Goal: Task Accomplishment & Management: Complete application form

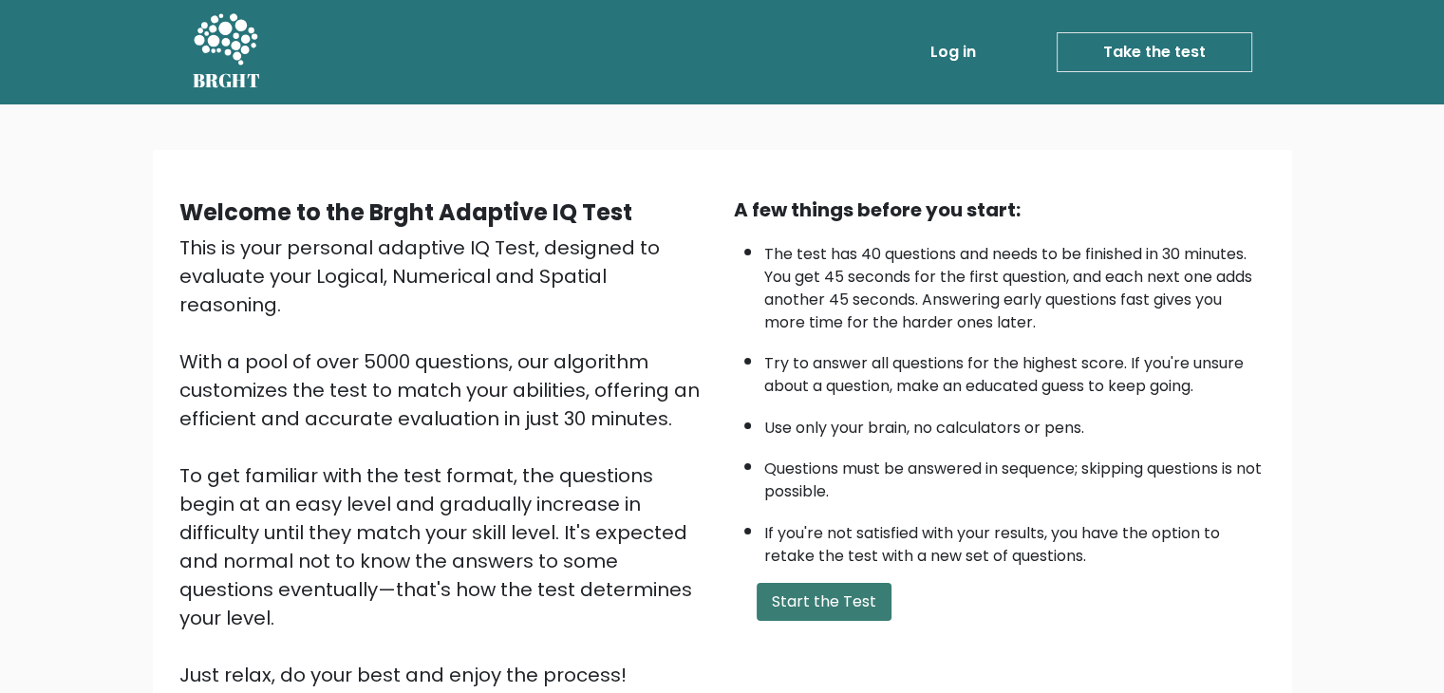
click at [843, 593] on button "Start the Test" at bounding box center [824, 602] width 135 height 38
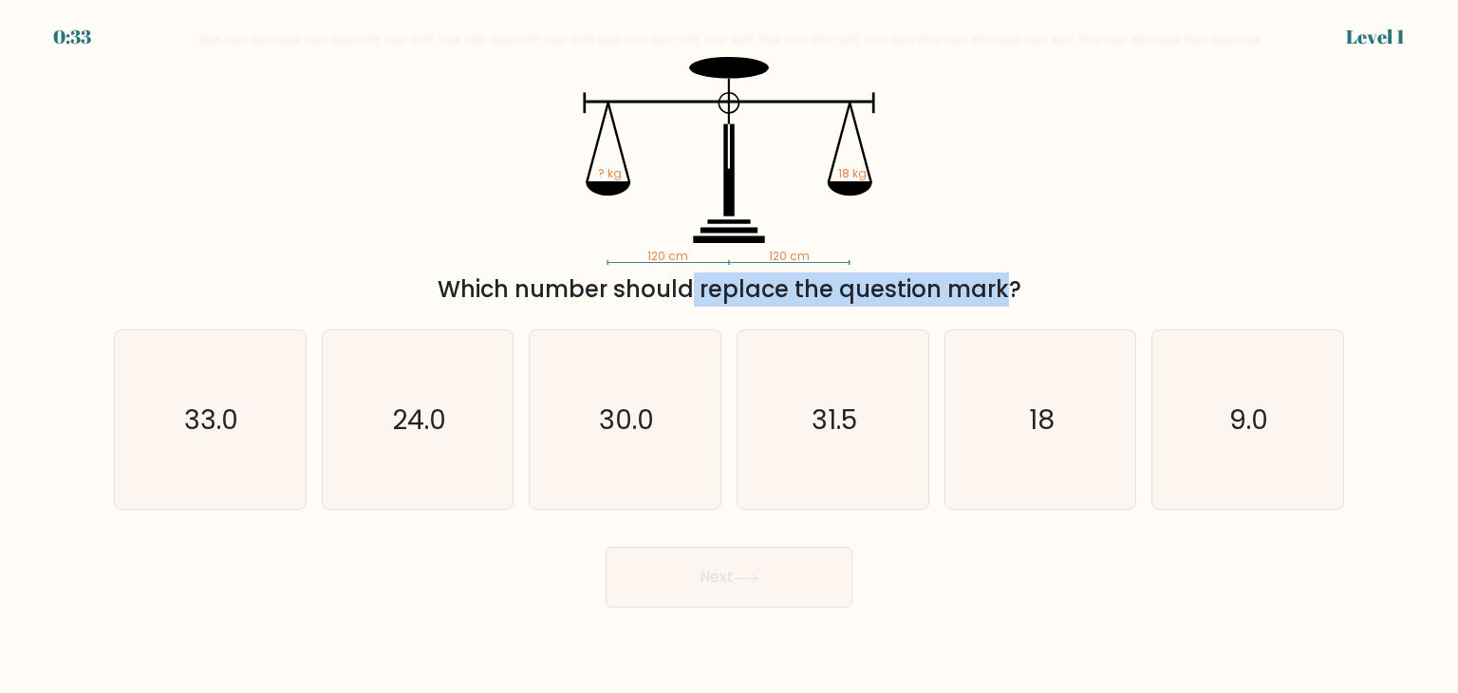
drag, startPoint x: 507, startPoint y: 284, endPoint x: 831, endPoint y: 291, distance: 323.8
click at [831, 291] on div "Which number should replace the question mark?" at bounding box center [728, 289] width 1207 height 34
click at [601, 177] on tspan "? kg" at bounding box center [610, 173] width 24 height 16
click at [1037, 416] on text "18" at bounding box center [1042, 420] width 26 height 38
click at [730, 356] on input "e. 18" at bounding box center [729, 350] width 1 height 9
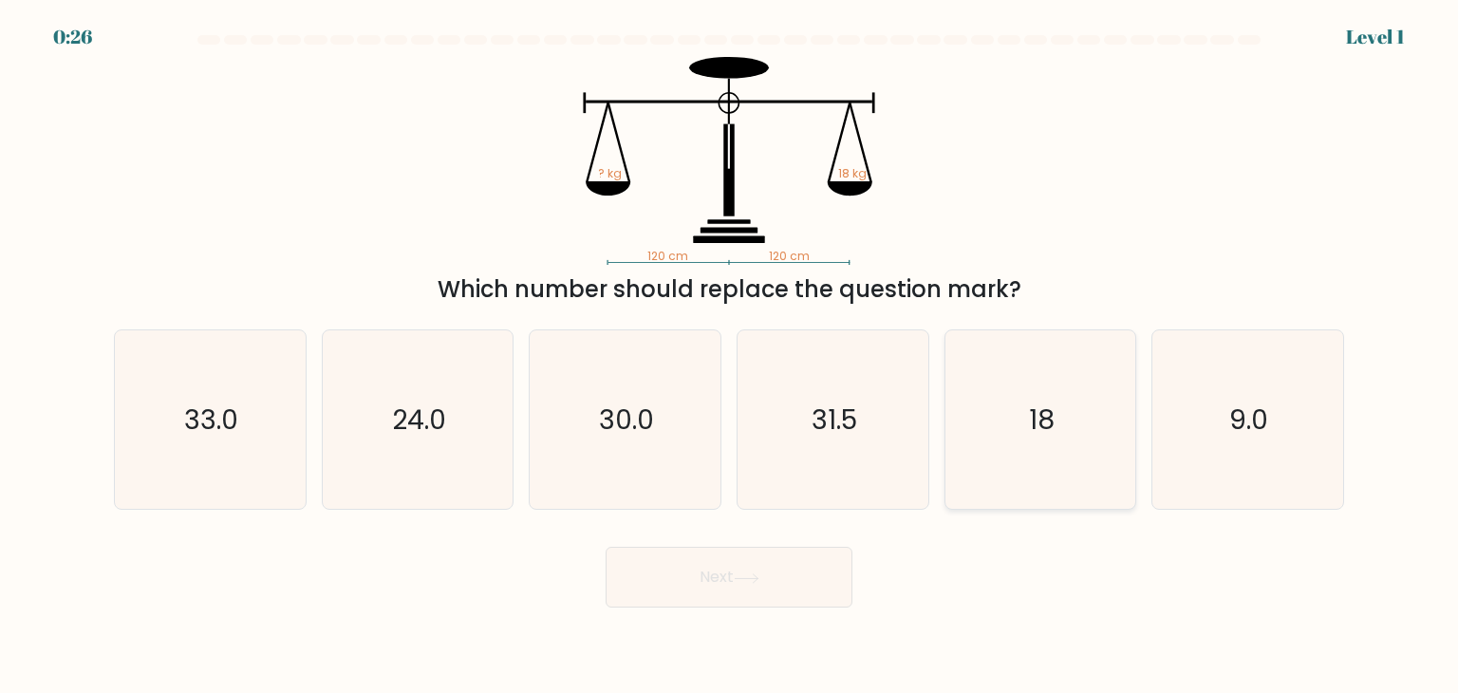
radio input "true"
click at [790, 574] on button "Next" at bounding box center [729, 577] width 247 height 61
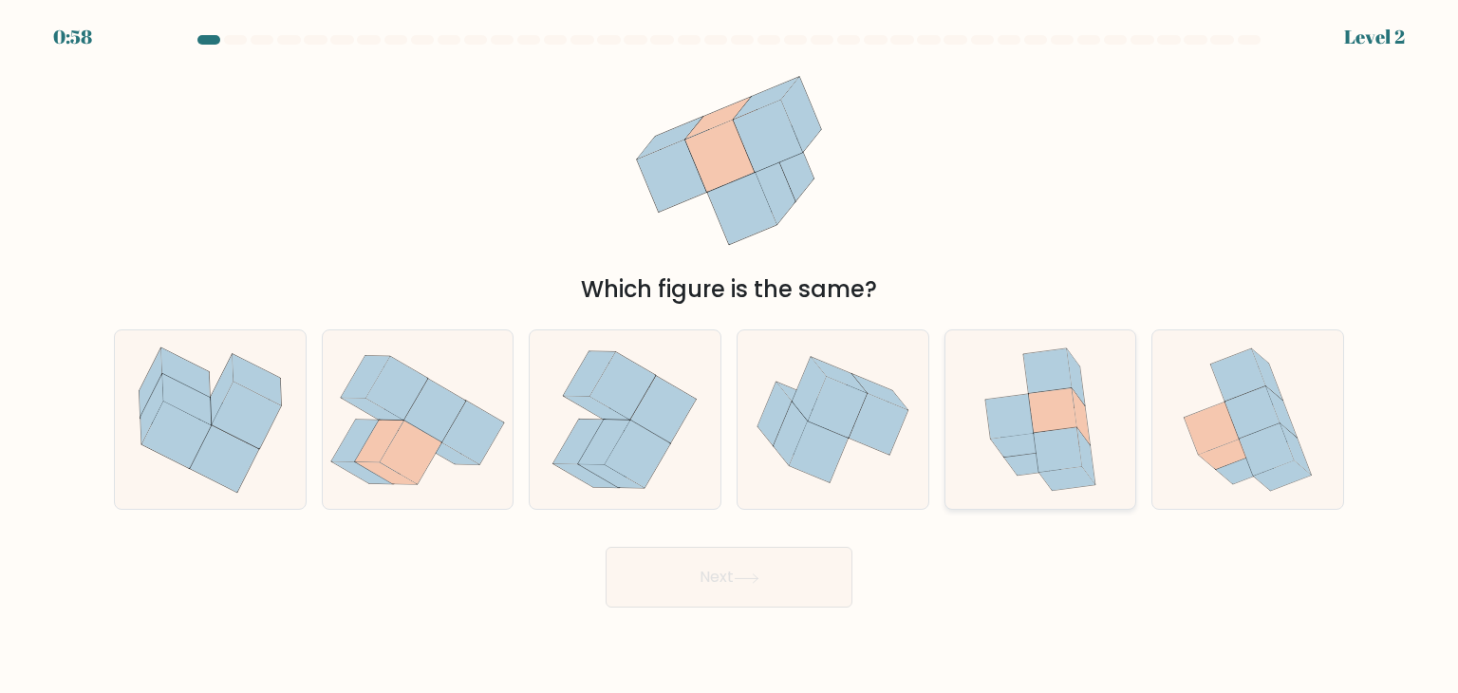
click at [1078, 448] on icon at bounding box center [1058, 450] width 48 height 45
click at [730, 356] on input "e." at bounding box center [729, 350] width 1 height 9
radio input "true"
click at [782, 571] on button "Next" at bounding box center [729, 577] width 247 height 61
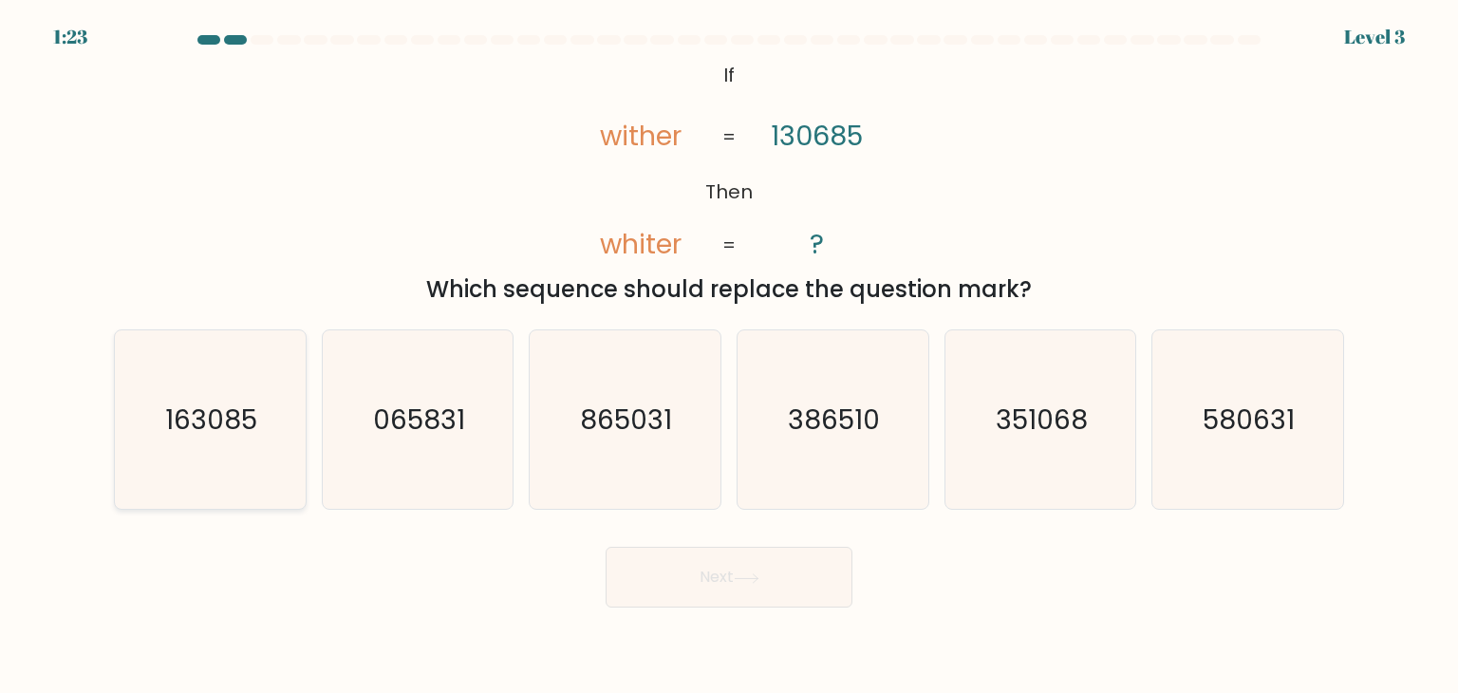
click at [244, 455] on icon "163085" at bounding box center [210, 419] width 178 height 178
click at [729, 356] on input "a. 163085" at bounding box center [729, 350] width 1 height 9
radio input "true"
click at [712, 560] on button "Next" at bounding box center [729, 577] width 247 height 61
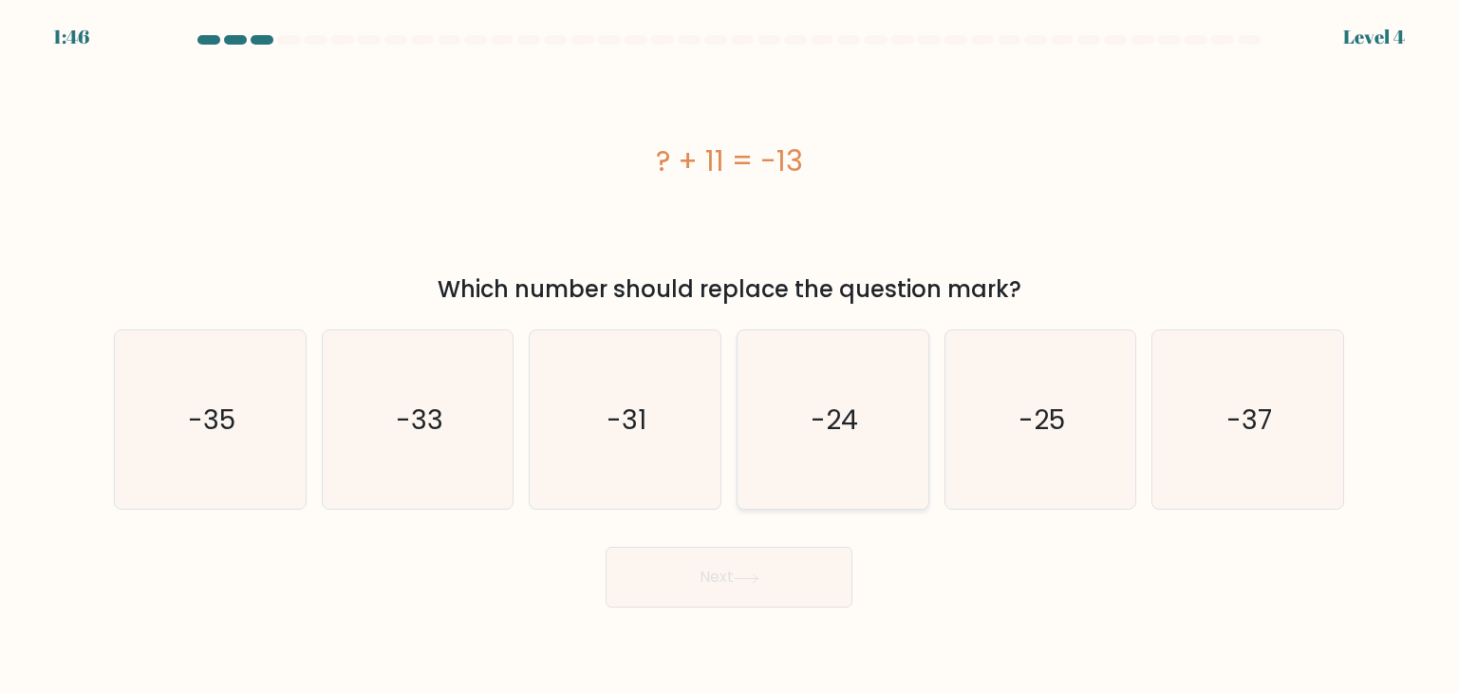
click at [839, 364] on icon "-24" at bounding box center [832, 419] width 178 height 178
click at [730, 356] on input "d. -24" at bounding box center [729, 350] width 1 height 9
radio input "true"
click at [824, 570] on button "Next" at bounding box center [729, 577] width 247 height 61
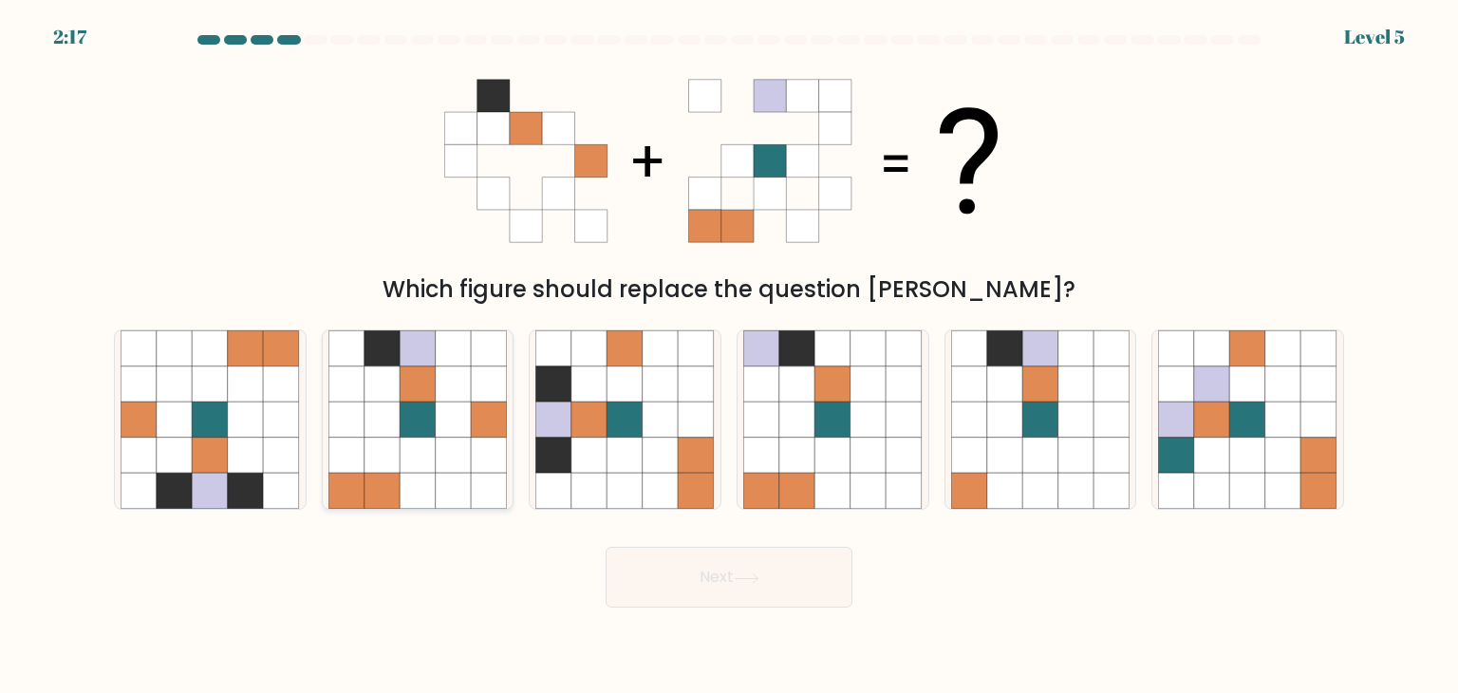
click at [485, 419] on icon at bounding box center [489, 420] width 36 height 36
click at [729, 356] on input "b." at bounding box center [729, 350] width 1 height 9
radio input "true"
click at [643, 582] on button "Next" at bounding box center [729, 577] width 247 height 61
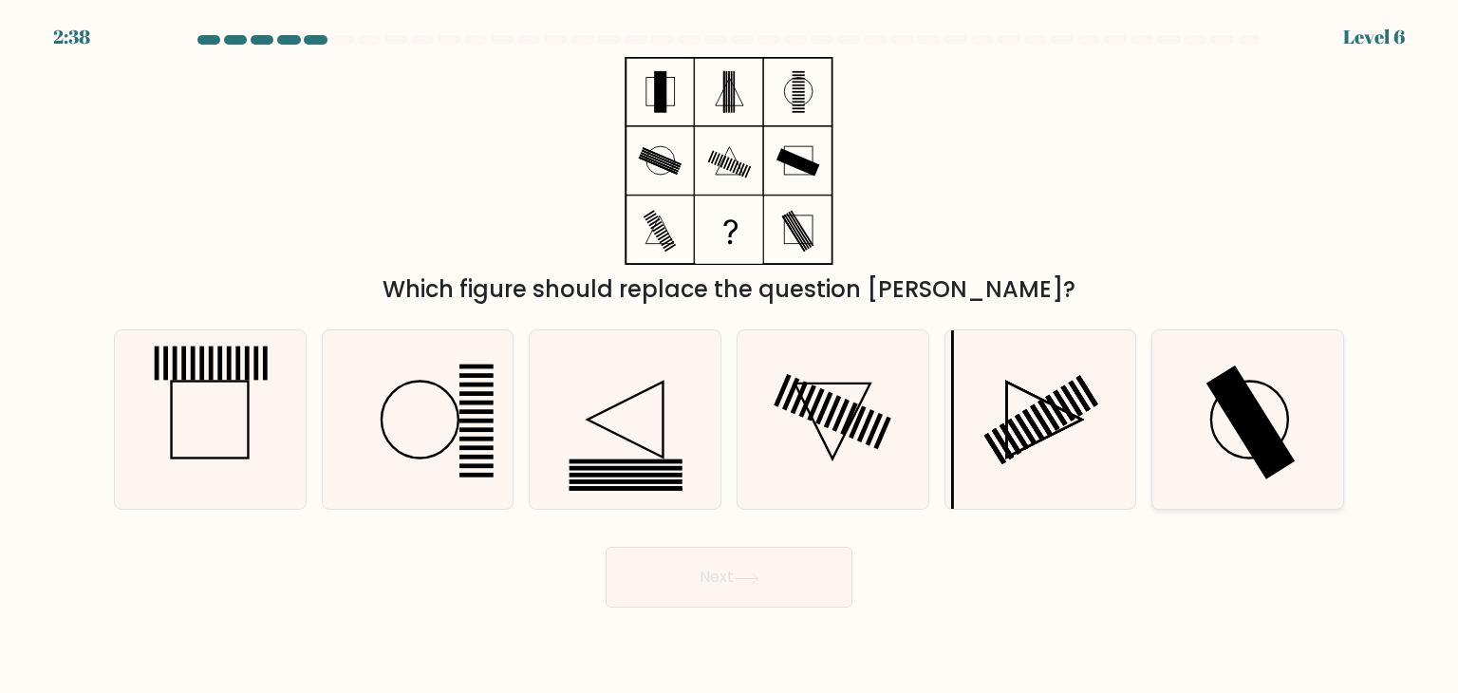
click at [1269, 430] on rect at bounding box center [1250, 422] width 89 height 114
click at [730, 356] on input "f." at bounding box center [729, 350] width 1 height 9
radio input "true"
click at [762, 567] on button "Next" at bounding box center [729, 577] width 247 height 61
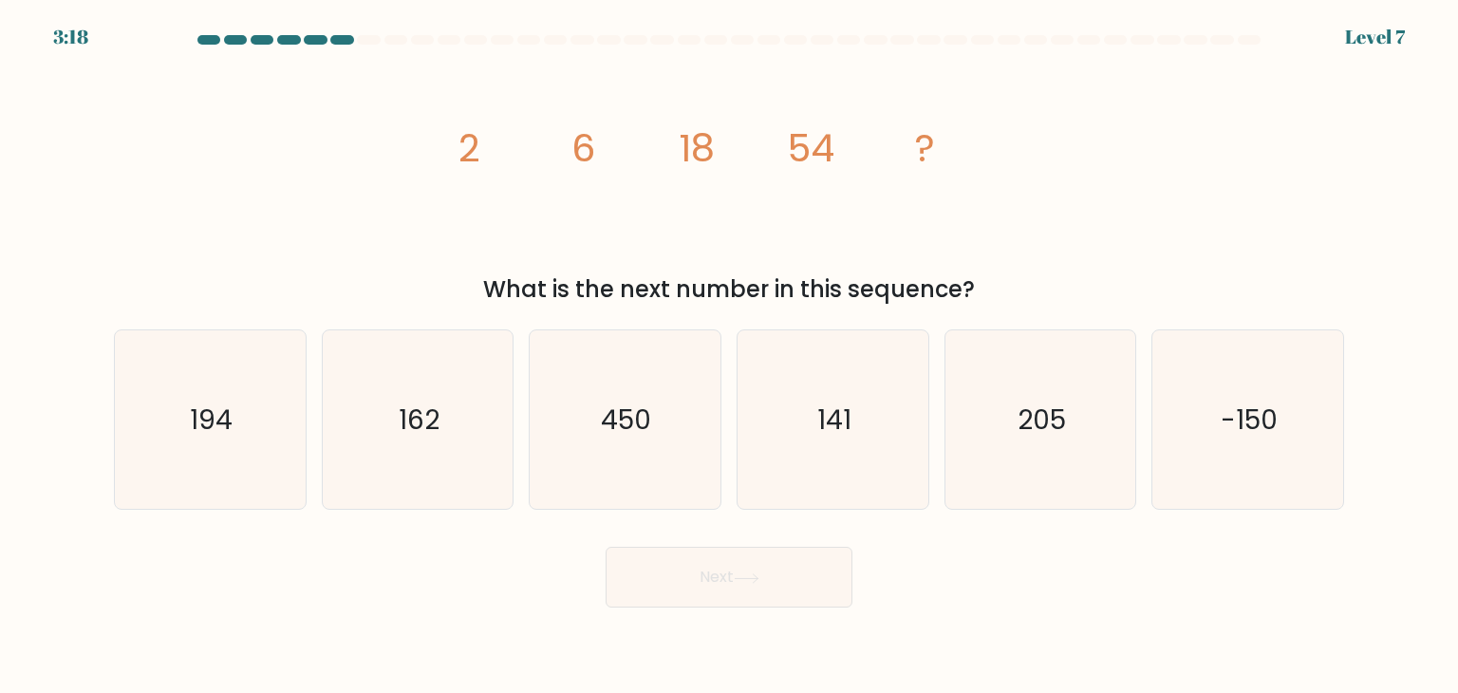
drag, startPoint x: 541, startPoint y: 301, endPoint x: 976, endPoint y: 285, distance: 435.0
click at [976, 285] on div "What is the next number in this sequence?" at bounding box center [728, 289] width 1207 height 34
click at [1088, 254] on div "image/svg+xml 2 6 18 54 ? What is the next number in this sequence?" at bounding box center [729, 182] width 1253 height 250
click at [225, 433] on text "194" at bounding box center [212, 420] width 43 height 38
click at [729, 356] on input "a. 194" at bounding box center [729, 350] width 1 height 9
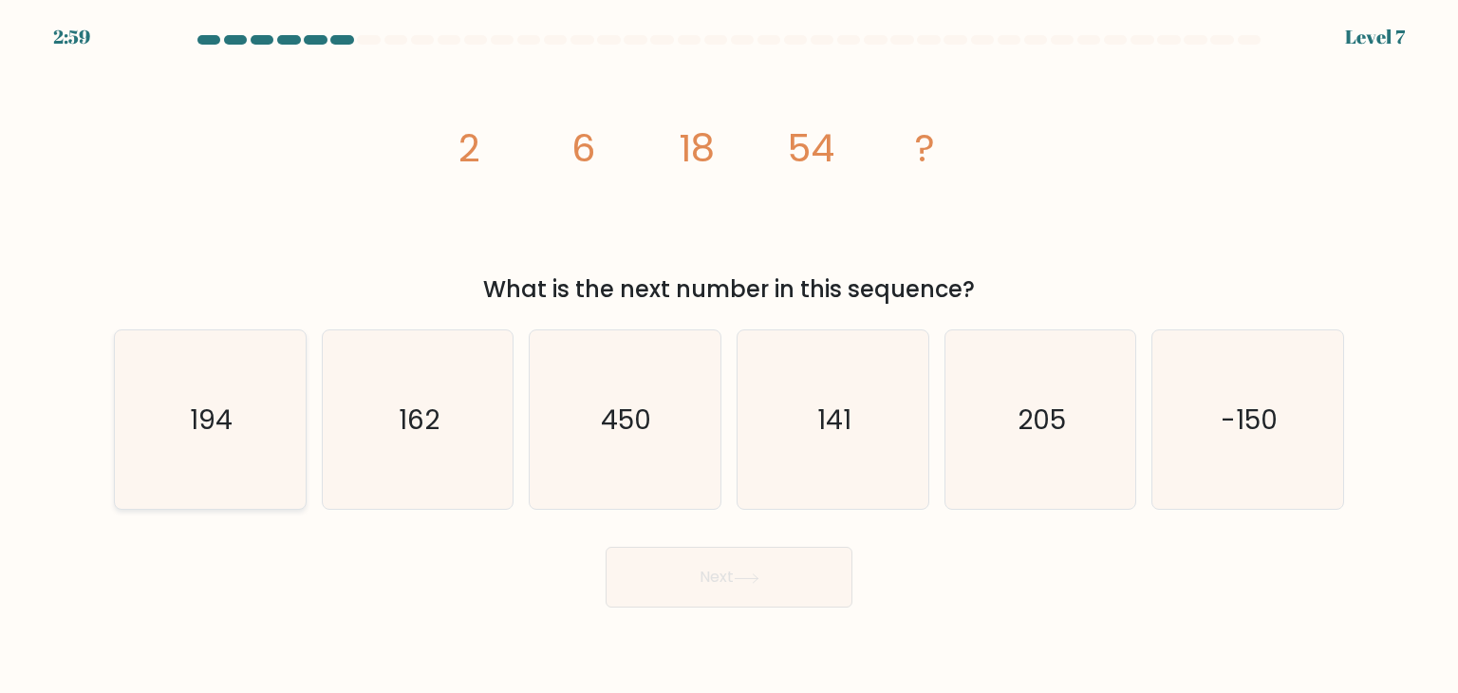
radio input "true"
click at [680, 572] on button "Next" at bounding box center [729, 577] width 247 height 61
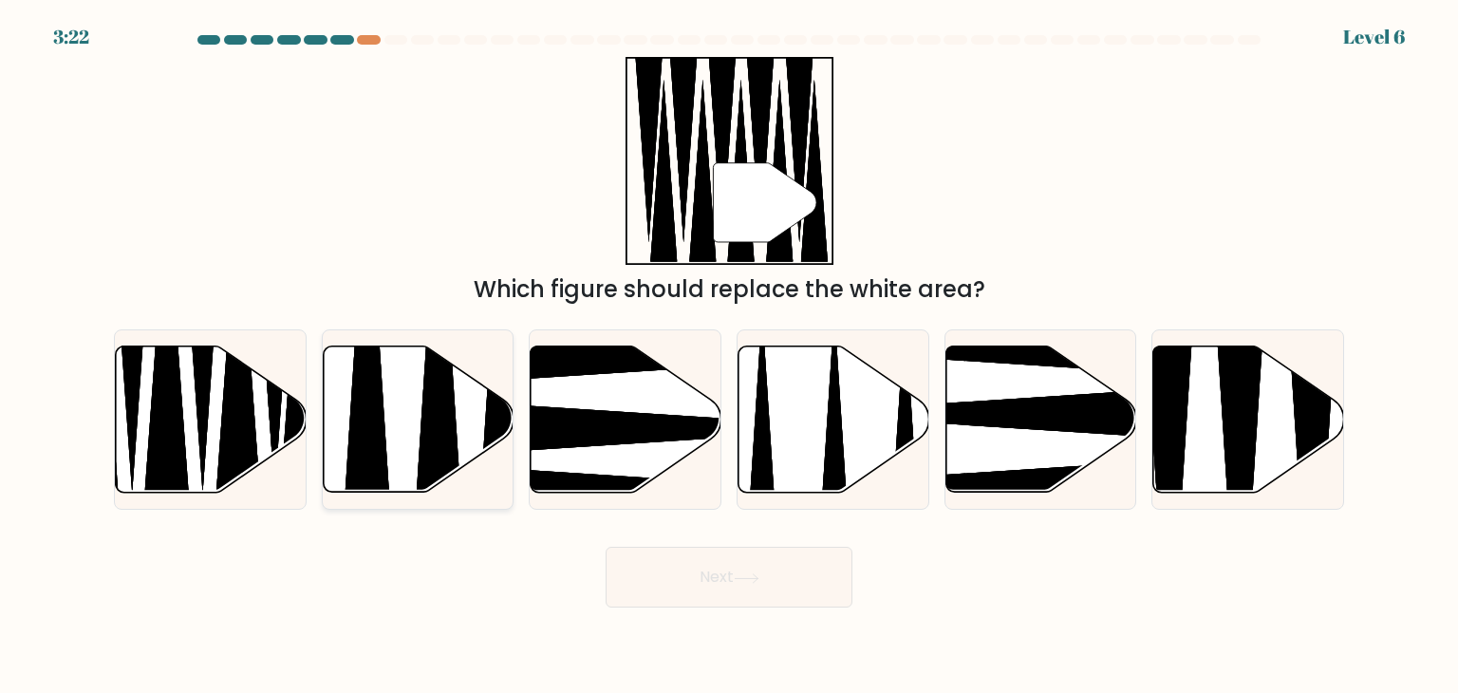
click at [368, 411] on icon at bounding box center [367, 342] width 49 height 379
click at [729, 356] on input "b." at bounding box center [729, 350] width 1 height 9
radio input "true"
click at [668, 582] on button "Next" at bounding box center [729, 577] width 247 height 61
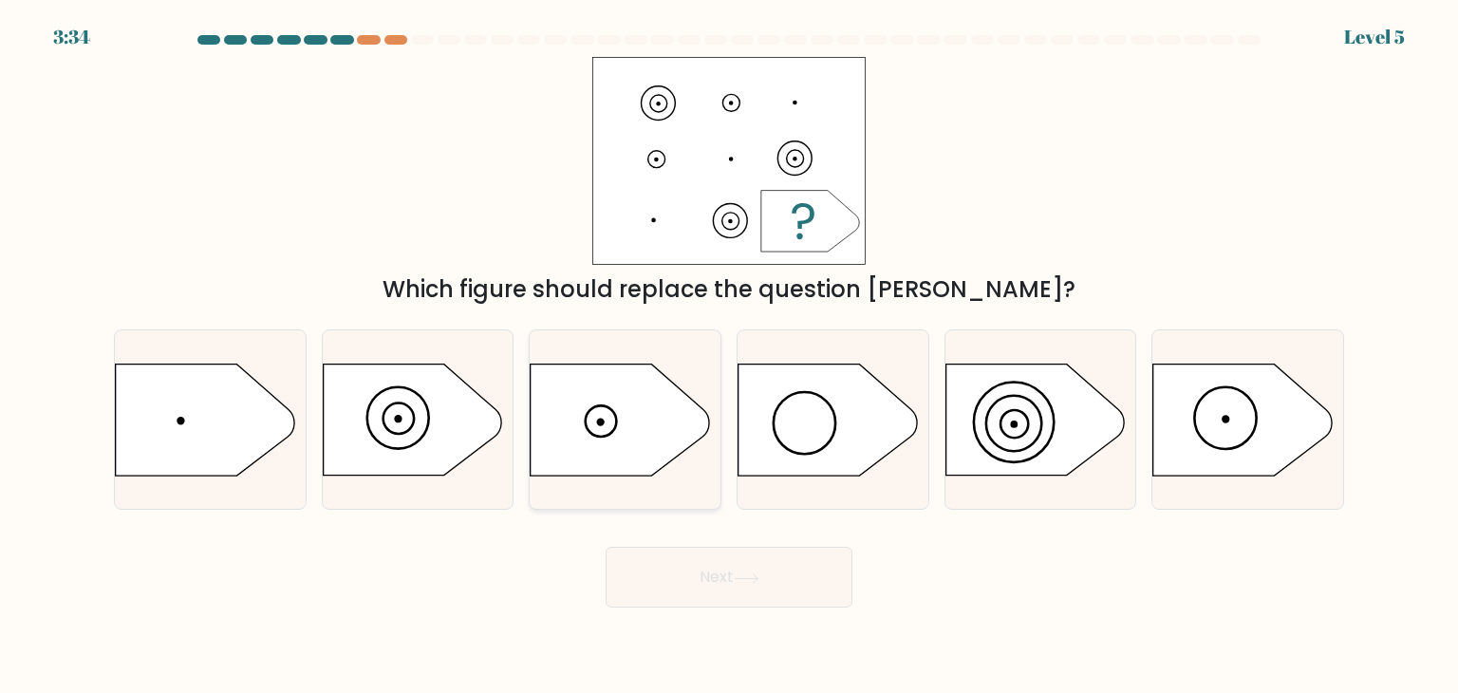
click at [665, 402] on icon at bounding box center [620, 419] width 178 height 111
click at [729, 356] on input "c." at bounding box center [729, 350] width 1 height 9
radio input "true"
click at [699, 574] on button "Next" at bounding box center [729, 577] width 247 height 61
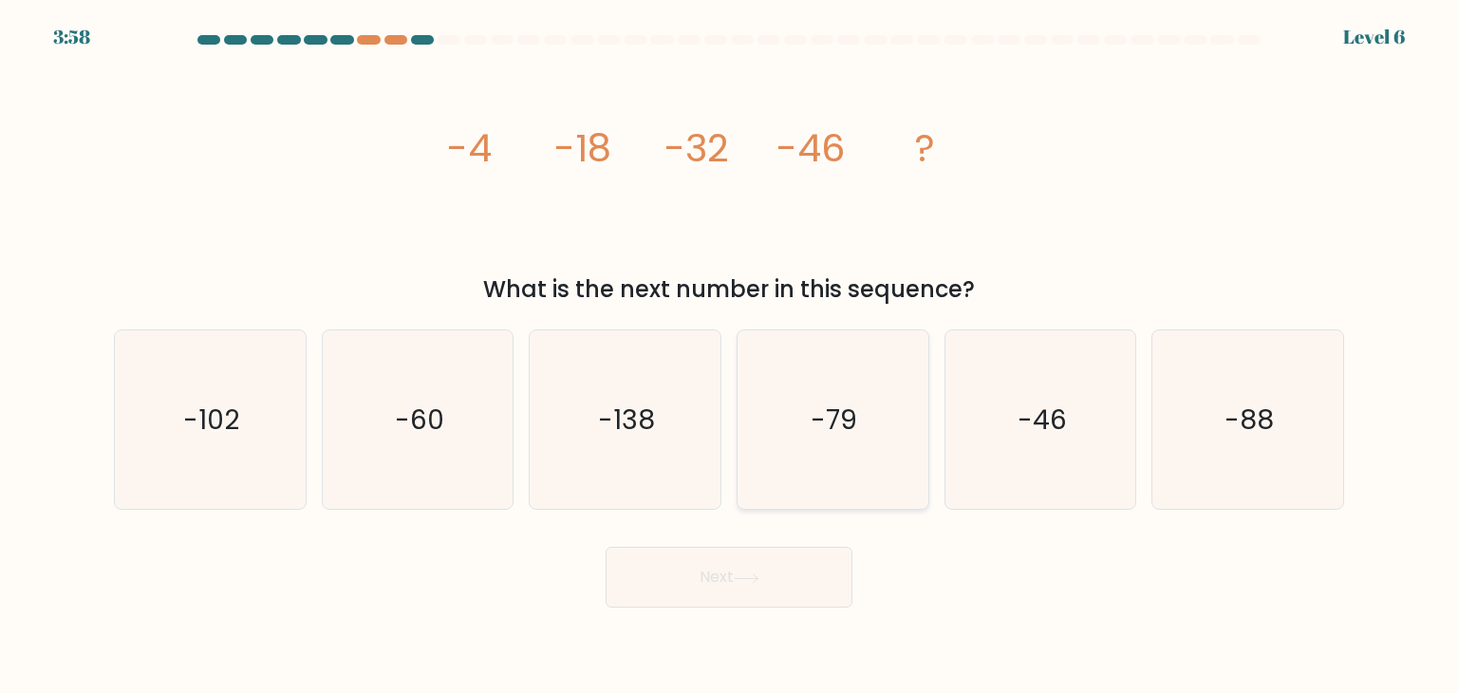
click at [889, 416] on icon "-79" at bounding box center [832, 419] width 178 height 178
click at [730, 356] on input "d. -79" at bounding box center [729, 350] width 1 height 9
radio input "true"
click at [459, 476] on icon "-60" at bounding box center [417, 419] width 178 height 178
click at [729, 356] on input "b. -60" at bounding box center [729, 350] width 1 height 9
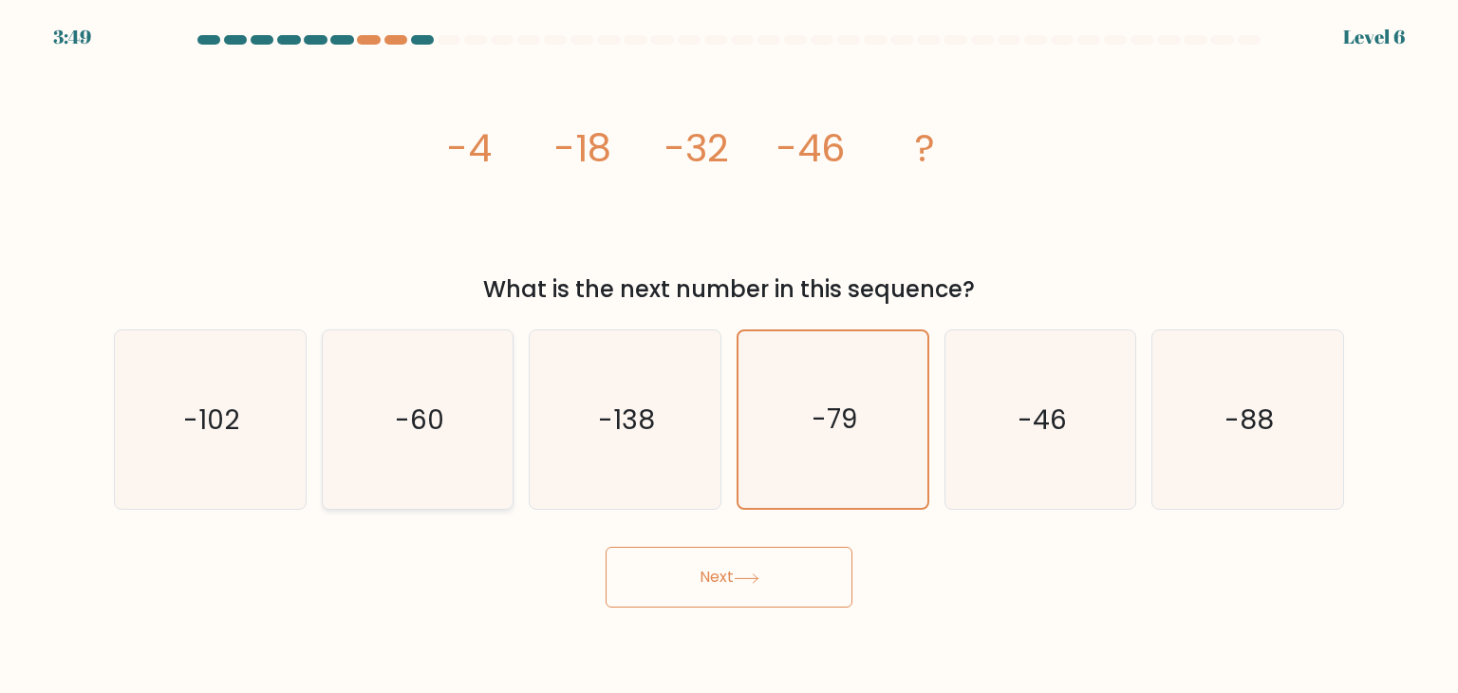
radio input "true"
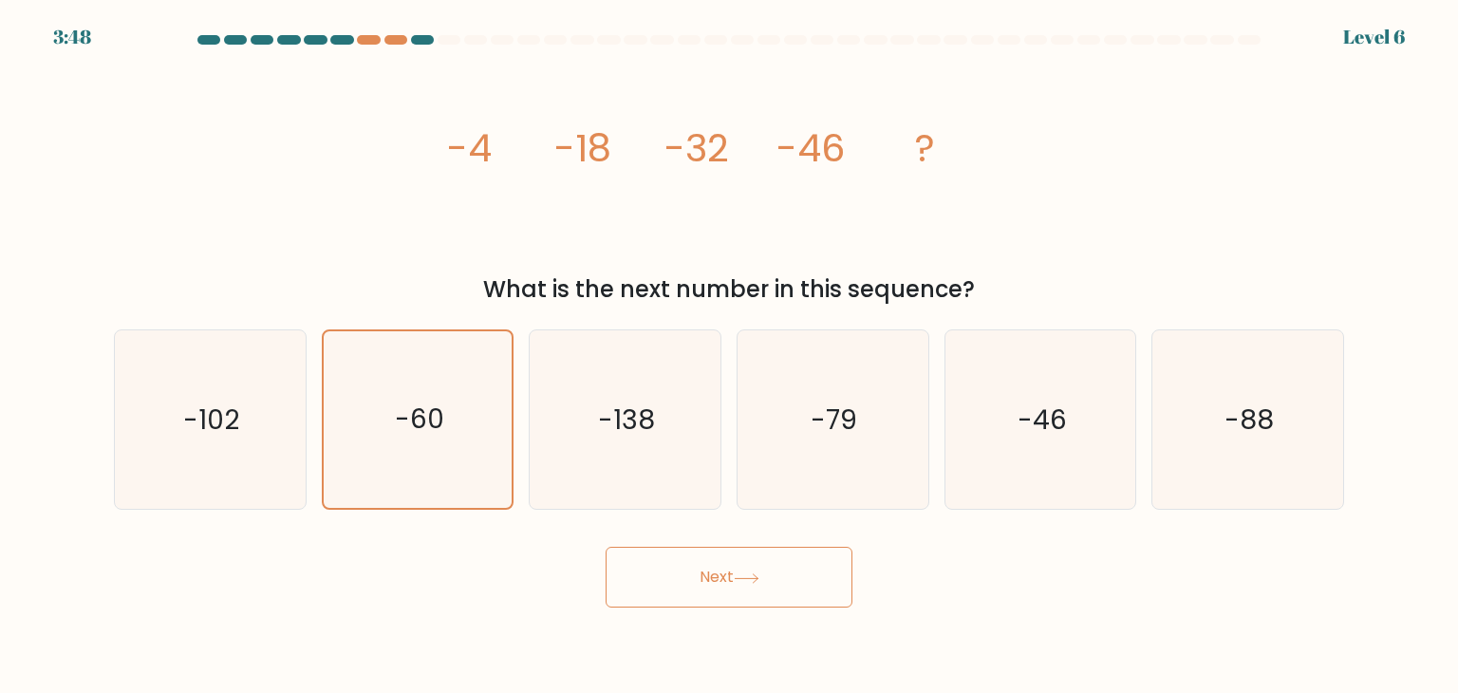
click at [657, 571] on button "Next" at bounding box center [729, 577] width 247 height 61
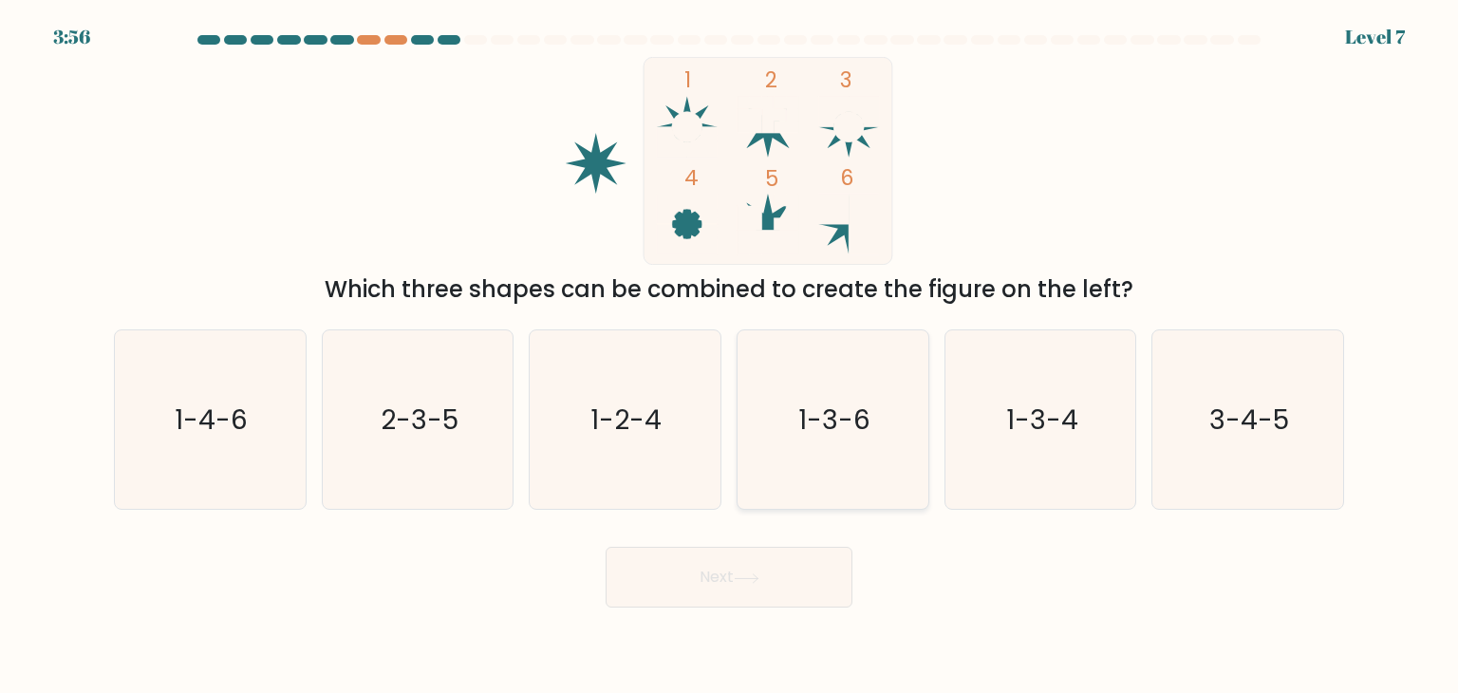
click at [797, 434] on icon "1-3-6" at bounding box center [832, 419] width 178 height 178
click at [730, 356] on input "d. 1-3-6" at bounding box center [729, 350] width 1 height 9
radio input "true"
click at [240, 425] on text "1-4-6" at bounding box center [212, 420] width 73 height 38
click at [729, 356] on input "a. 1-4-6" at bounding box center [729, 350] width 1 height 9
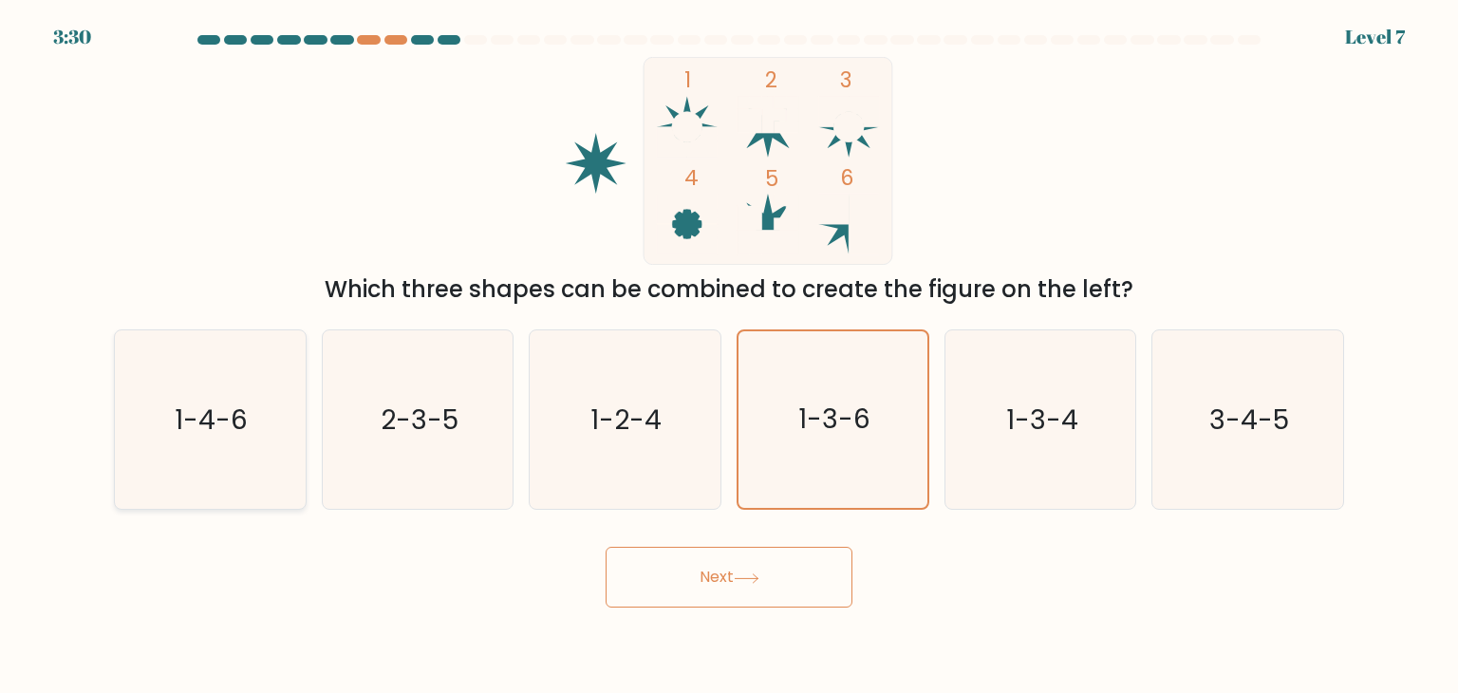
radio input "true"
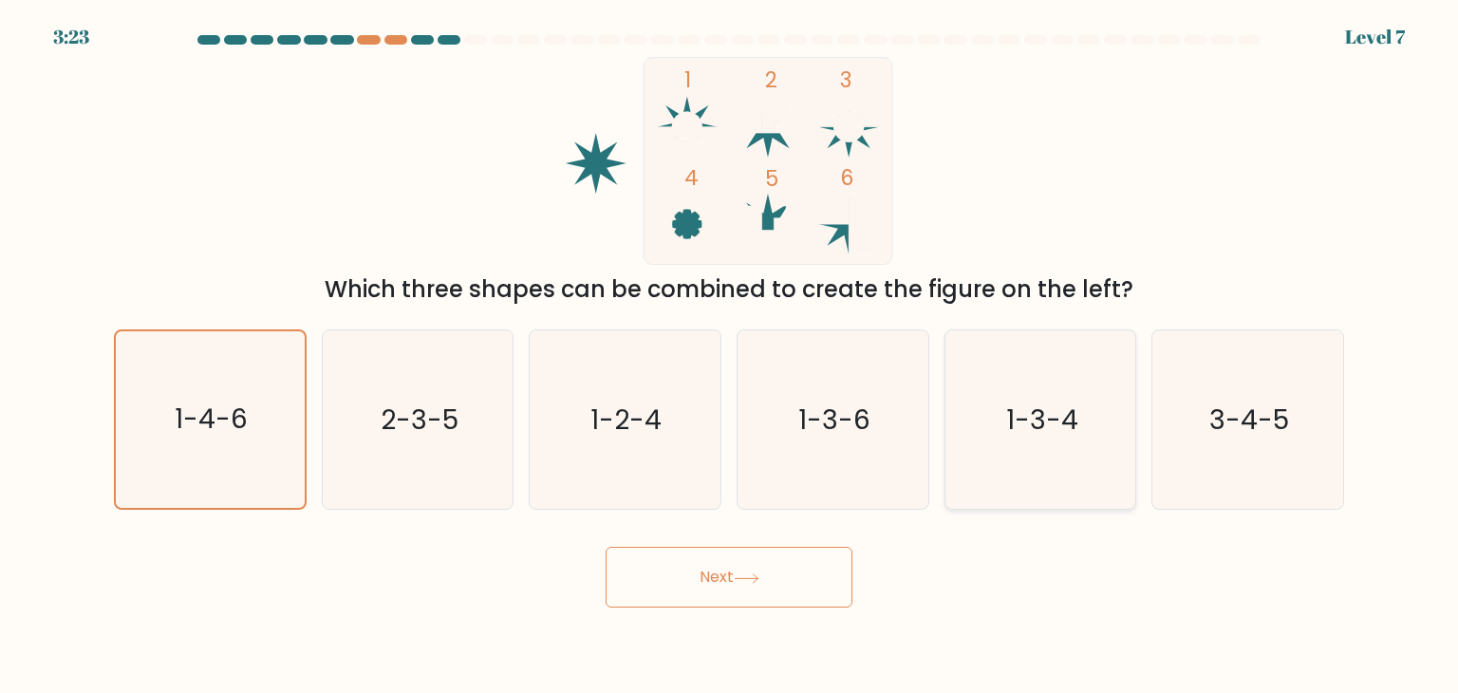
click at [1014, 420] on text "1-3-4" at bounding box center [1042, 420] width 72 height 38
click at [730, 356] on input "e. 1-3-4" at bounding box center [729, 350] width 1 height 9
radio input "true"
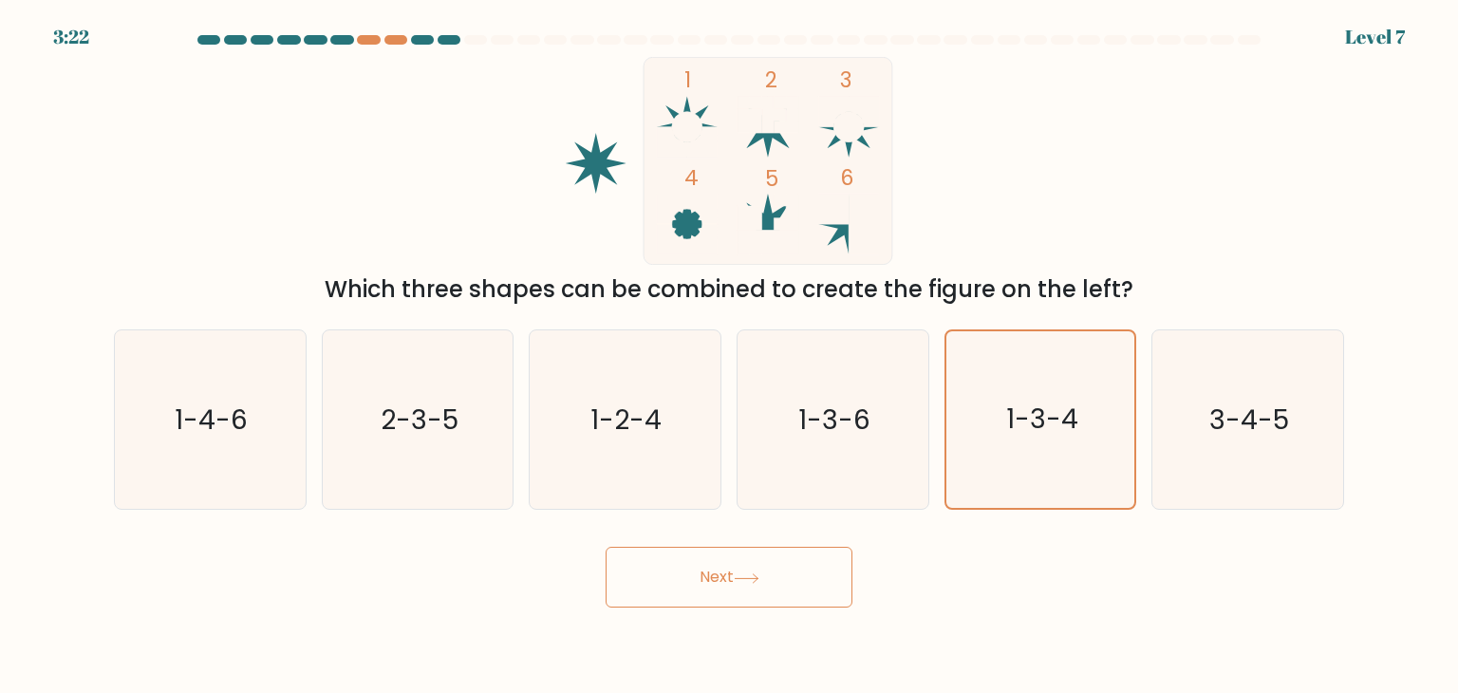
click at [812, 574] on button "Next" at bounding box center [729, 577] width 247 height 61
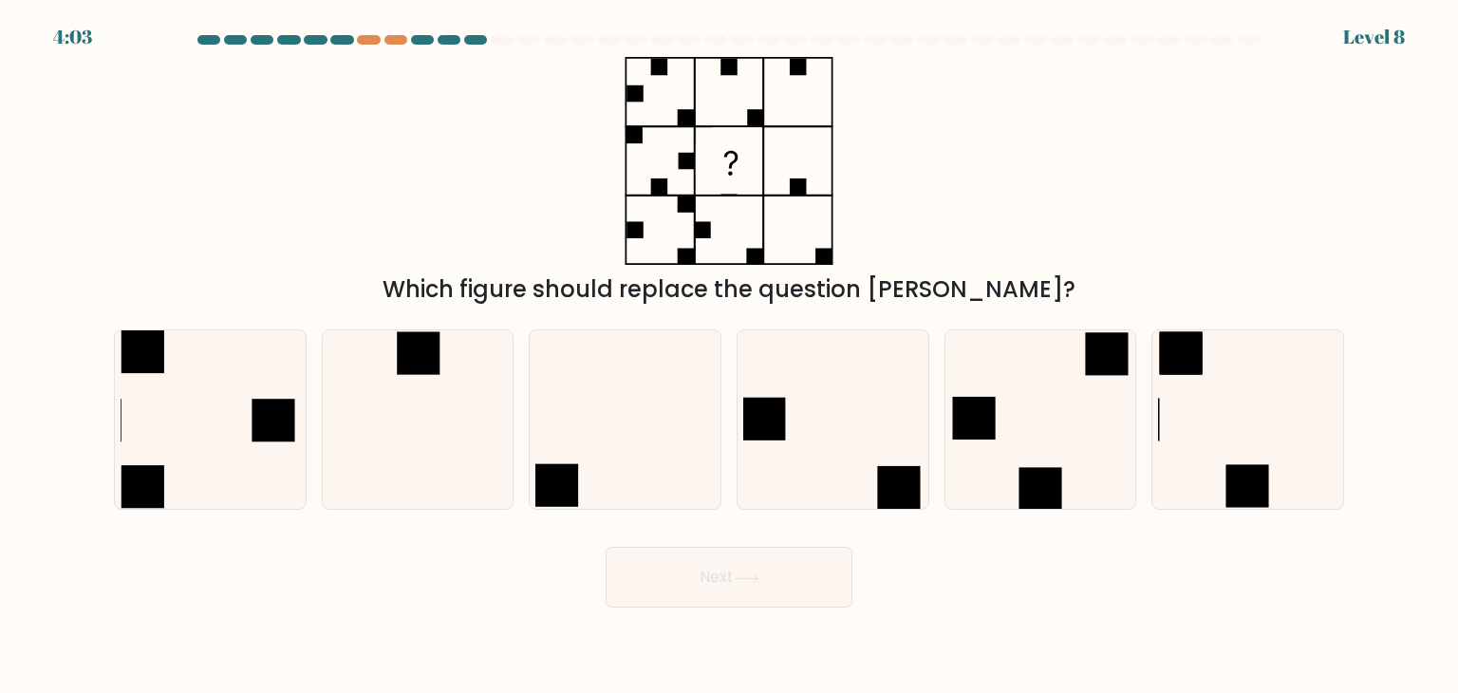
drag, startPoint x: 593, startPoint y: 295, endPoint x: 991, endPoint y: 305, distance: 397.8
click at [991, 305] on div "Which figure should replace the question mark?" at bounding box center [728, 289] width 1207 height 34
click at [755, 160] on rect at bounding box center [728, 160] width 65 height 65
click at [249, 412] on icon at bounding box center [210, 419] width 178 height 178
click at [729, 356] on input "a." at bounding box center [729, 350] width 1 height 9
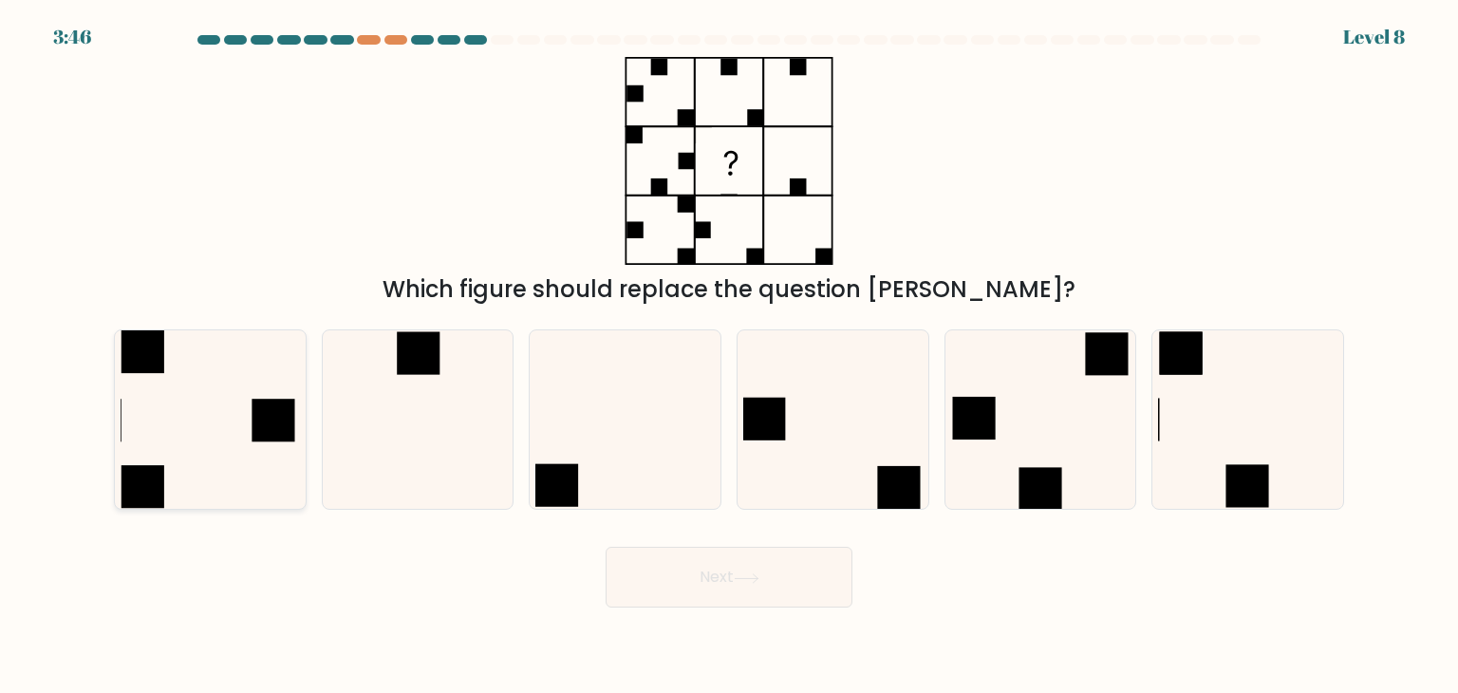
radio input "true"
click at [748, 573] on icon at bounding box center [747, 578] width 26 height 10
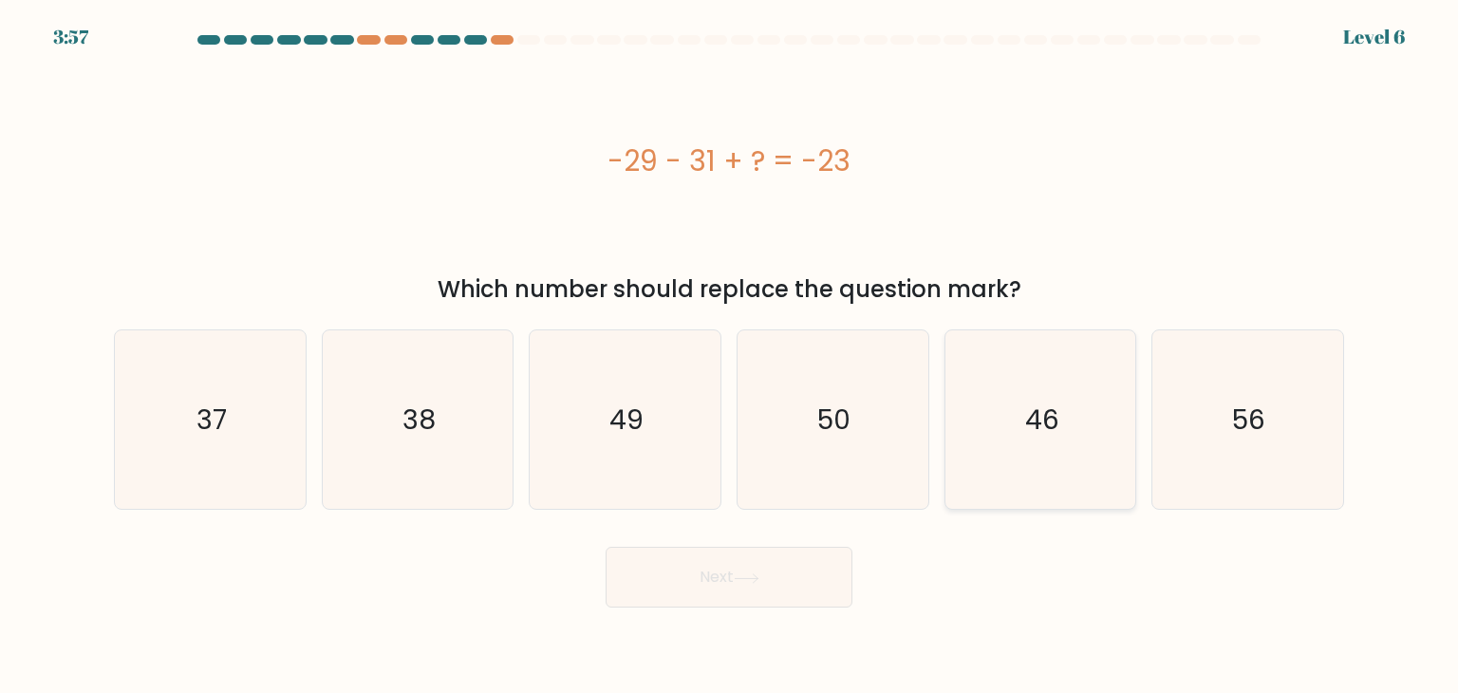
click at [1060, 415] on icon "46" at bounding box center [1040, 419] width 178 height 178
click at [730, 356] on input "e. 46" at bounding box center [729, 350] width 1 height 9
radio input "true"
click at [798, 570] on button "Next" at bounding box center [729, 577] width 247 height 61
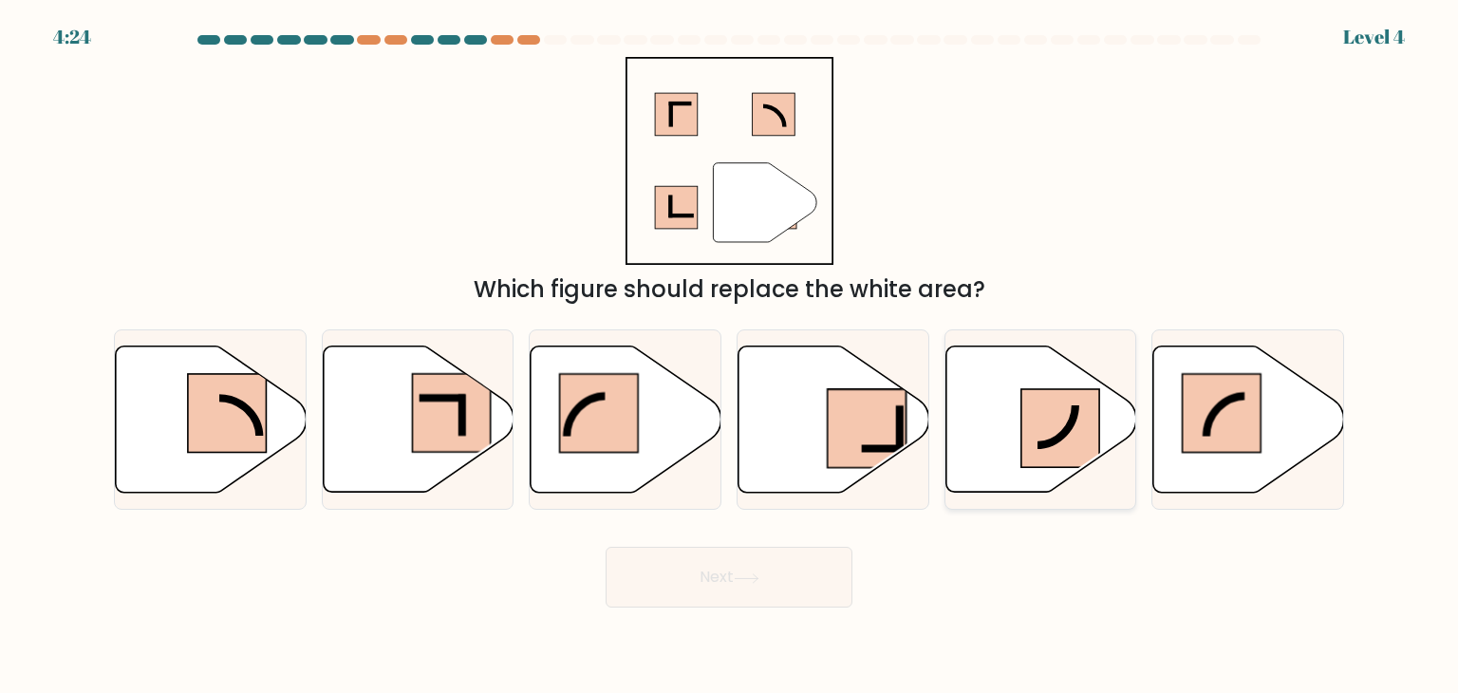
click at [992, 416] on icon at bounding box center [1040, 419] width 191 height 146
click at [730, 356] on input "e." at bounding box center [729, 350] width 1 height 9
radio input "true"
click at [805, 585] on button "Next" at bounding box center [729, 577] width 247 height 61
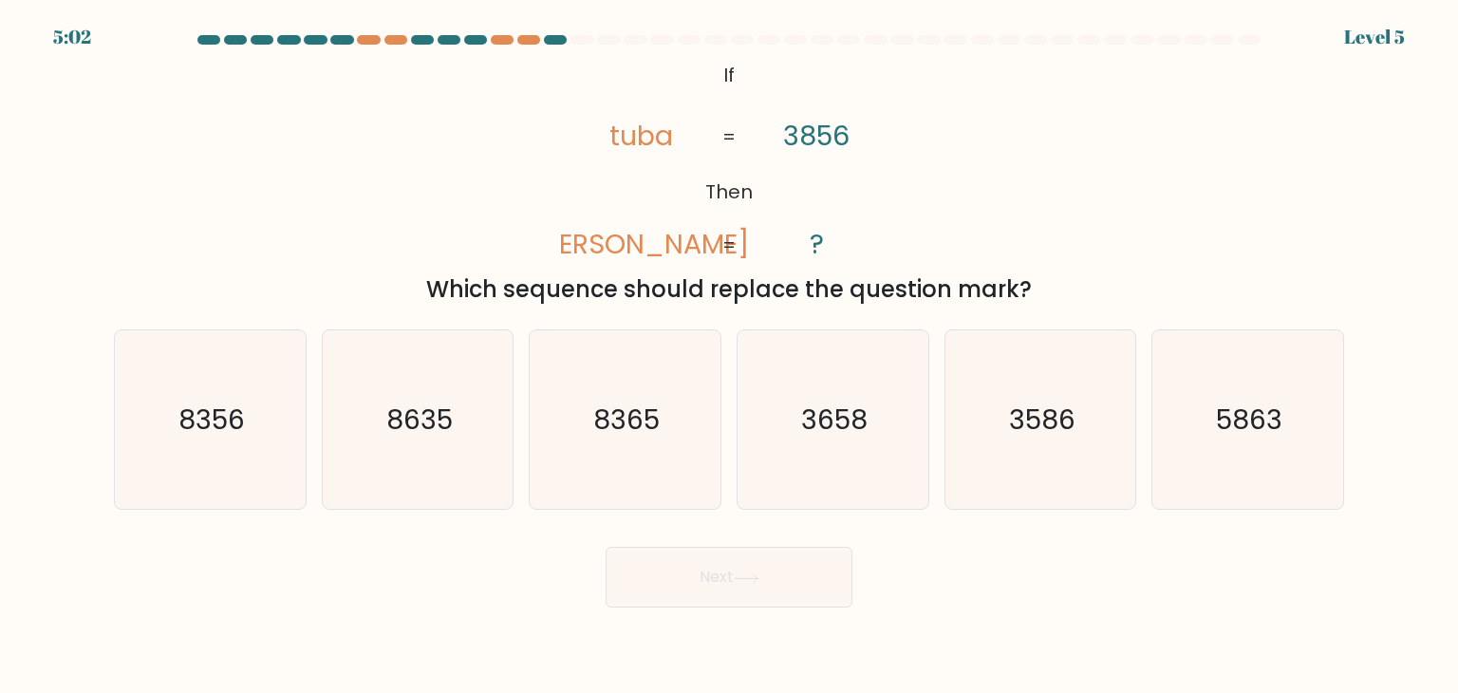
click at [661, 144] on tspan "tuba" at bounding box center [641, 136] width 64 height 38
drag, startPoint x: 660, startPoint y: 138, endPoint x: 672, endPoint y: 139, distance: 12.4
click at [672, 139] on tspan "tuba" at bounding box center [641, 136] width 64 height 38
click at [799, 379] on icon "3658" at bounding box center [832, 419] width 178 height 178
click at [730, 356] on input "d. 3658" at bounding box center [729, 350] width 1 height 9
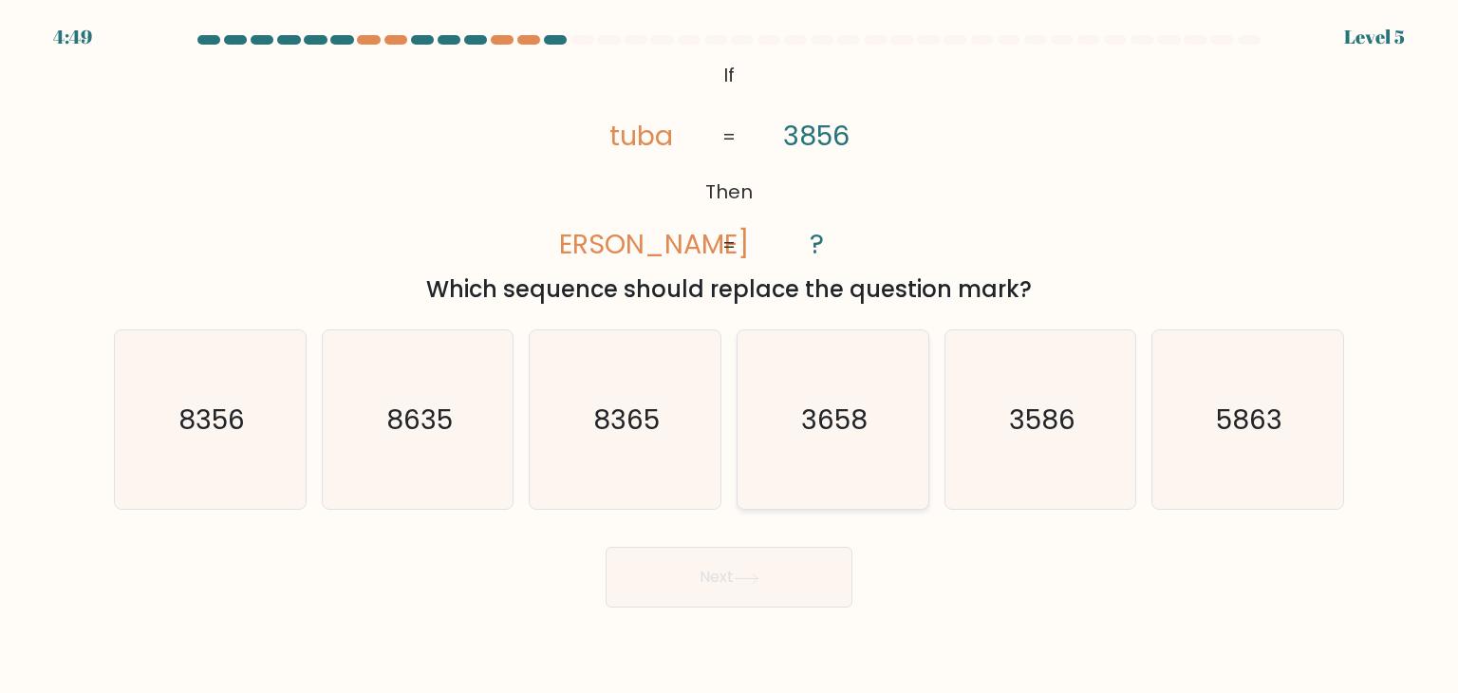
radio input "true"
click at [775, 570] on button "Next" at bounding box center [729, 577] width 247 height 61
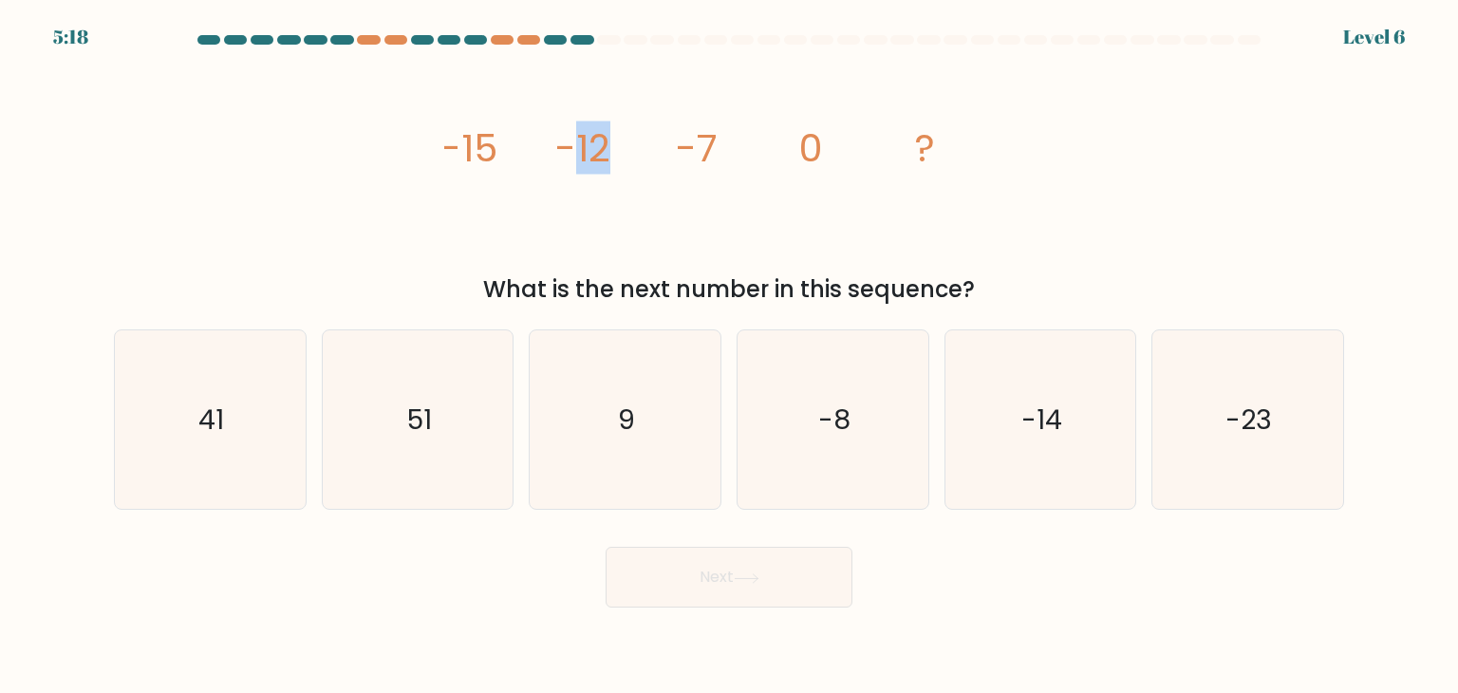
drag, startPoint x: 568, startPoint y: 144, endPoint x: 605, endPoint y: 155, distance: 38.5
click at [605, 155] on tspan "-12" at bounding box center [582, 147] width 55 height 53
drag, startPoint x: 674, startPoint y: 165, endPoint x: 676, endPoint y: 155, distance: 10.6
click at [674, 164] on icon "image/svg+xml -15 -12 -7 0 ?" at bounding box center [729, 161] width 570 height 208
drag, startPoint x: 677, startPoint y: 154, endPoint x: 714, endPoint y: 152, distance: 37.1
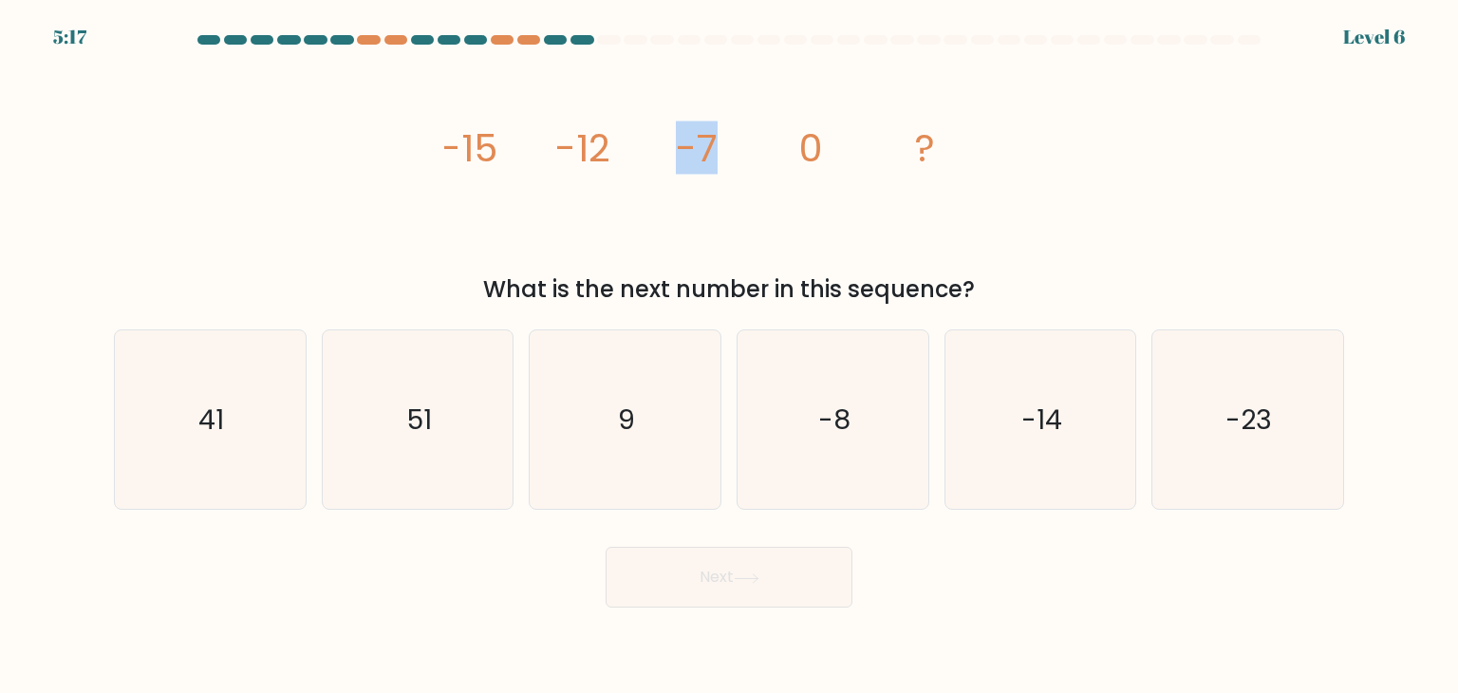
click at [714, 152] on tspan "-7" at bounding box center [697, 147] width 42 height 53
drag, startPoint x: 793, startPoint y: 157, endPoint x: 832, endPoint y: 164, distance: 39.7
click at [832, 164] on icon "image/svg+xml -15 -12 -7 0 ?" at bounding box center [729, 161] width 570 height 208
click at [827, 408] on text "-8" at bounding box center [834, 420] width 32 height 38
click at [730, 356] on input "d. -8" at bounding box center [729, 350] width 1 height 9
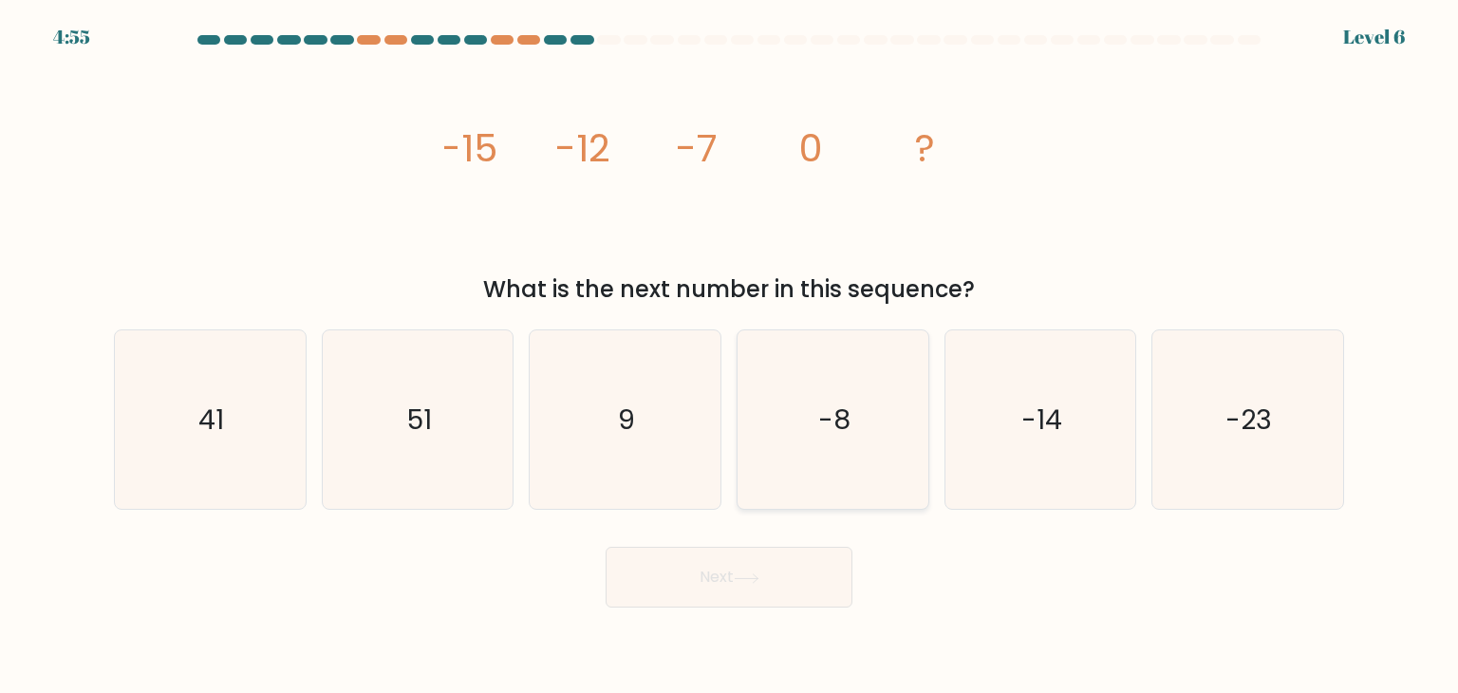
radio input "true"
click at [620, 431] on text "9" at bounding box center [627, 420] width 17 height 38
click at [729, 356] on input "c. 9" at bounding box center [729, 350] width 1 height 9
radio input "true"
click at [684, 581] on button "Next" at bounding box center [729, 577] width 247 height 61
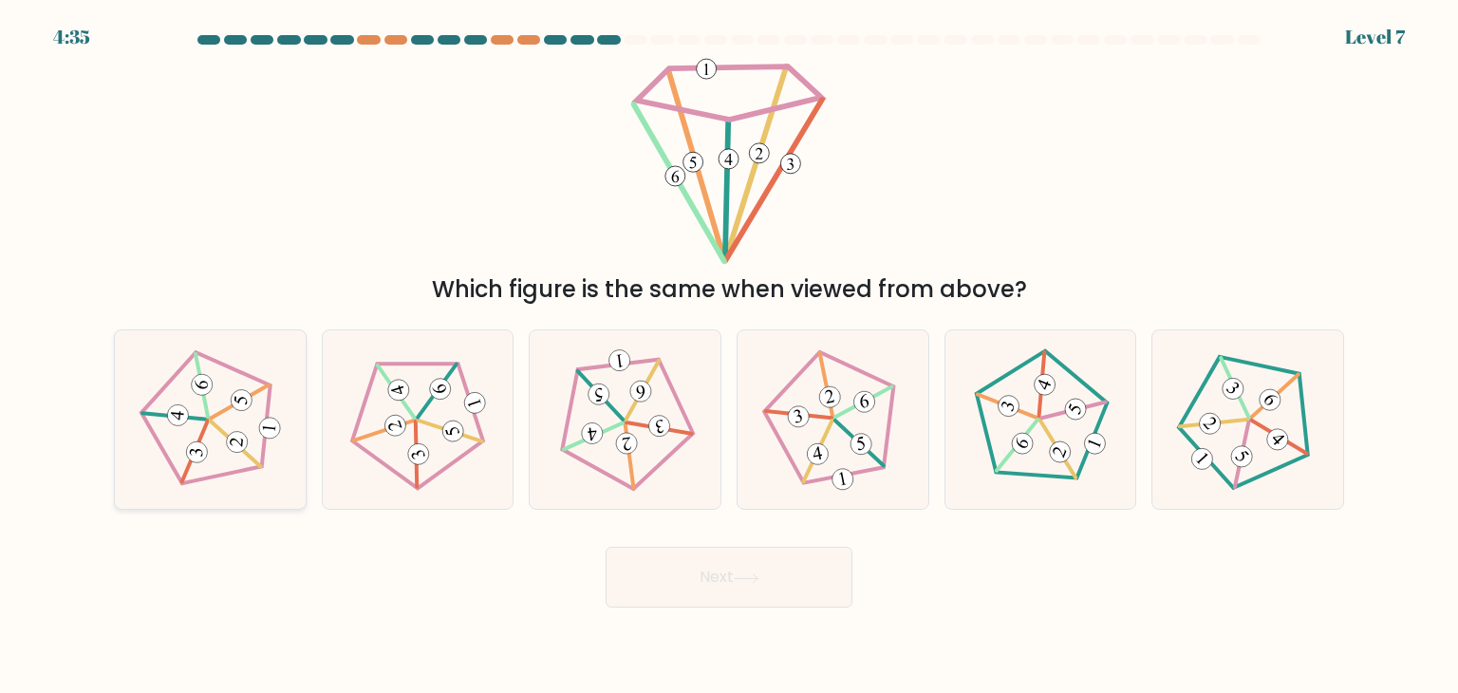
click at [234, 430] on icon at bounding box center [210, 419] width 143 height 143
click at [729, 356] on input "a." at bounding box center [729, 350] width 1 height 9
radio input "true"
click at [763, 589] on button "Next" at bounding box center [729, 577] width 247 height 61
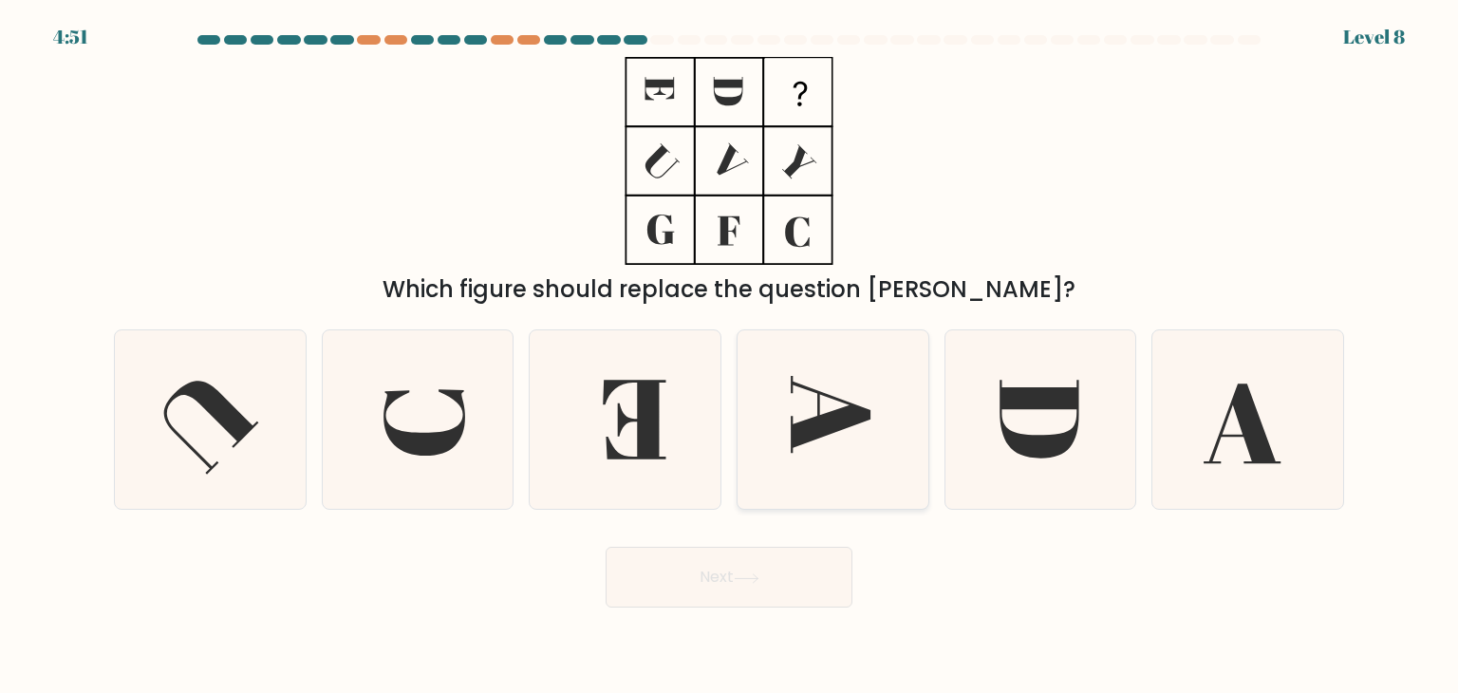
click at [868, 421] on icon at bounding box center [832, 419] width 178 height 178
click at [730, 356] on input "d." at bounding box center [729, 350] width 1 height 9
radio input "true"
click at [786, 590] on button "Next" at bounding box center [729, 577] width 247 height 61
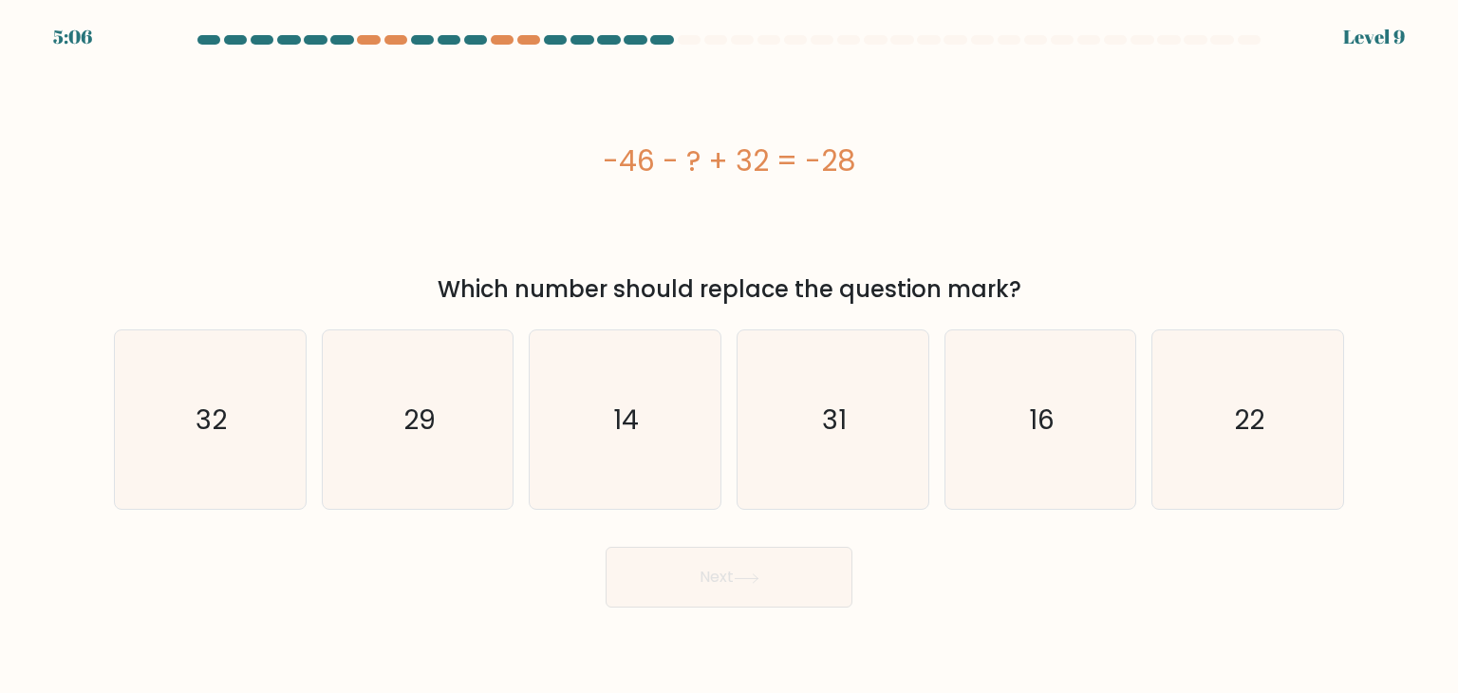
drag, startPoint x: 856, startPoint y: 155, endPoint x: 825, endPoint y: 156, distance: 31.3
click at [825, 156] on div "-46 - ? + 32 = -28" at bounding box center [729, 161] width 1230 height 43
click at [847, 207] on div "-46 - ? + 32 = -28" at bounding box center [729, 161] width 1230 height 208
click at [1027, 420] on icon "16" at bounding box center [1040, 419] width 178 height 178
click at [730, 356] on input "e. 16" at bounding box center [729, 350] width 1 height 9
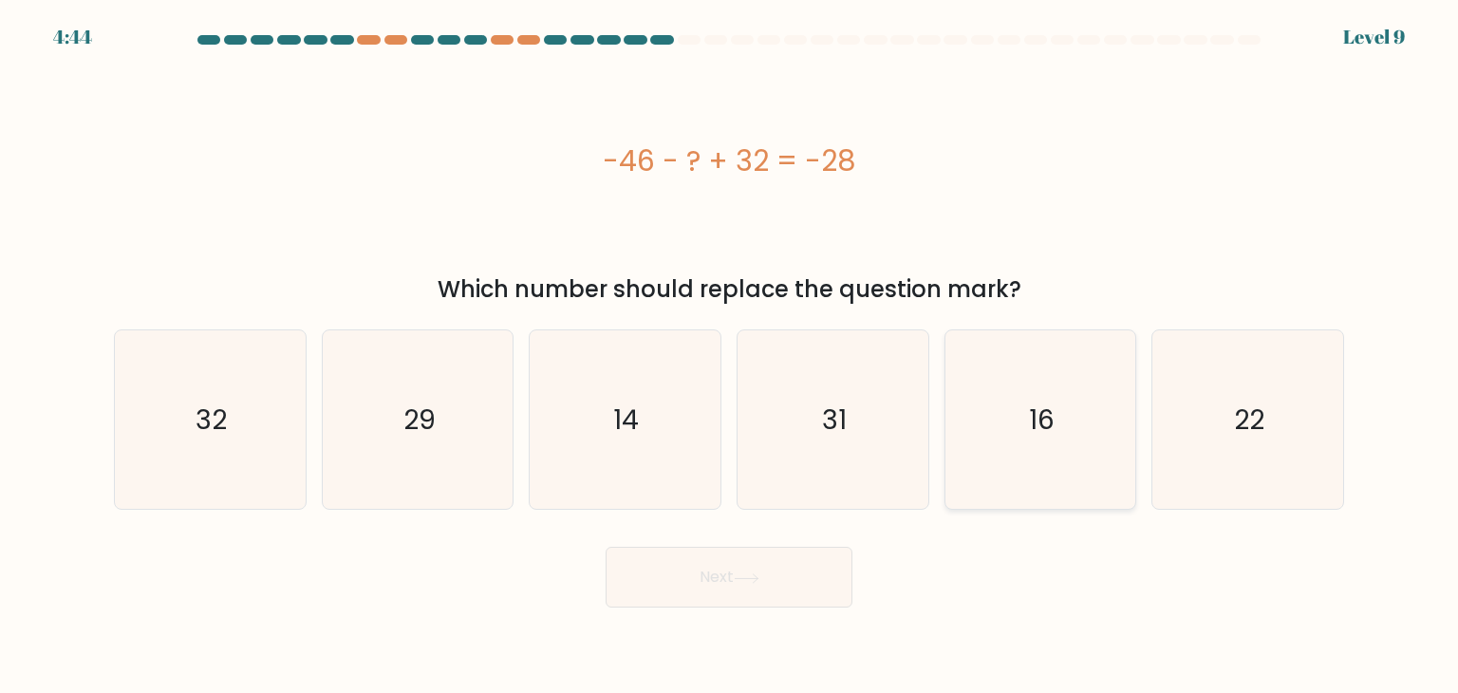
radio input "true"
click at [771, 573] on button "Next" at bounding box center [729, 577] width 247 height 61
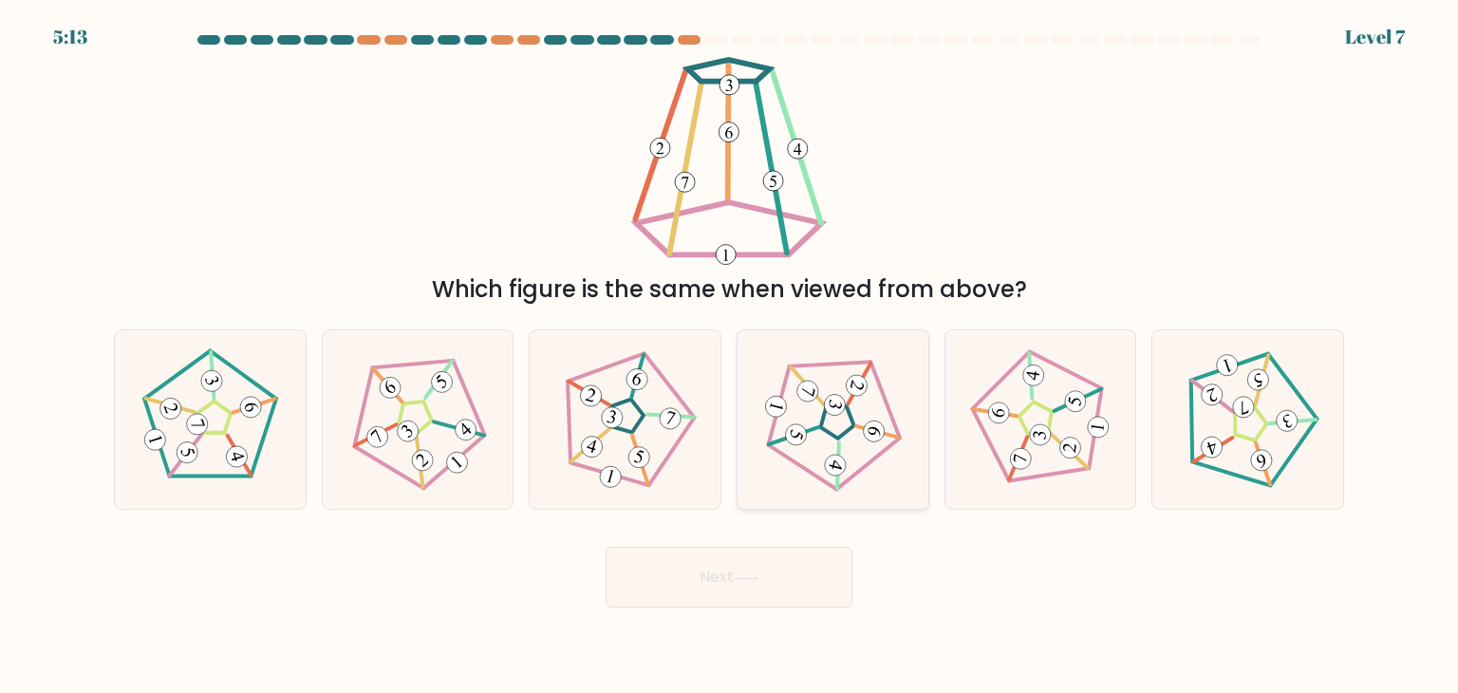
click at [831, 422] on icon at bounding box center [832, 419] width 143 height 143
click at [730, 356] on input "d." at bounding box center [729, 350] width 1 height 9
radio input "true"
click at [795, 572] on button "Next" at bounding box center [729, 577] width 247 height 61
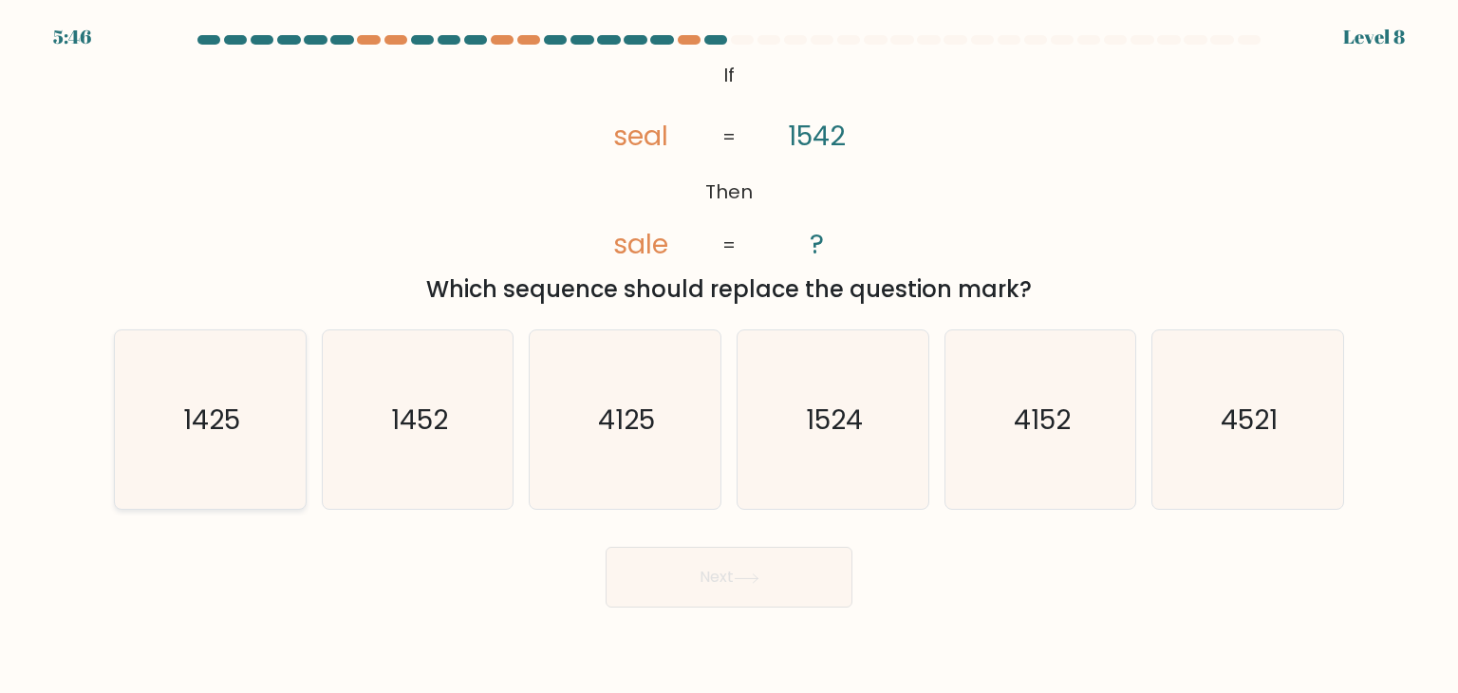
click at [228, 450] on icon "1425" at bounding box center [210, 419] width 178 height 178
click at [729, 356] on input "a. 1425" at bounding box center [729, 350] width 1 height 9
radio input "true"
click at [669, 580] on button "Next" at bounding box center [729, 577] width 247 height 61
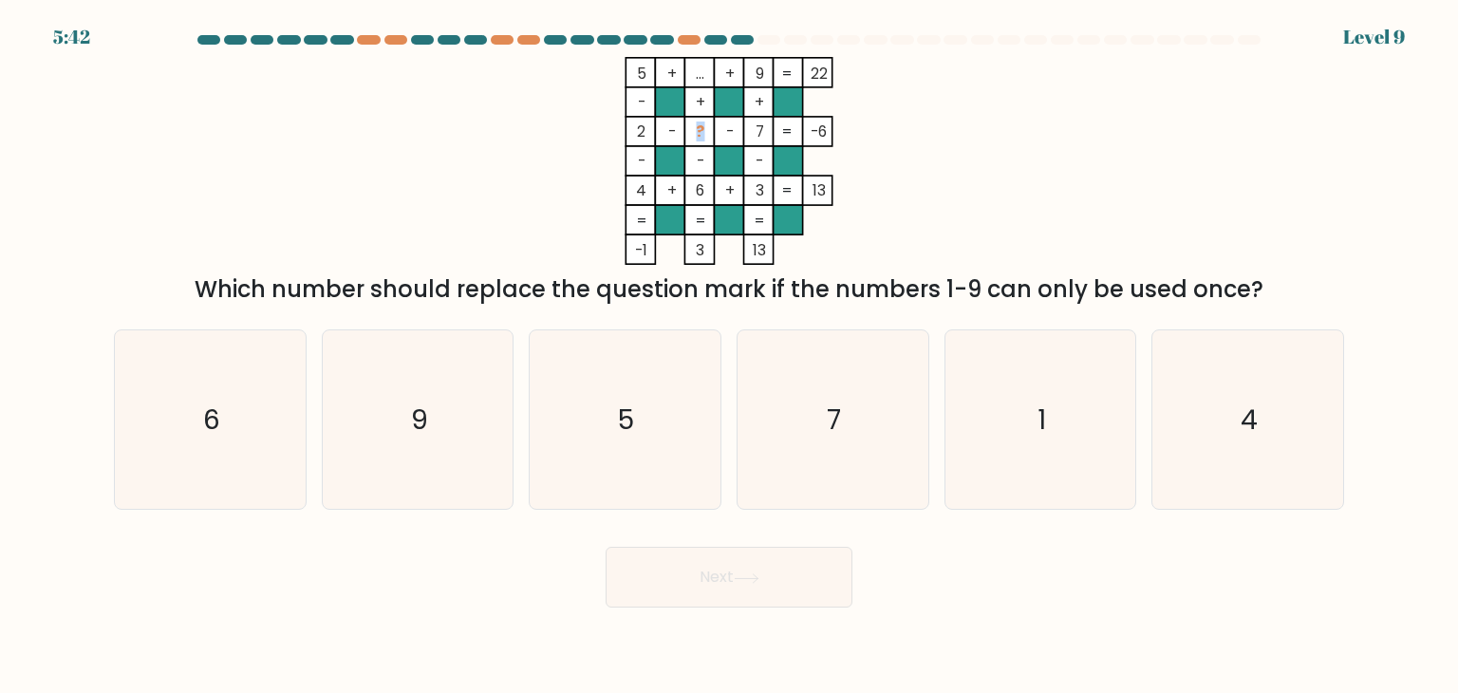
click at [699, 134] on tspan "?" at bounding box center [700, 131] width 9 height 20
click at [704, 135] on tspan "?" at bounding box center [700, 131] width 9 height 20
click at [637, 73] on tspan "5" at bounding box center [641, 74] width 9 height 20
click at [711, 75] on rect at bounding box center [698, 72] width 29 height 29
click at [637, 76] on tspan "5" at bounding box center [641, 74] width 9 height 20
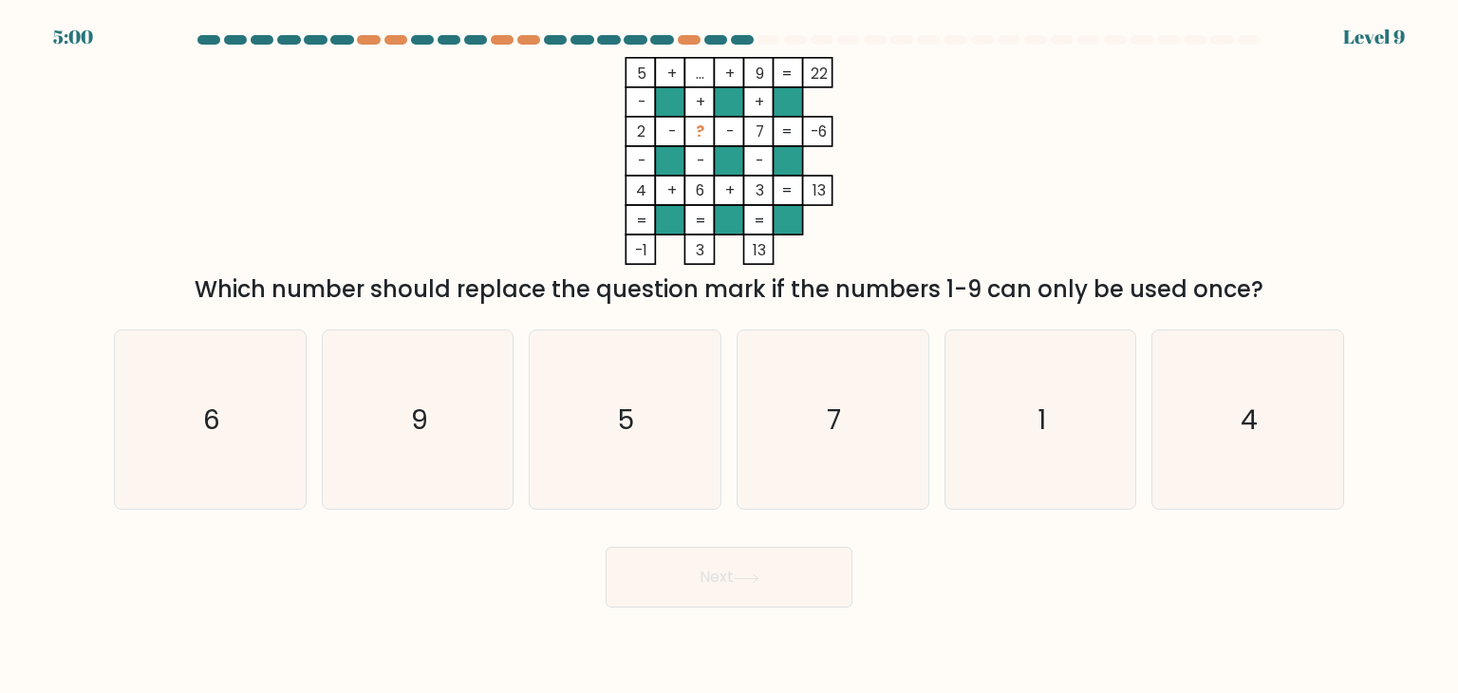
click at [763, 73] on tspan "9" at bounding box center [760, 74] width 9 height 20
click at [756, 73] on tspan "9" at bounding box center [760, 74] width 9 height 20
click at [696, 75] on tspan "..." at bounding box center [700, 74] width 9 height 20
drag, startPoint x: 704, startPoint y: 132, endPoint x: 694, endPoint y: 133, distance: 10.5
click at [694, 133] on icon "5 + ... + 9 22 - + + 2 - ? - 7 -6 - - - 4 + 6 + 3 = 13 = = = = -1 3 13 =" at bounding box center [729, 161] width 570 height 208
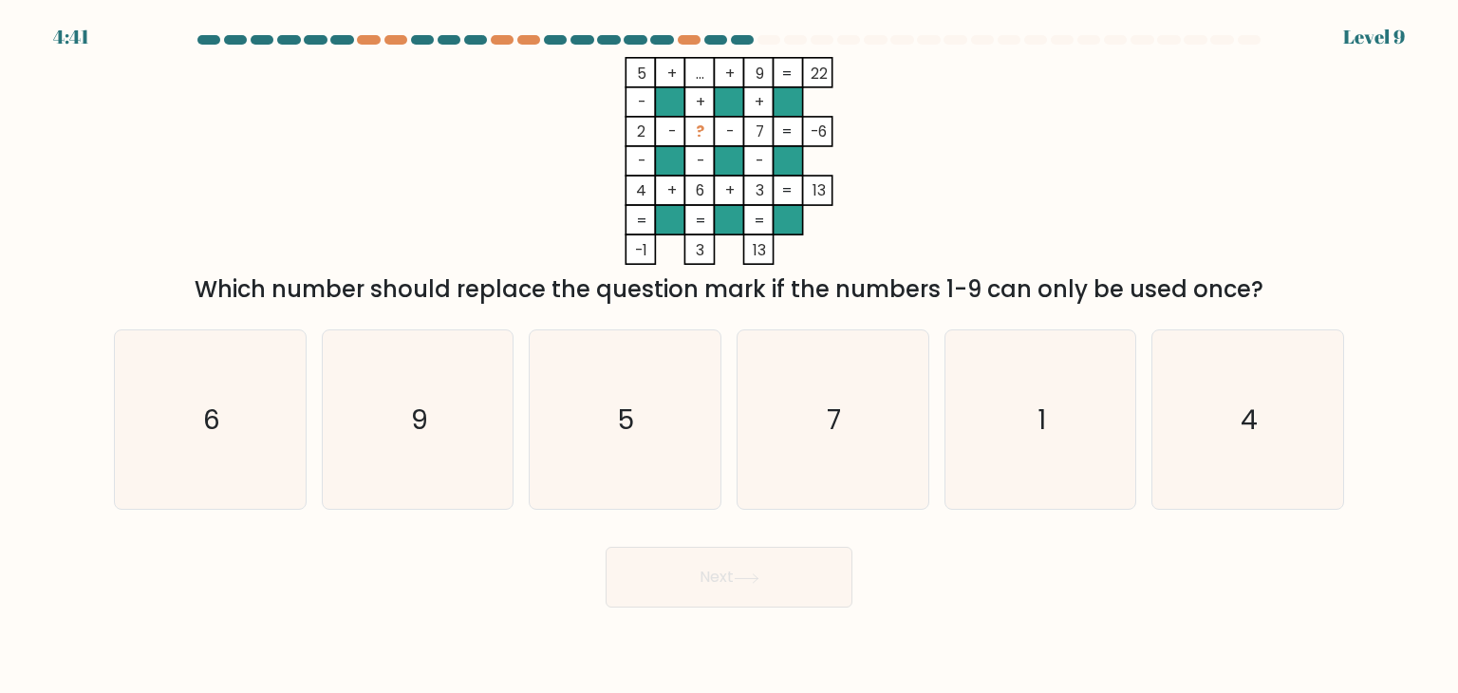
click at [701, 143] on rect at bounding box center [698, 131] width 29 height 29
click at [699, 188] on tspan "6" at bounding box center [700, 190] width 9 height 20
click at [1101, 396] on icon "1" at bounding box center [1040, 419] width 178 height 178
click at [730, 356] on input "e. 1" at bounding box center [729, 350] width 1 height 9
radio input "true"
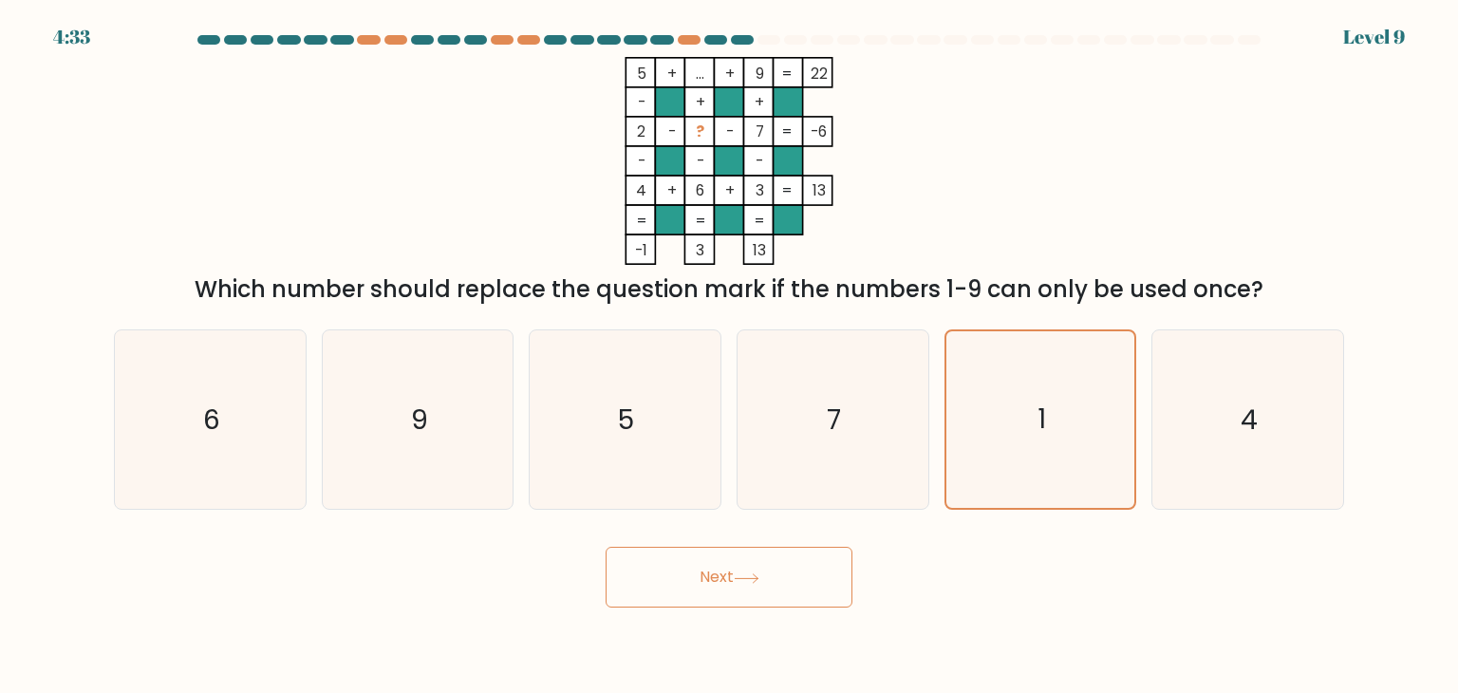
click at [798, 551] on button "Next" at bounding box center [729, 577] width 247 height 61
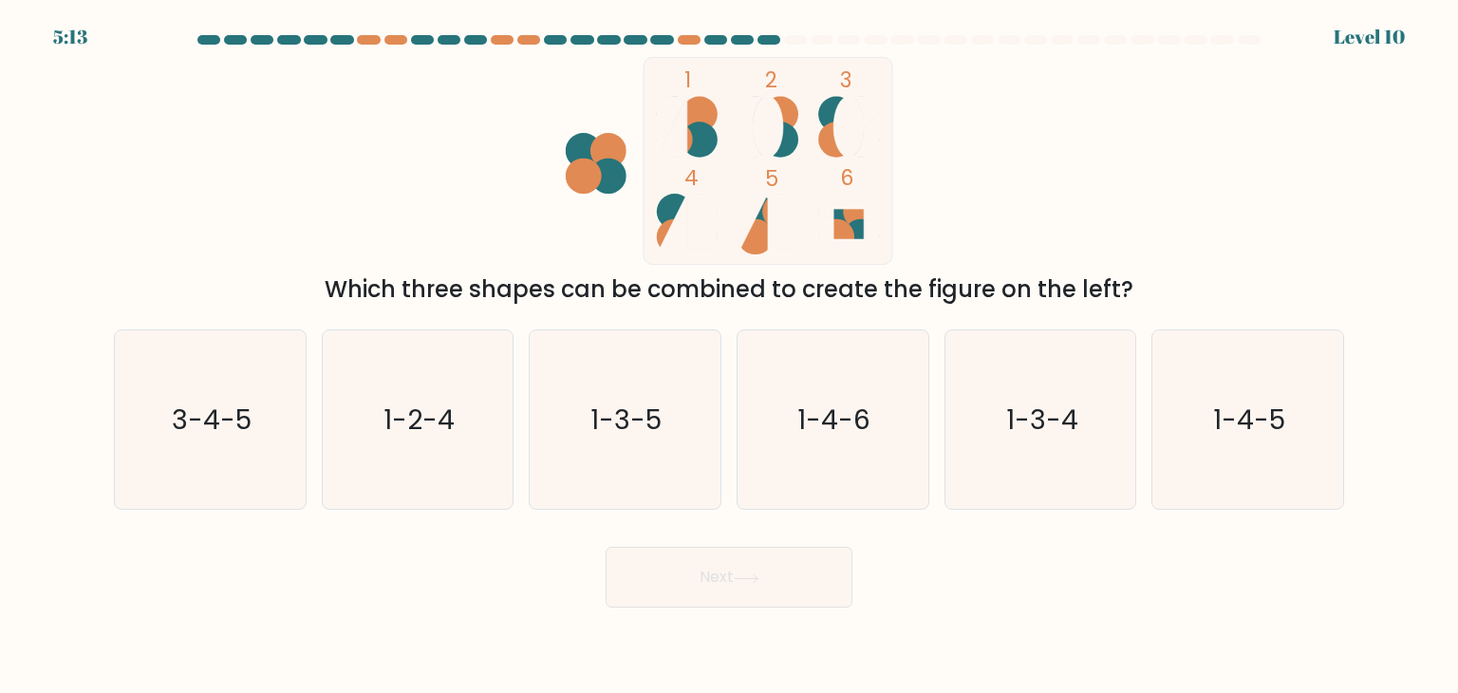
drag, startPoint x: 371, startPoint y: 287, endPoint x: 1147, endPoint y: 293, distance: 775.5
click at [1147, 293] on div "Which three shapes can be combined to create the figure on the left?" at bounding box center [728, 289] width 1207 height 34
click at [375, 152] on div "1 2 3 4 5 6 Which three shapes can be combined to create the figure on the left?" at bounding box center [729, 182] width 1253 height 250
click at [464, 384] on icon "1-2-4" at bounding box center [417, 419] width 178 height 178
click at [729, 356] on input "b. 1-2-4" at bounding box center [729, 350] width 1 height 9
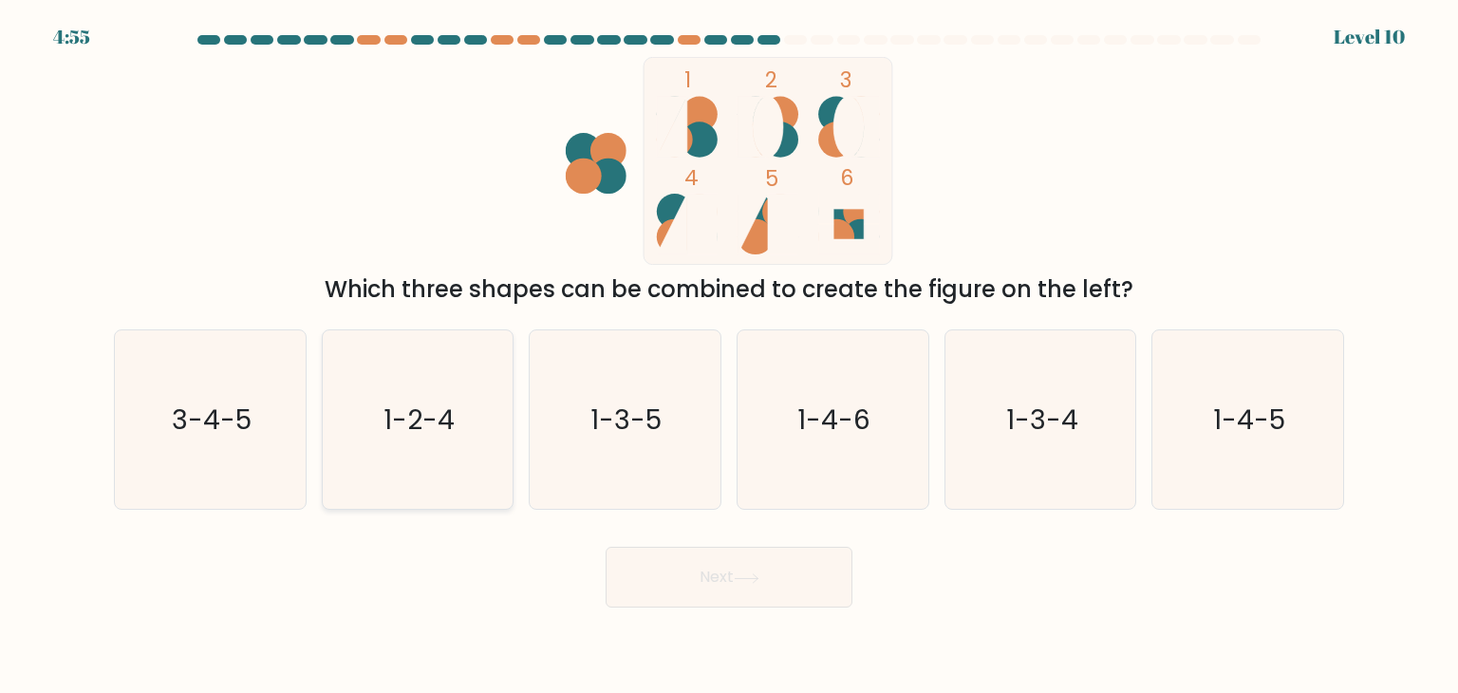
radio input "true"
click at [632, 427] on text "1-3-5" at bounding box center [626, 420] width 71 height 38
click at [729, 356] on input "c. 1-3-5" at bounding box center [729, 350] width 1 height 9
radio input "true"
click at [1010, 388] on icon "1-3-4" at bounding box center [1040, 419] width 178 height 178
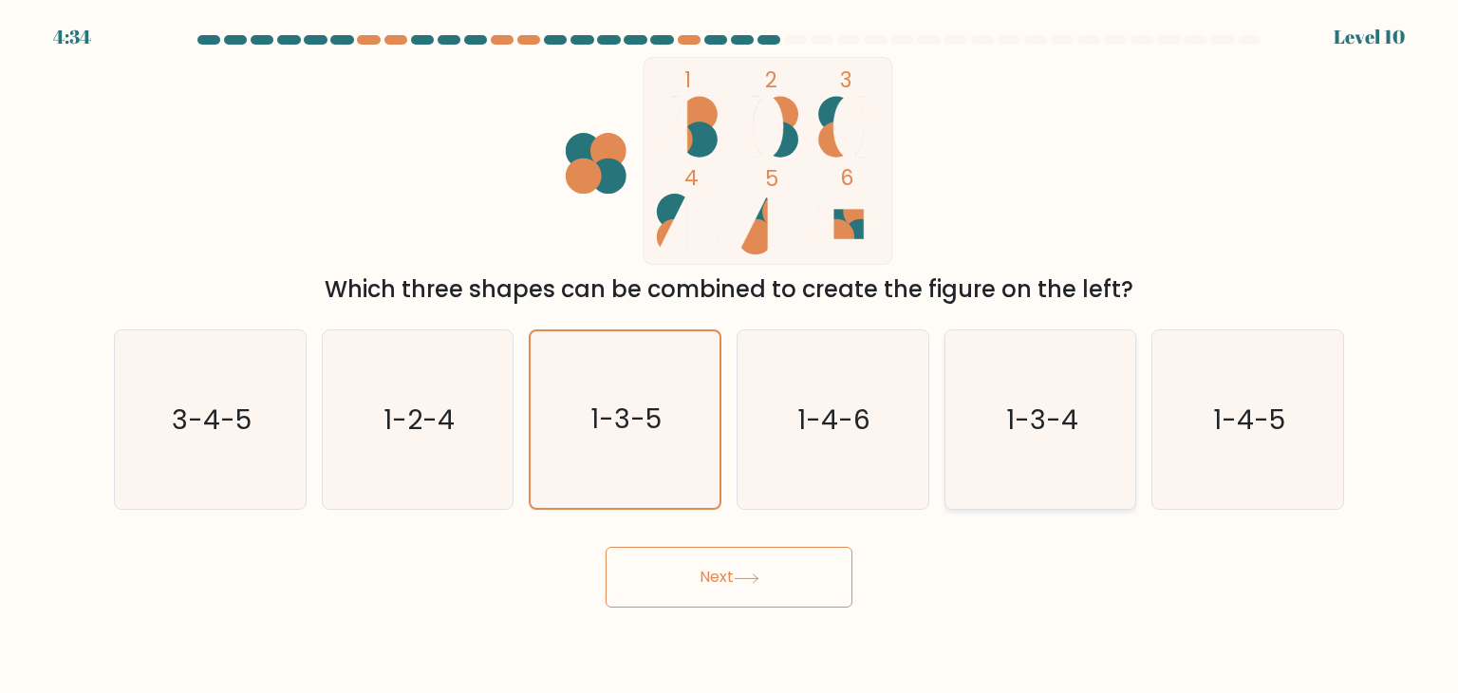
click at [730, 356] on input "e. 1-3-4" at bounding box center [729, 350] width 1 height 9
radio input "true"
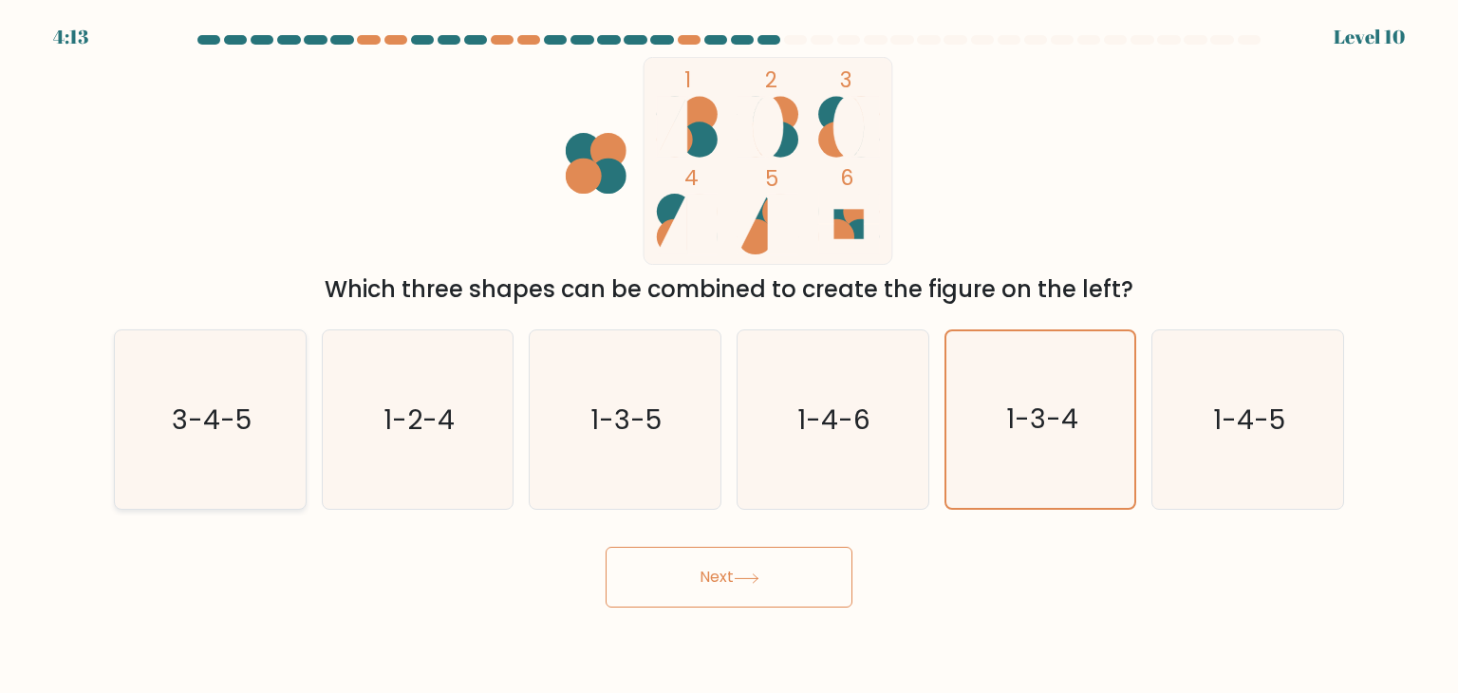
click at [248, 435] on text "3-4-5" at bounding box center [212, 420] width 80 height 38
click at [729, 356] on input "a. 3-4-5" at bounding box center [729, 350] width 1 height 9
radio input "true"
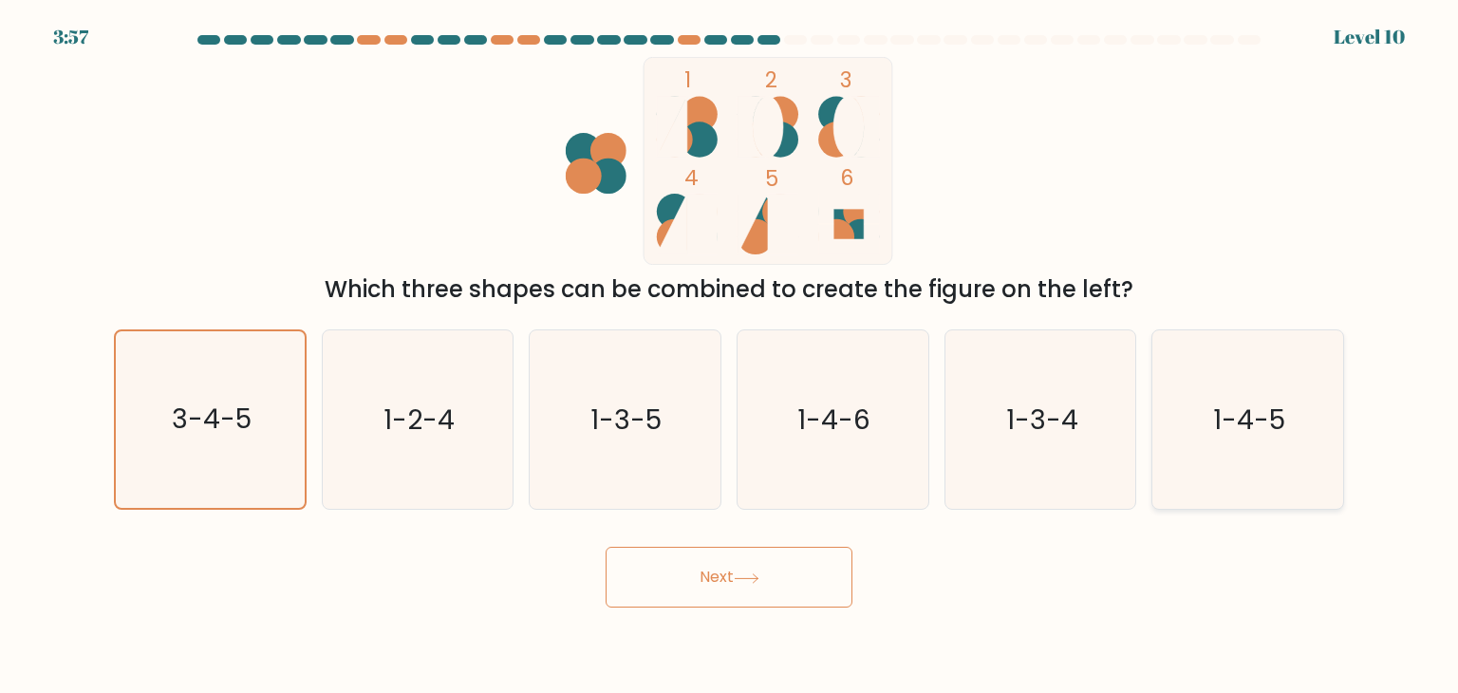
click at [1237, 441] on icon "1-4-5" at bounding box center [1247, 419] width 178 height 178
click at [730, 356] on input "f. 1-4-5" at bounding box center [729, 350] width 1 height 9
radio input "true"
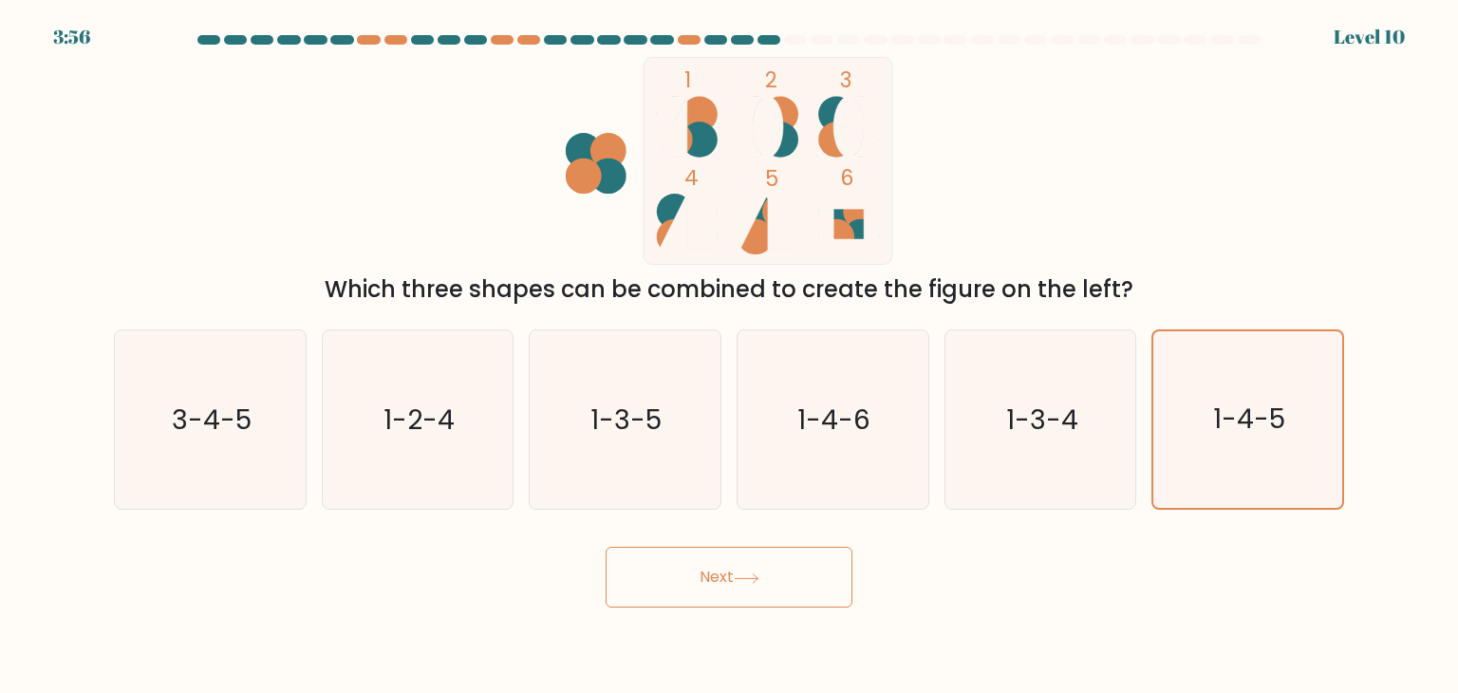
click at [809, 582] on button "Next" at bounding box center [729, 577] width 247 height 61
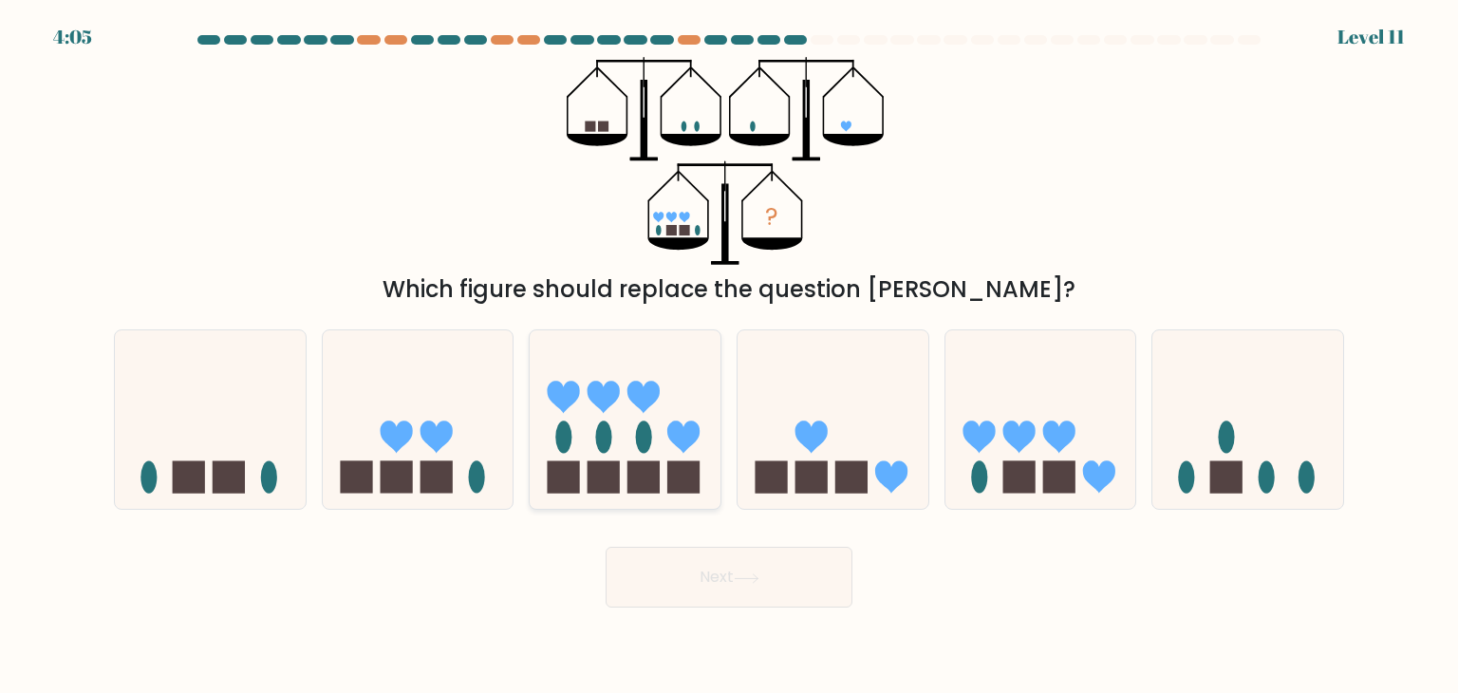
click at [605, 453] on ellipse at bounding box center [604, 437] width 16 height 32
click at [729, 356] on input "c." at bounding box center [729, 350] width 1 height 9
radio input "true"
click at [1037, 445] on icon at bounding box center [1040, 420] width 191 height 158
click at [730, 356] on input "e." at bounding box center [729, 350] width 1 height 9
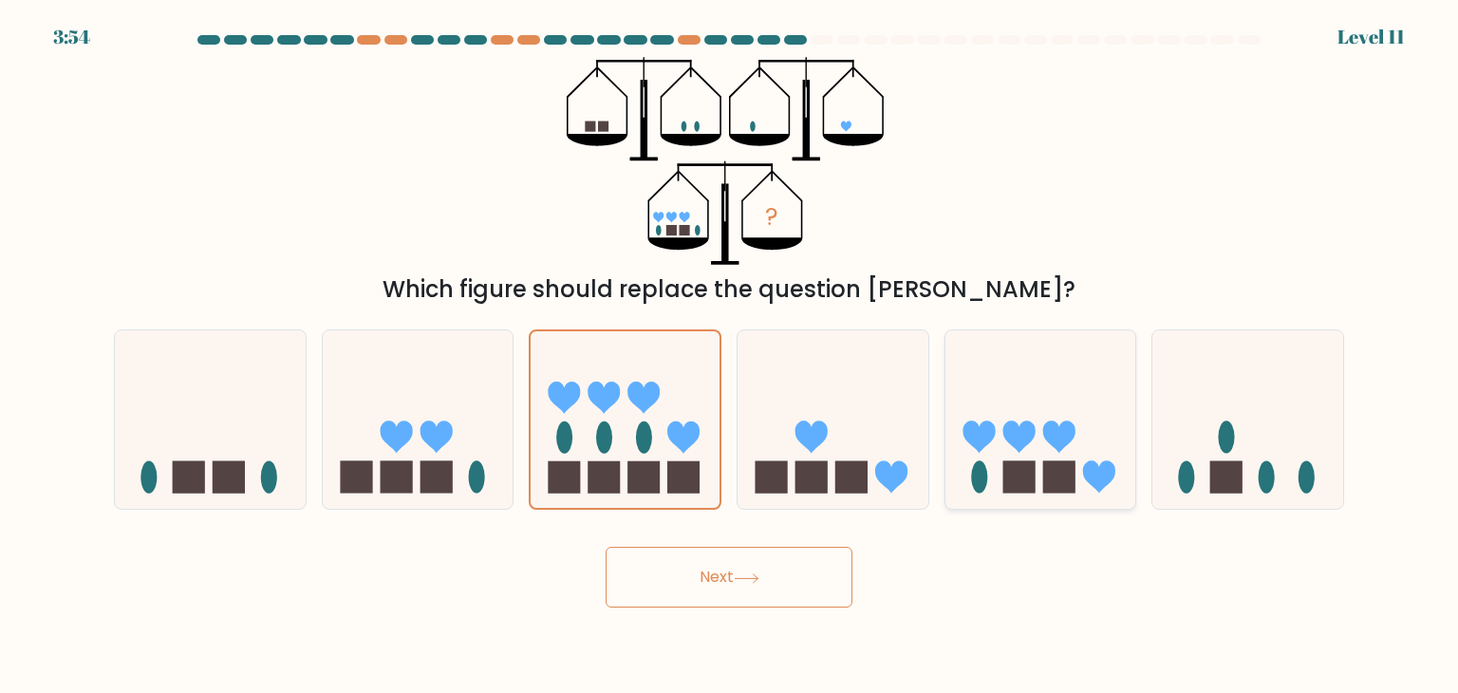
radio input "true"
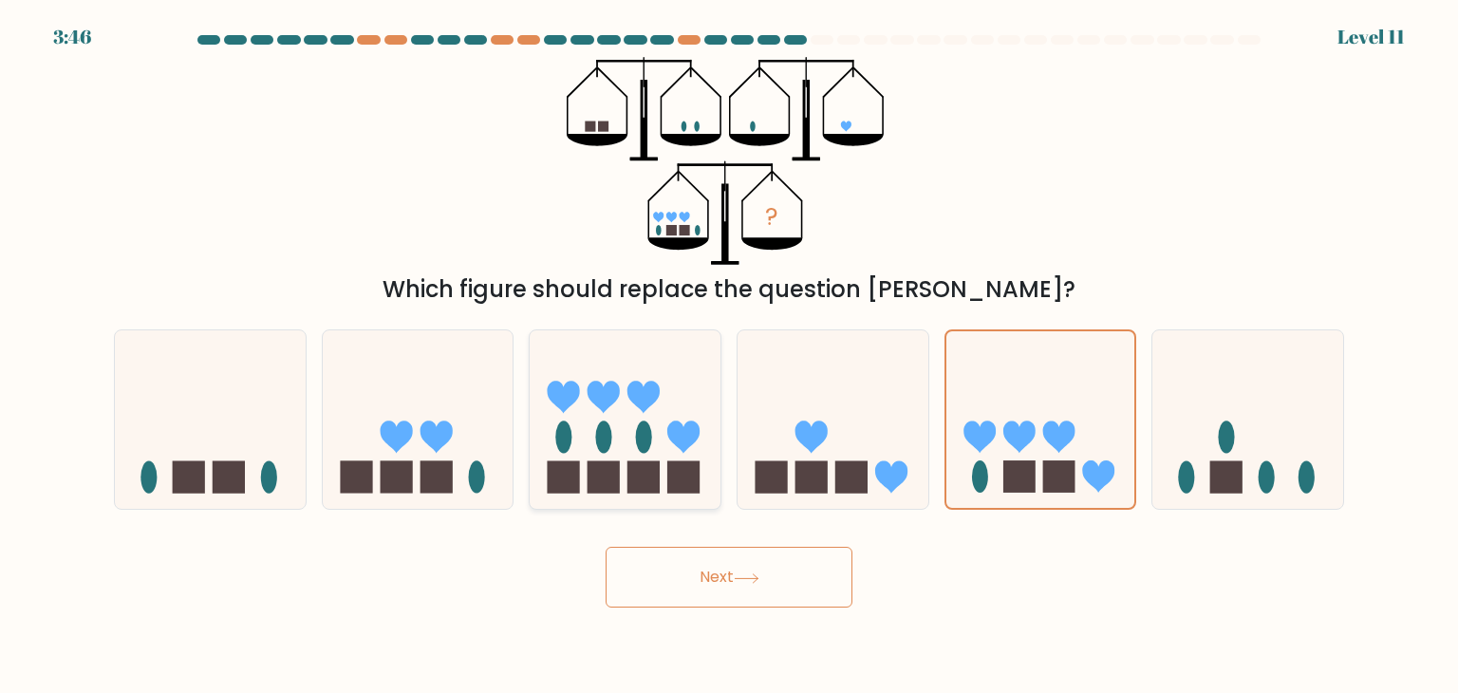
click at [649, 410] on icon at bounding box center [625, 420] width 191 height 158
click at [729, 356] on input "c." at bounding box center [729, 350] width 1 height 9
radio input "true"
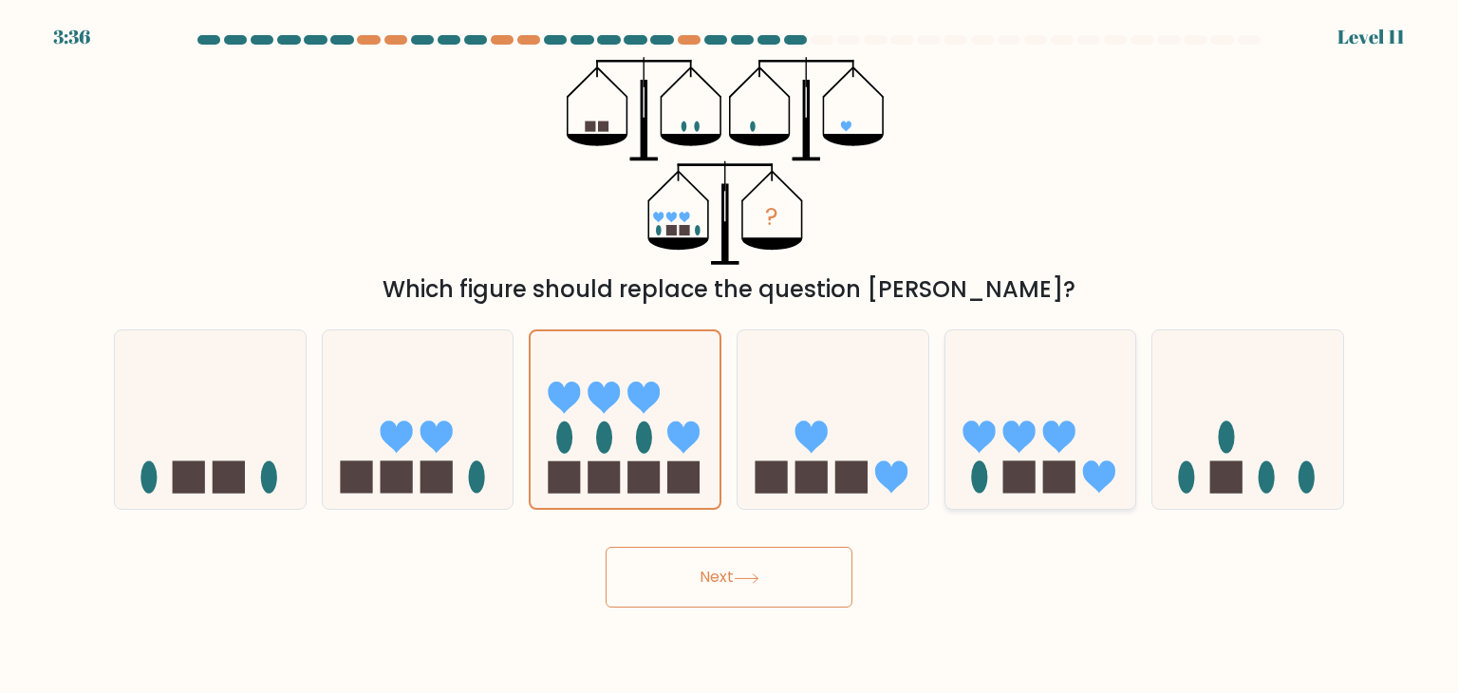
click at [1092, 467] on icon at bounding box center [1099, 477] width 32 height 32
click at [730, 356] on input "e." at bounding box center [729, 350] width 1 height 9
radio input "true"
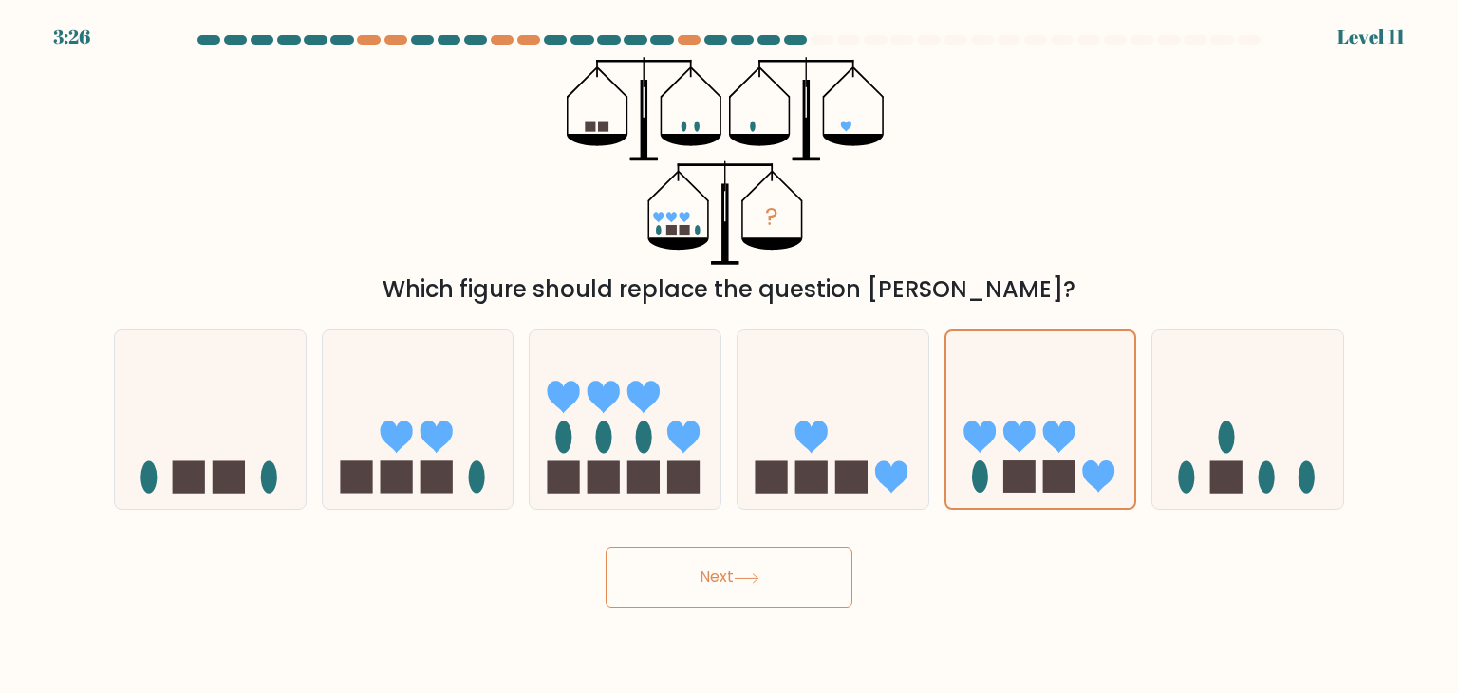
click at [794, 594] on button "Next" at bounding box center [729, 577] width 247 height 61
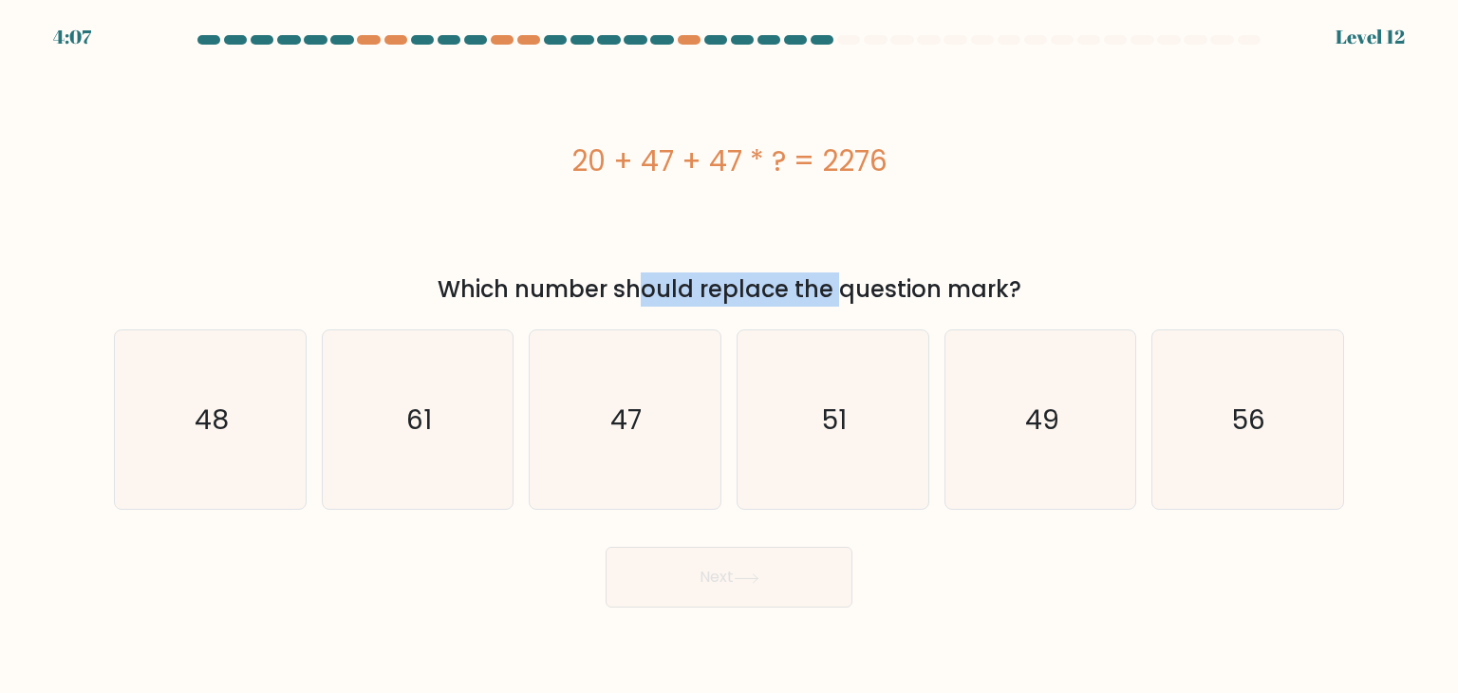
drag, startPoint x: 459, startPoint y: 286, endPoint x: 682, endPoint y: 291, distance: 222.2
click at [682, 291] on div "Which number should replace the question mark?" at bounding box center [728, 289] width 1207 height 34
click at [1014, 196] on div "20 + 47 + 47 * ? = 2276" at bounding box center [729, 161] width 1230 height 208
click at [751, 151] on div "20 + 47 + 47 * ? = 2276" at bounding box center [729, 161] width 1230 height 43
drag, startPoint x: 729, startPoint y: 158, endPoint x: 740, endPoint y: 160, distance: 11.7
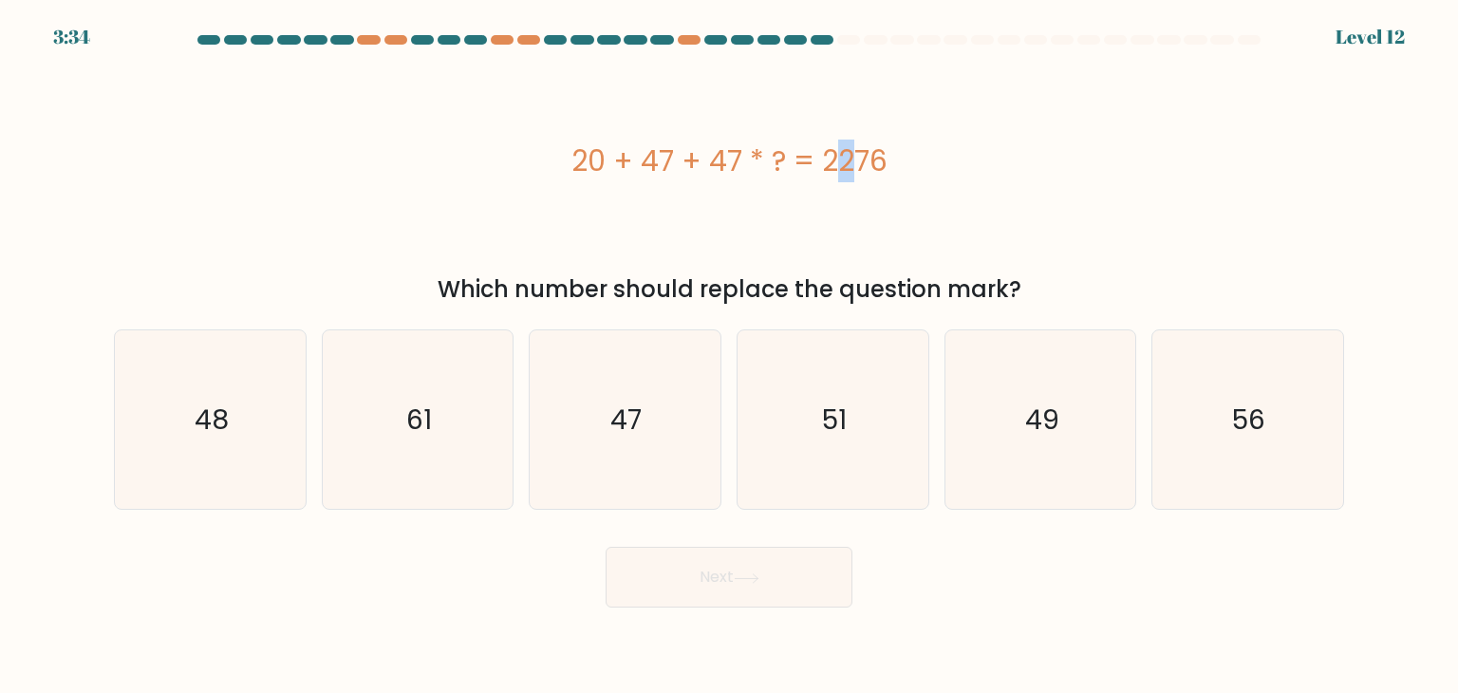
click at [740, 160] on div "20 + 47 + 47 * ? = 2276" at bounding box center [729, 161] width 1230 height 43
drag, startPoint x: 659, startPoint y: 156, endPoint x: 672, endPoint y: 158, distance: 13.4
click at [672, 158] on div "20 + 47 + 47 * ? = 2276" at bounding box center [729, 161] width 1230 height 43
drag, startPoint x: 728, startPoint y: 159, endPoint x: 746, endPoint y: 164, distance: 18.6
click at [746, 164] on div "20 + 47 + 47 * ? = 2276" at bounding box center [729, 161] width 1230 height 43
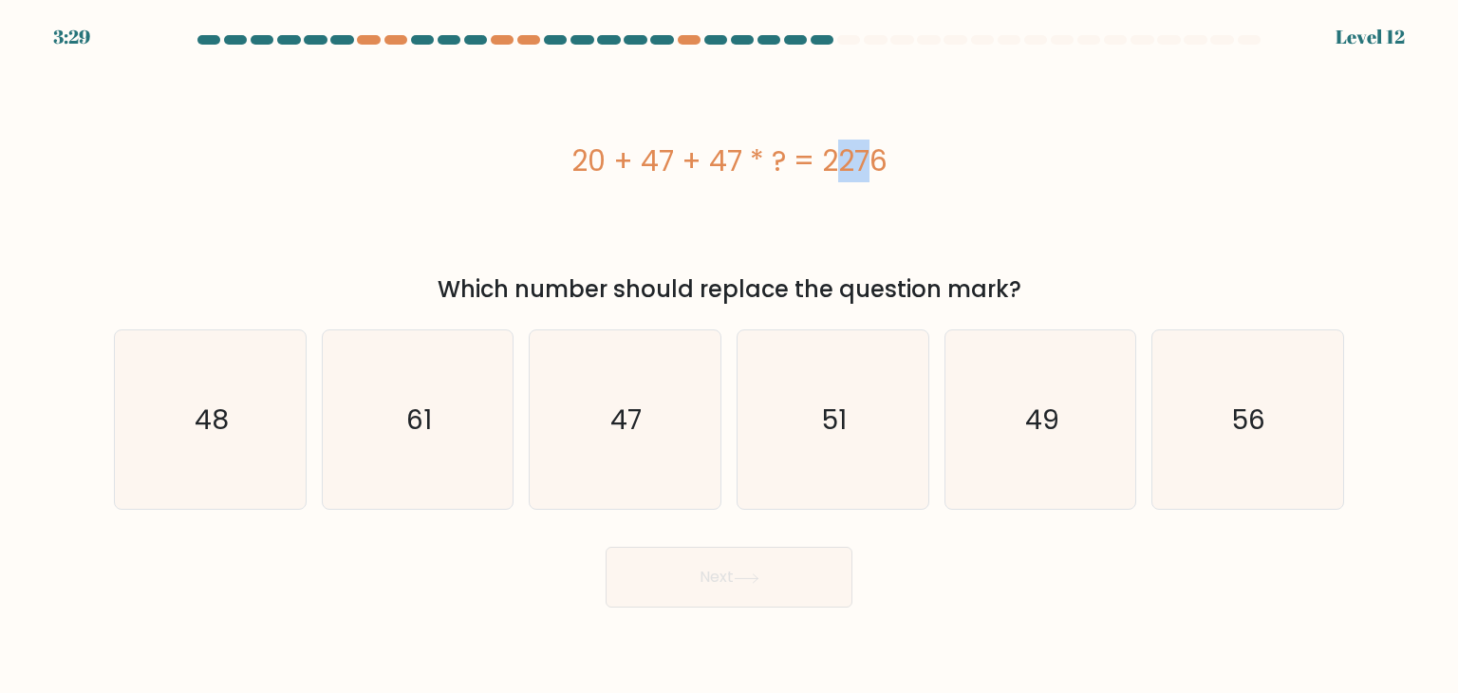
click at [737, 161] on div "20 + 47 + 47 * ? = 2276" at bounding box center [729, 161] width 1230 height 43
click at [733, 159] on div "20 + 47 + 47 * ? = 2276" at bounding box center [729, 161] width 1230 height 43
drag, startPoint x: 727, startPoint y: 157, endPoint x: 738, endPoint y: 159, distance: 10.8
click at [738, 159] on div "20 + 47 + 47 * ? = 2276" at bounding box center [729, 161] width 1230 height 43
click at [755, 160] on div "20 + 47 + 47 * ? = 2276" at bounding box center [729, 161] width 1230 height 43
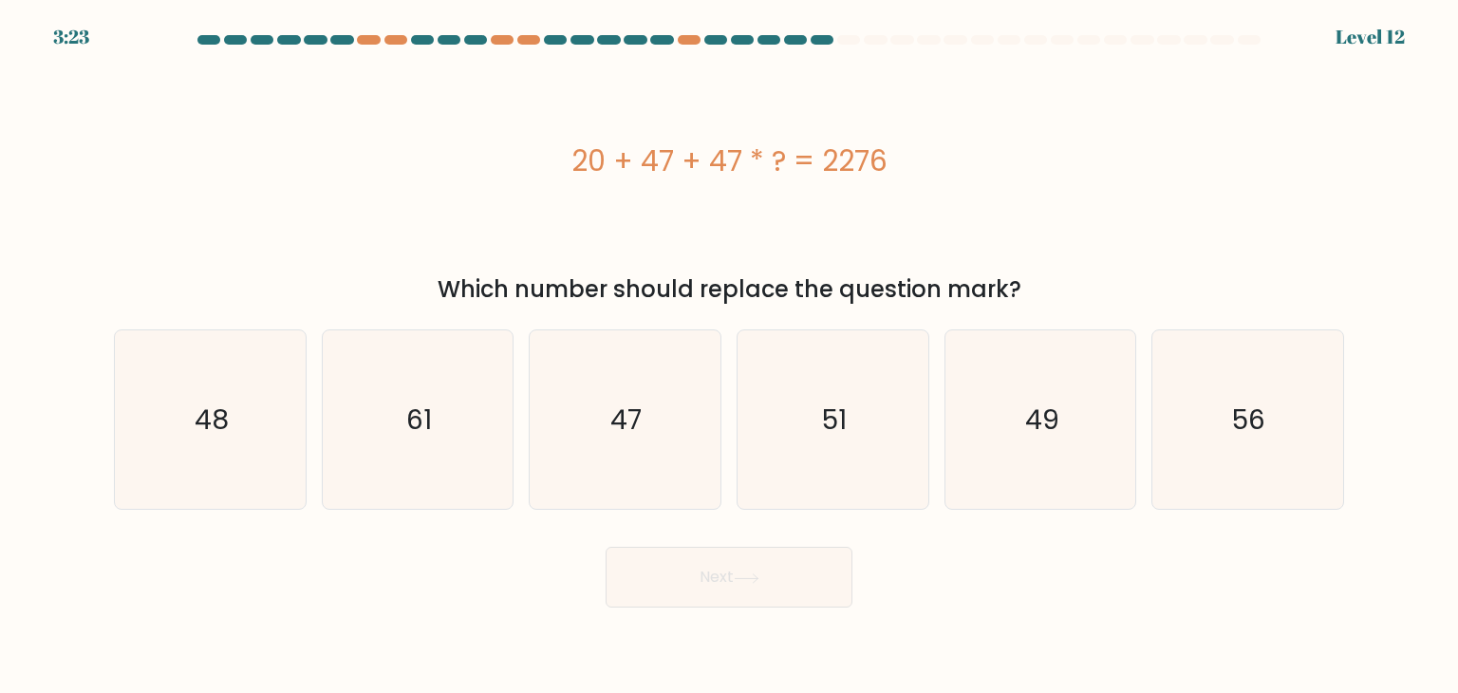
click at [756, 152] on div "20 + 47 + 47 * ? = 2276" at bounding box center [729, 161] width 1230 height 43
click at [728, 163] on div "20 + 47 + 47 * ? = 2276" at bounding box center [729, 161] width 1230 height 43
click at [736, 164] on div "20 + 47 + 47 * ? = 2276" at bounding box center [729, 161] width 1230 height 43
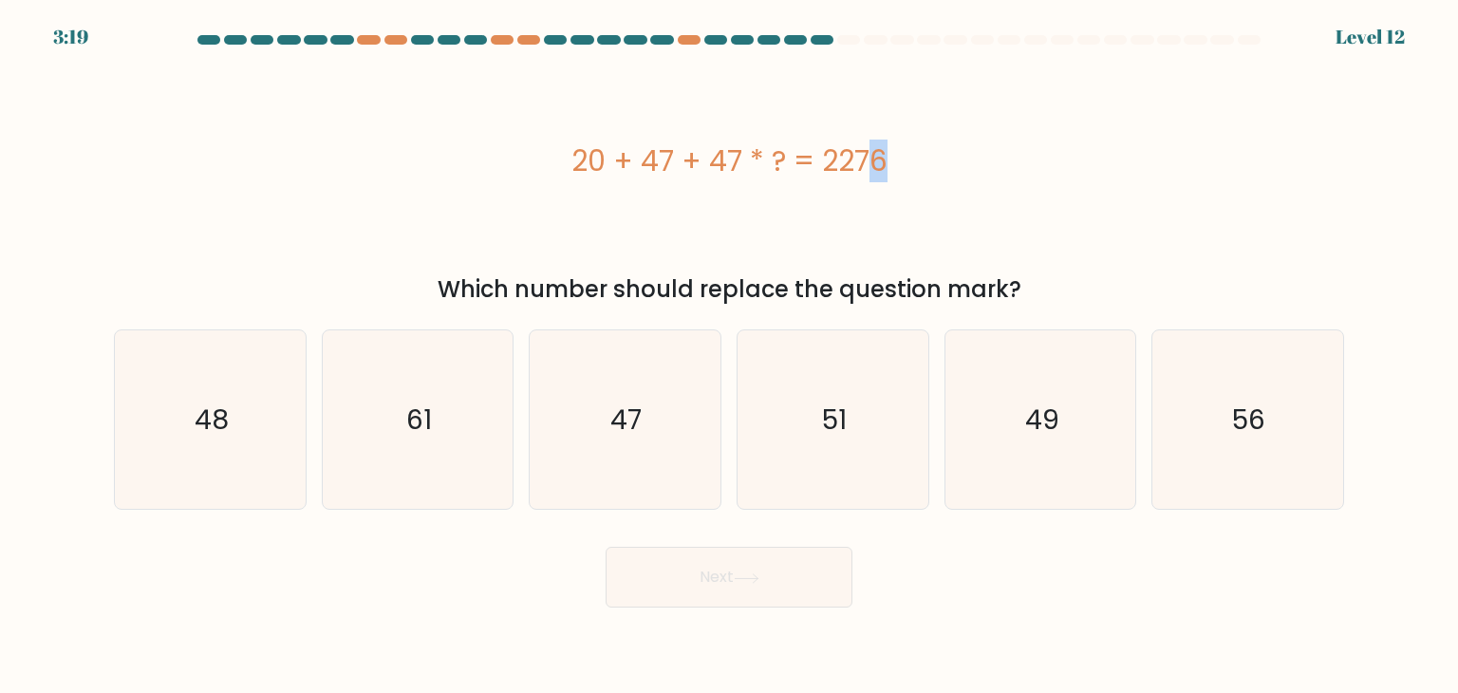
click at [759, 155] on div "20 + 47 + 47 * ? = 2276" at bounding box center [729, 161] width 1230 height 43
click at [733, 161] on div "20 + 47 + 47 * ? = 2276" at bounding box center [729, 161] width 1230 height 43
click at [737, 161] on div "20 + 47 + 47 * ? = 2276" at bounding box center [729, 161] width 1230 height 43
click at [1056, 449] on icon "49" at bounding box center [1040, 419] width 178 height 178
click at [730, 356] on input "e. 49" at bounding box center [729, 350] width 1 height 9
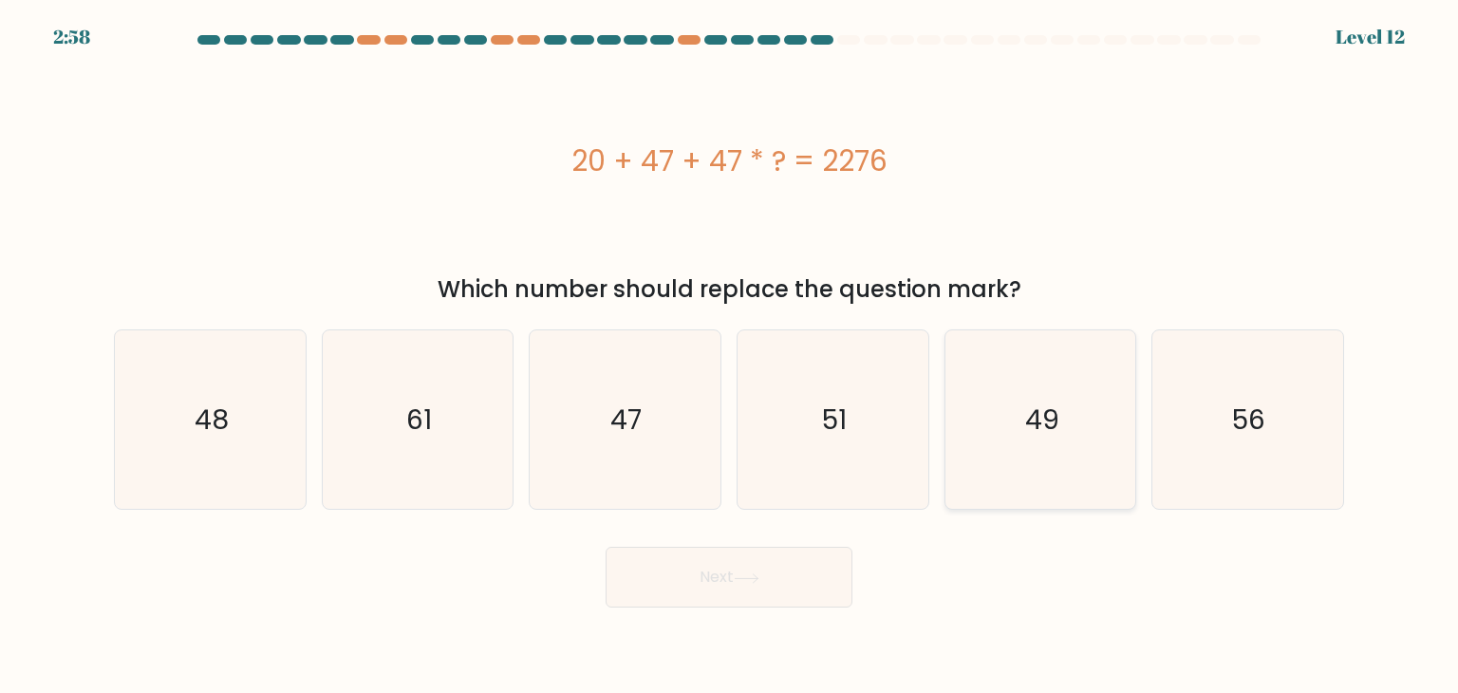
radio input "true"
click at [200, 372] on icon "48" at bounding box center [210, 419] width 178 height 178
click at [729, 356] on input "a. 48" at bounding box center [729, 350] width 1 height 9
radio input "true"
click at [1025, 427] on text "49" at bounding box center [1042, 420] width 34 height 38
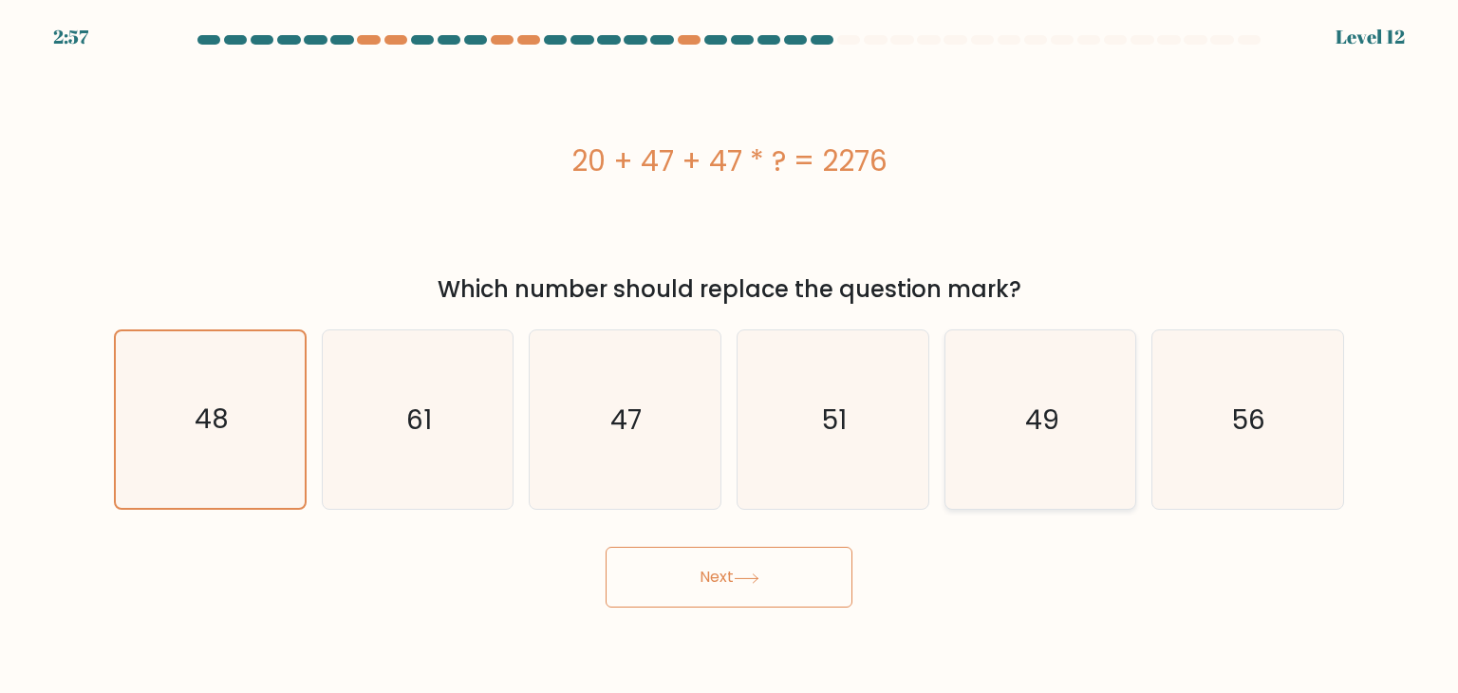
click at [730, 356] on input "e. 49" at bounding box center [729, 350] width 1 height 9
radio input "true"
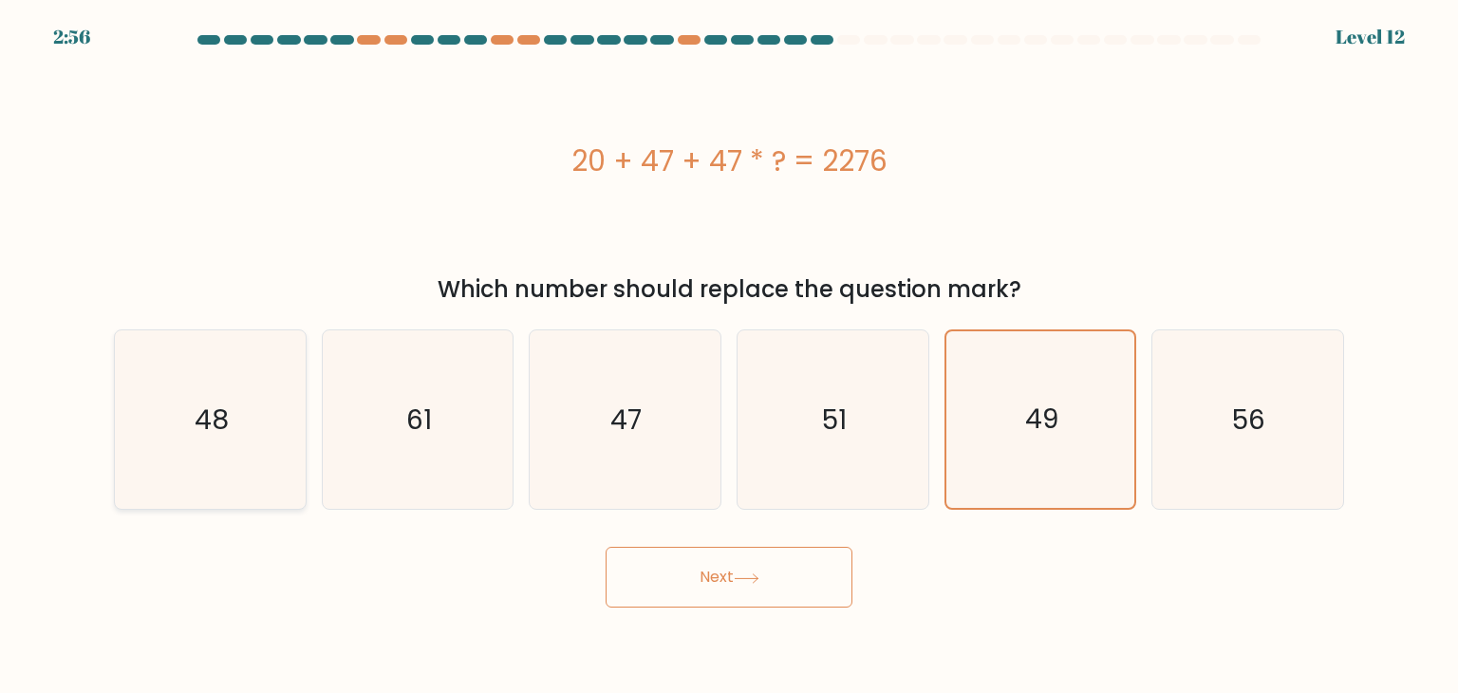
click at [289, 392] on icon "48" at bounding box center [210, 419] width 178 height 178
click at [729, 356] on input "a. 48" at bounding box center [729, 350] width 1 height 9
radio input "true"
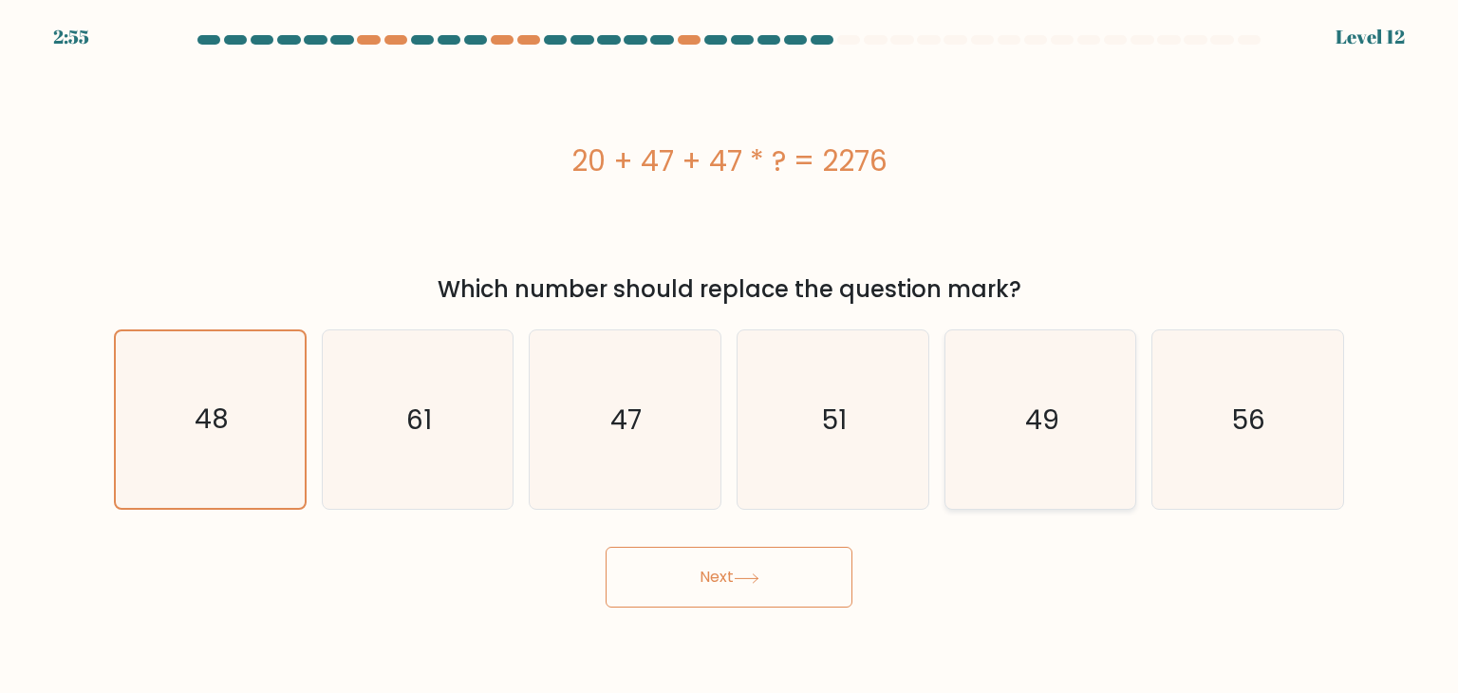
click at [1021, 427] on icon "49" at bounding box center [1040, 419] width 178 height 178
click at [730, 356] on input "e. 49" at bounding box center [729, 350] width 1 height 9
radio input "true"
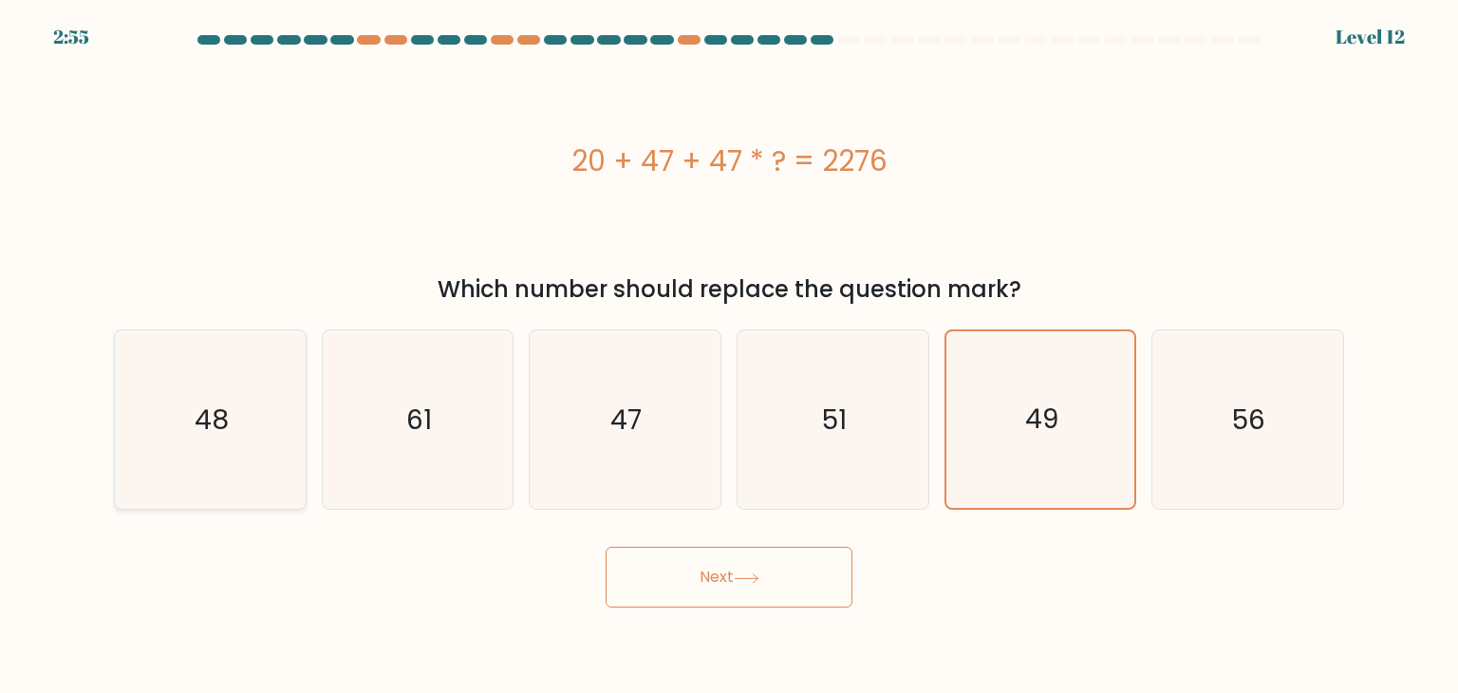
click at [234, 402] on icon "48" at bounding box center [210, 419] width 178 height 178
click at [729, 356] on input "a. 48" at bounding box center [729, 350] width 1 height 9
radio input "true"
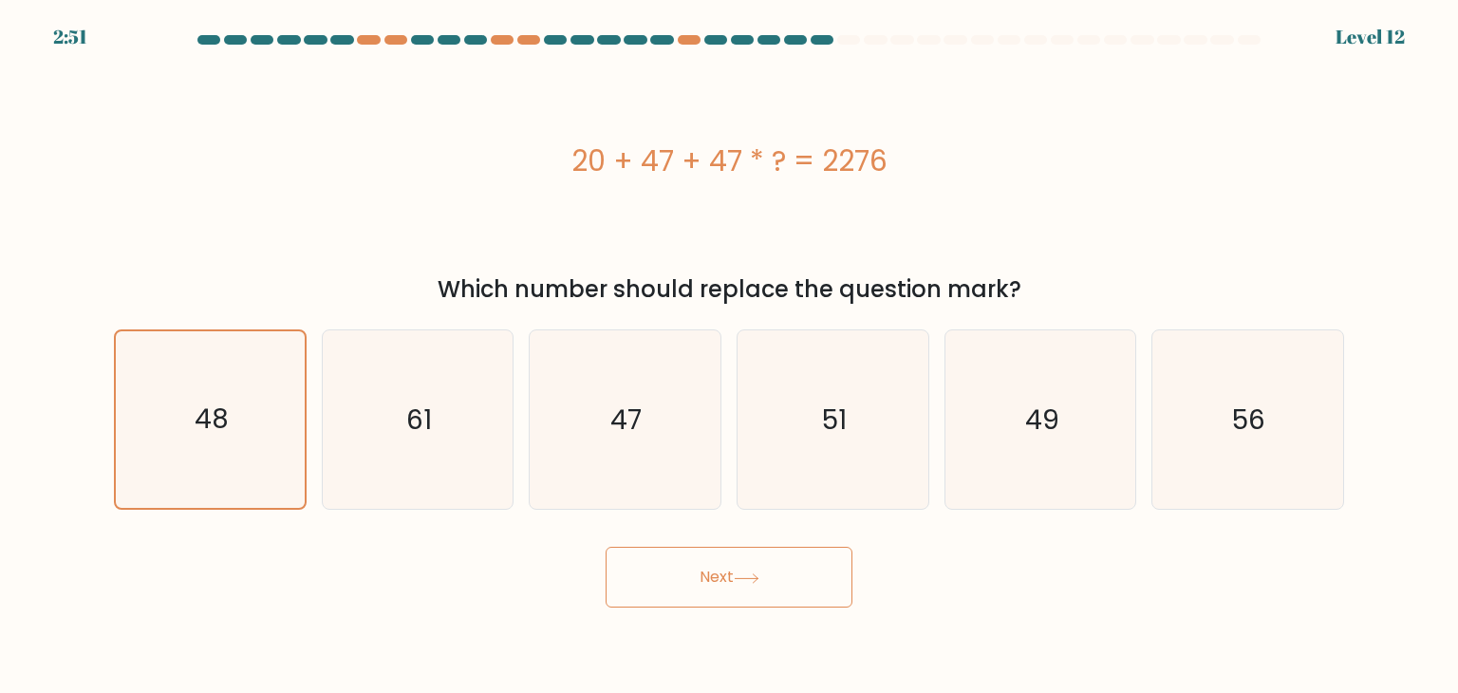
click at [745, 583] on icon at bounding box center [747, 578] width 26 height 10
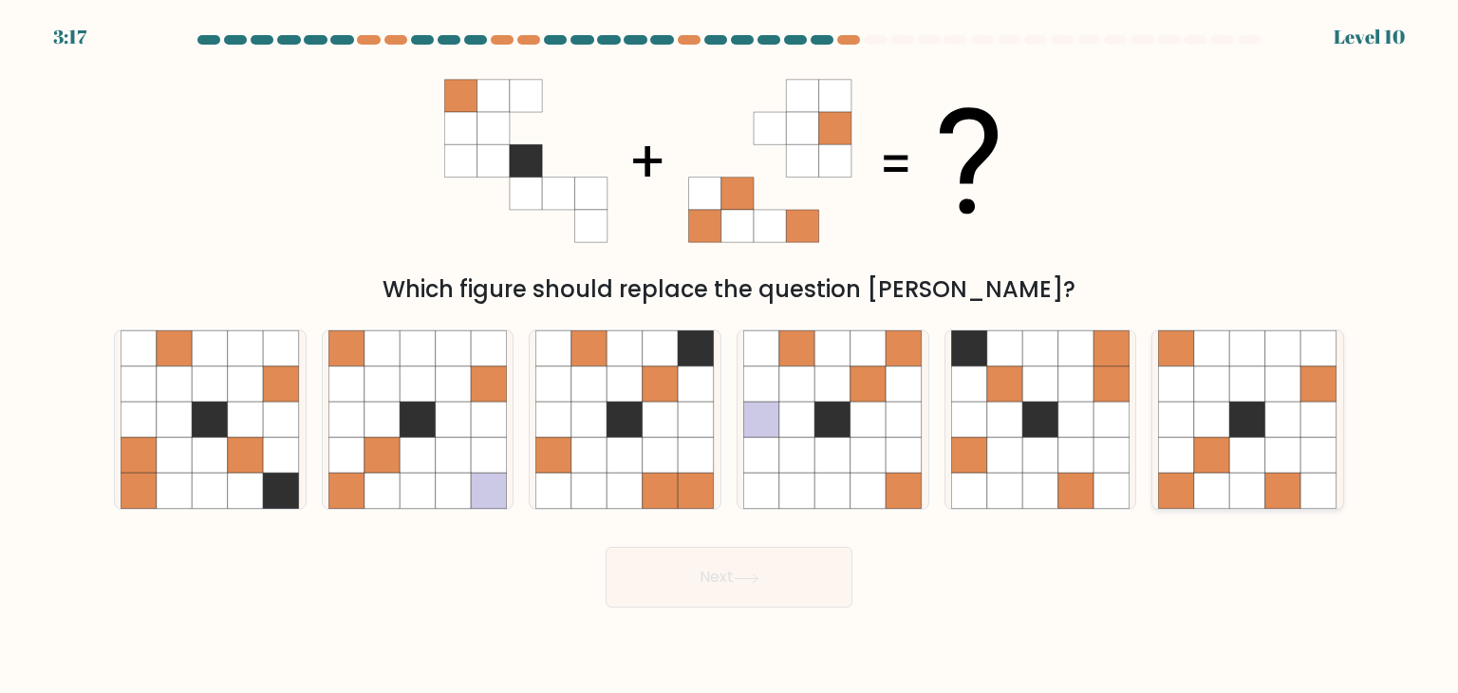
click at [1295, 449] on icon at bounding box center [1283, 456] width 36 height 36
click at [730, 356] on input "f." at bounding box center [729, 350] width 1 height 9
radio input "true"
click at [700, 568] on button "Next" at bounding box center [729, 577] width 247 height 61
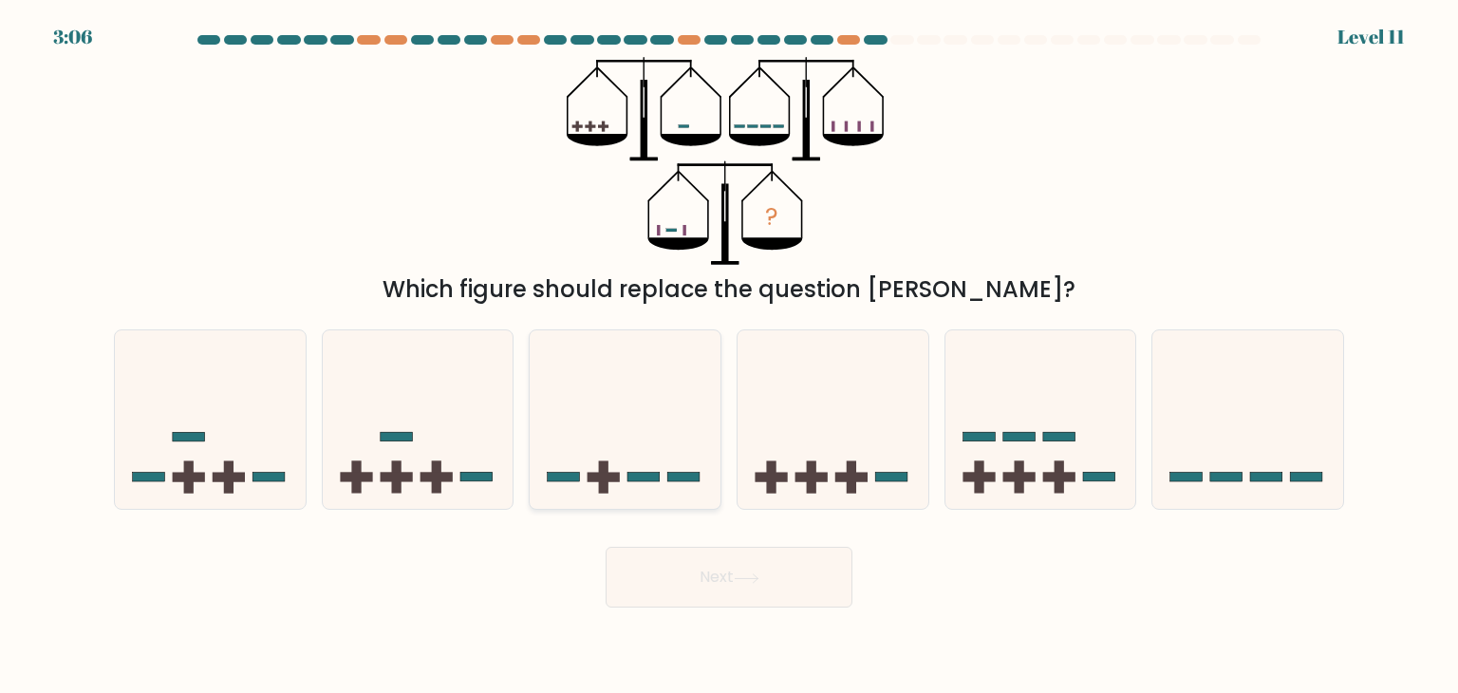
click at [607, 390] on icon at bounding box center [625, 420] width 191 height 158
click at [729, 356] on input "c." at bounding box center [729, 350] width 1 height 9
radio input "true"
click at [824, 458] on icon at bounding box center [833, 420] width 191 height 158
click at [730, 356] on input "d." at bounding box center [729, 350] width 1 height 9
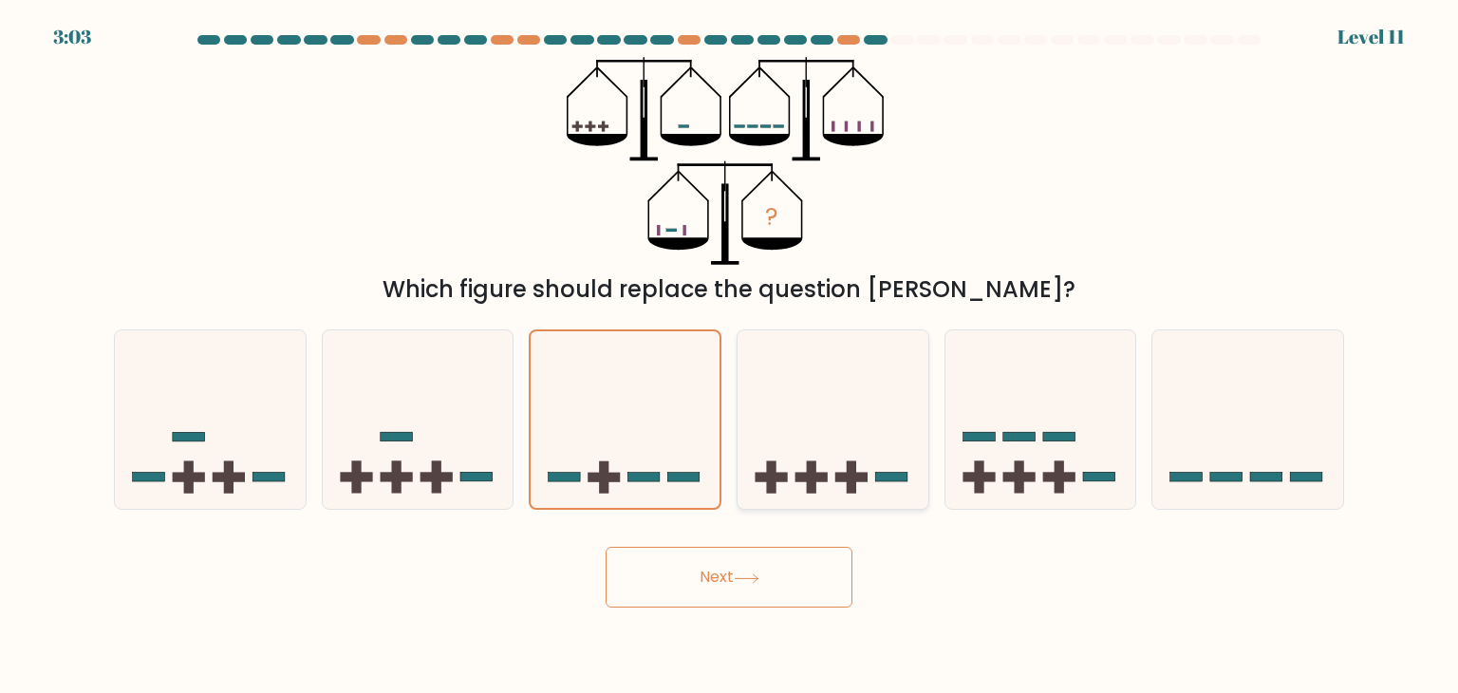
radio input "true"
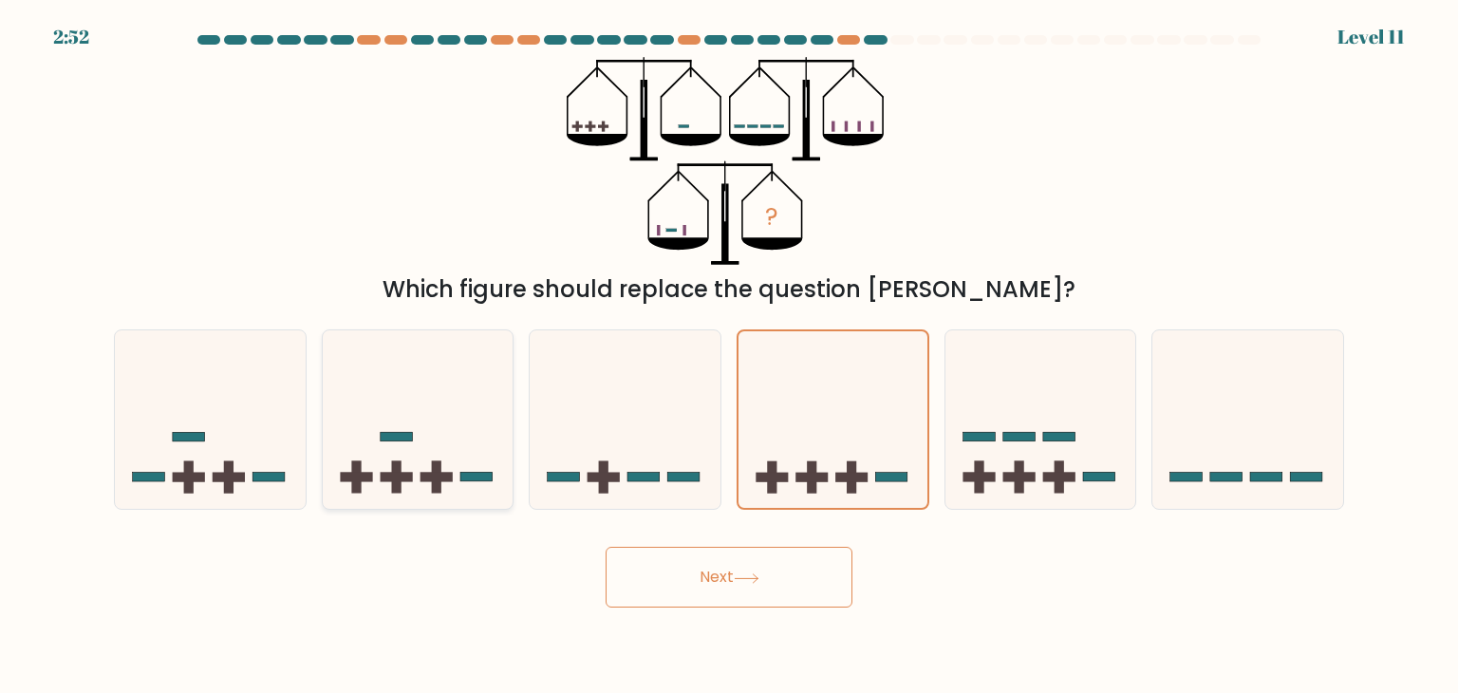
click at [429, 454] on icon at bounding box center [418, 420] width 191 height 158
click at [729, 356] on input "b." at bounding box center [729, 350] width 1 height 9
radio input "true"
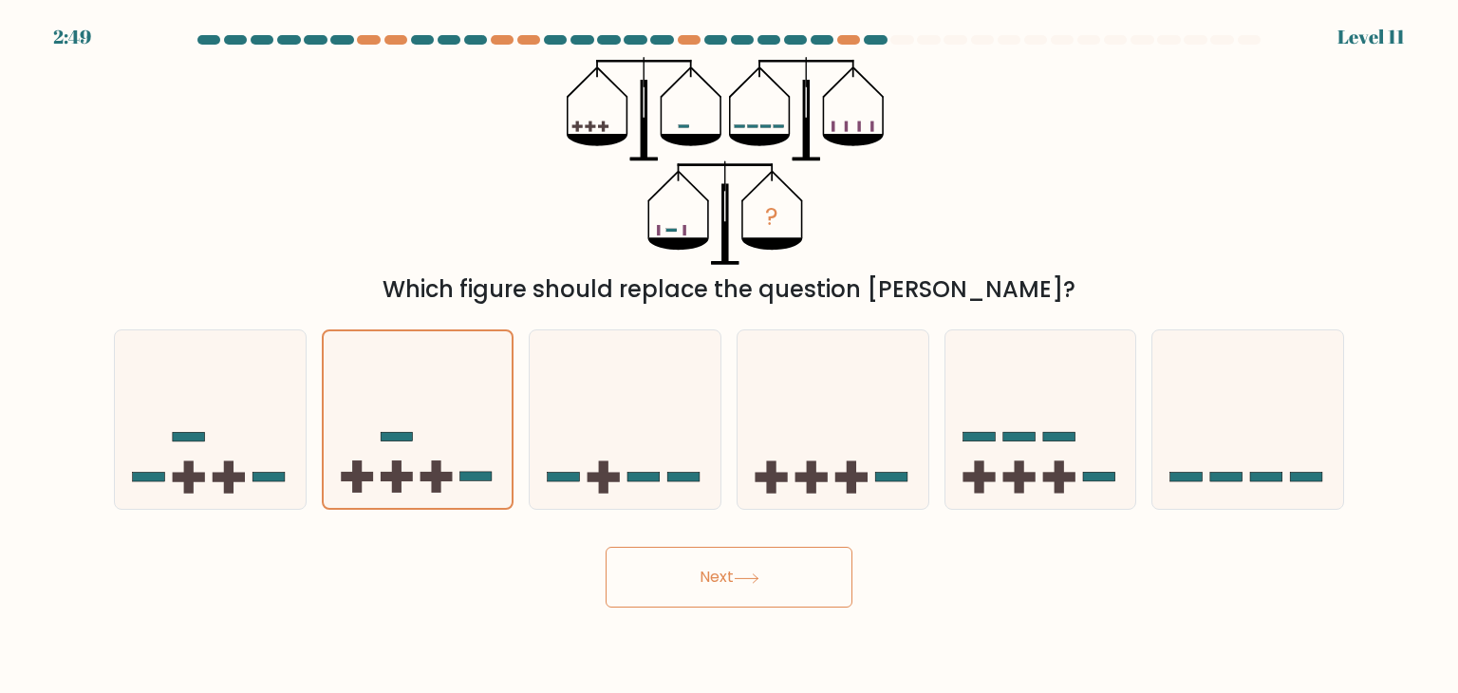
click at [733, 574] on button "Next" at bounding box center [729, 577] width 247 height 61
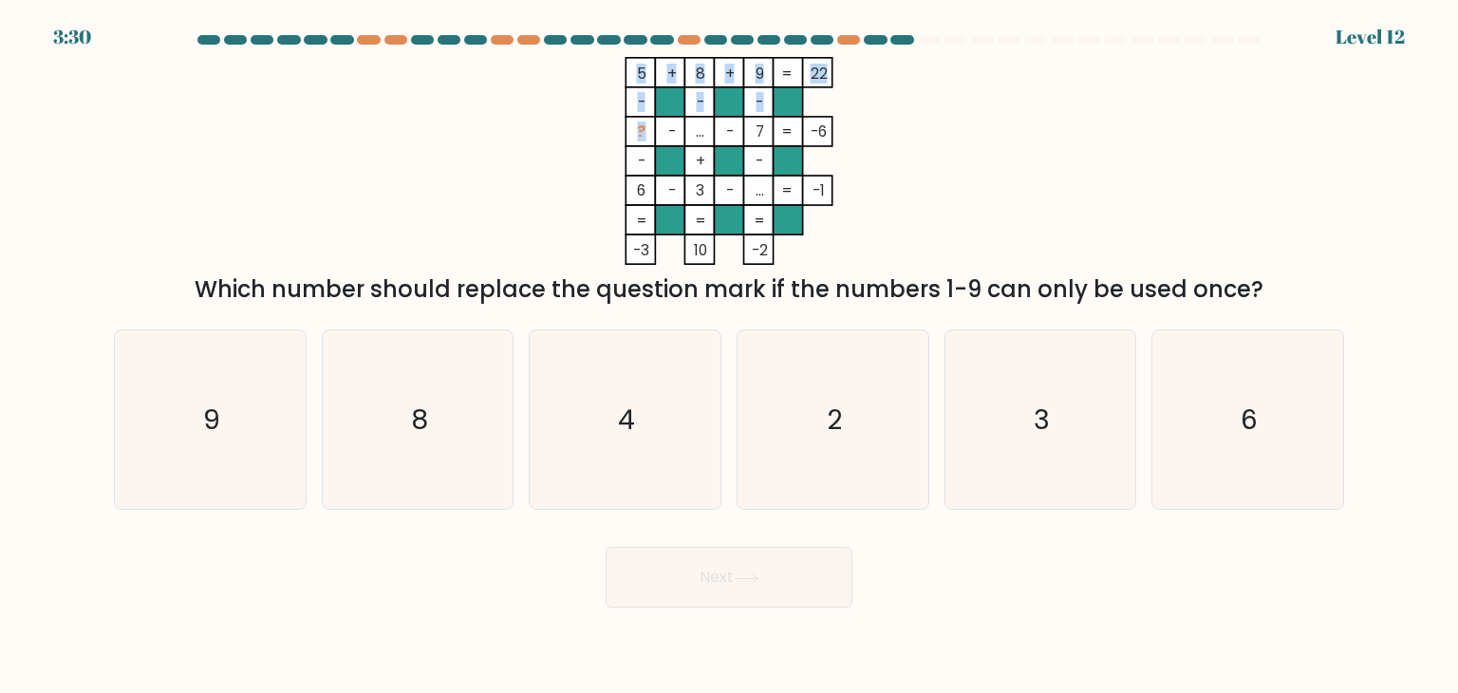
click at [630, 127] on icon "5 + 8 + 9 22 - - - ? - ... - 7 -6 - + - 6 - 3 - ... = -1 = = = = -3 10 -2 =" at bounding box center [729, 161] width 570 height 208
click at [649, 128] on rect at bounding box center [640, 131] width 29 height 29
drag, startPoint x: 826, startPoint y: 127, endPoint x: 811, endPoint y: 129, distance: 15.3
click at [811, 129] on tspan "-6" at bounding box center [819, 131] width 16 height 20
click at [645, 134] on tspan "?" at bounding box center [641, 131] width 9 height 20
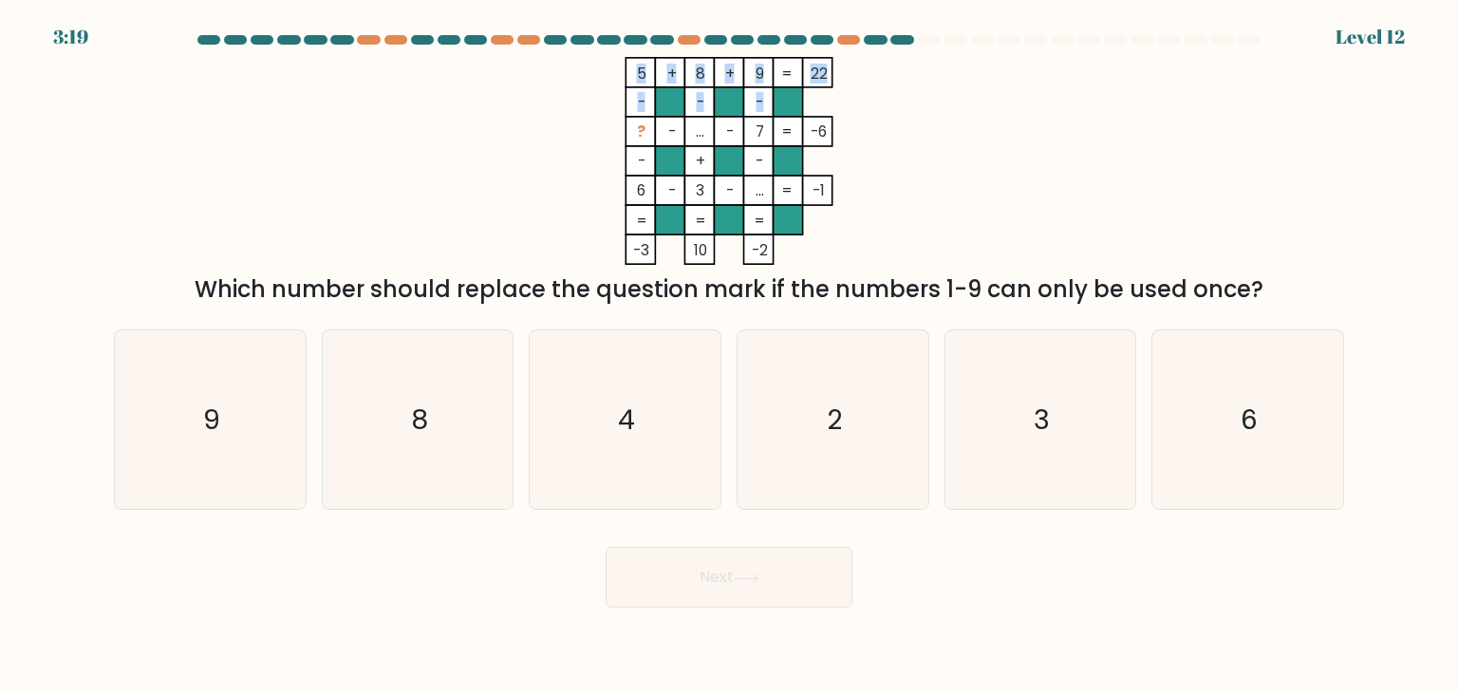
drag, startPoint x: 650, startPoint y: 126, endPoint x: 638, endPoint y: 123, distance: 12.7
click at [638, 123] on icon "5 + 8 + 9 22 - - - ? - ... - 7 -6 - + - 6 - 3 - ... = -1 = = = = -3 10 -2 =" at bounding box center [729, 161] width 570 height 208
click at [645, 130] on tspan "?" at bounding box center [641, 131] width 9 height 20
click at [638, 77] on tspan "5" at bounding box center [641, 74] width 9 height 20
click at [638, 186] on tspan "6" at bounding box center [641, 190] width 9 height 20
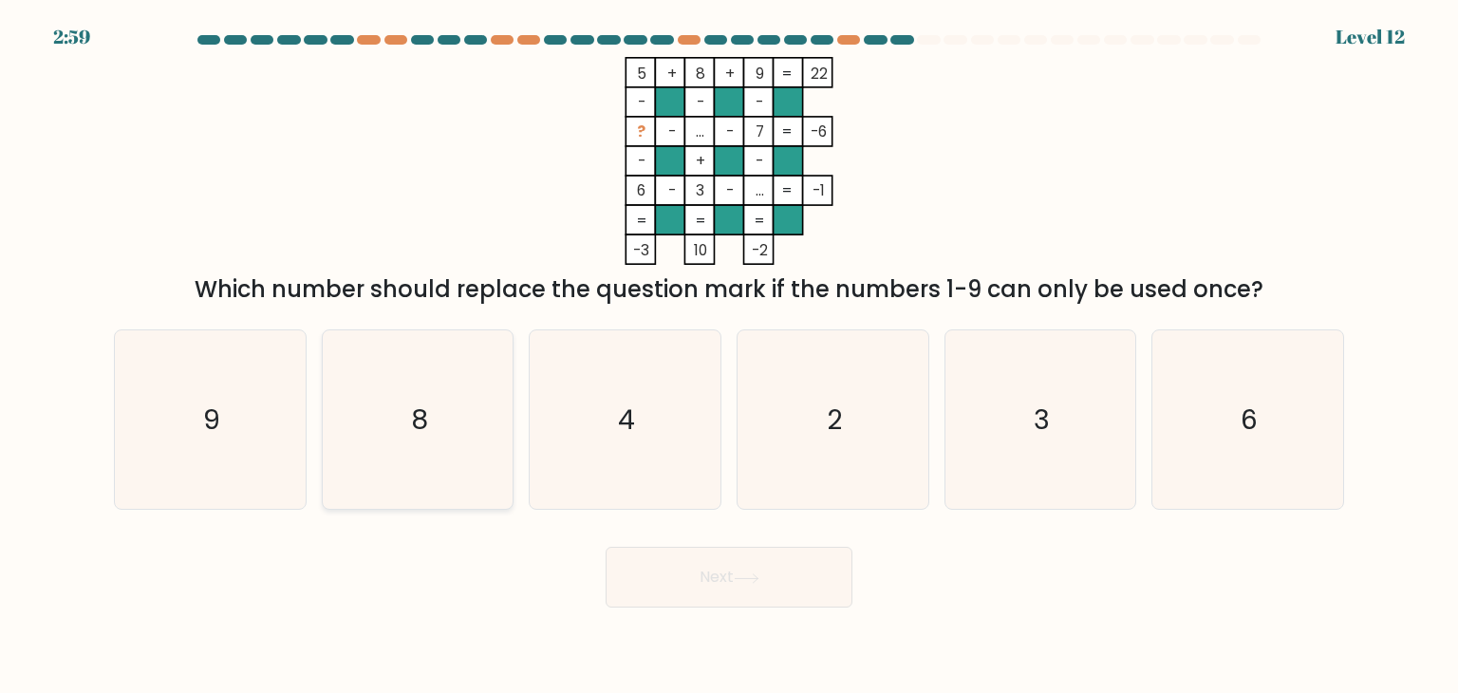
click at [455, 419] on icon "8" at bounding box center [417, 419] width 178 height 178
click at [729, 356] on input "b. 8" at bounding box center [729, 350] width 1 height 9
radio input "true"
click at [668, 563] on button "Next" at bounding box center [729, 577] width 247 height 61
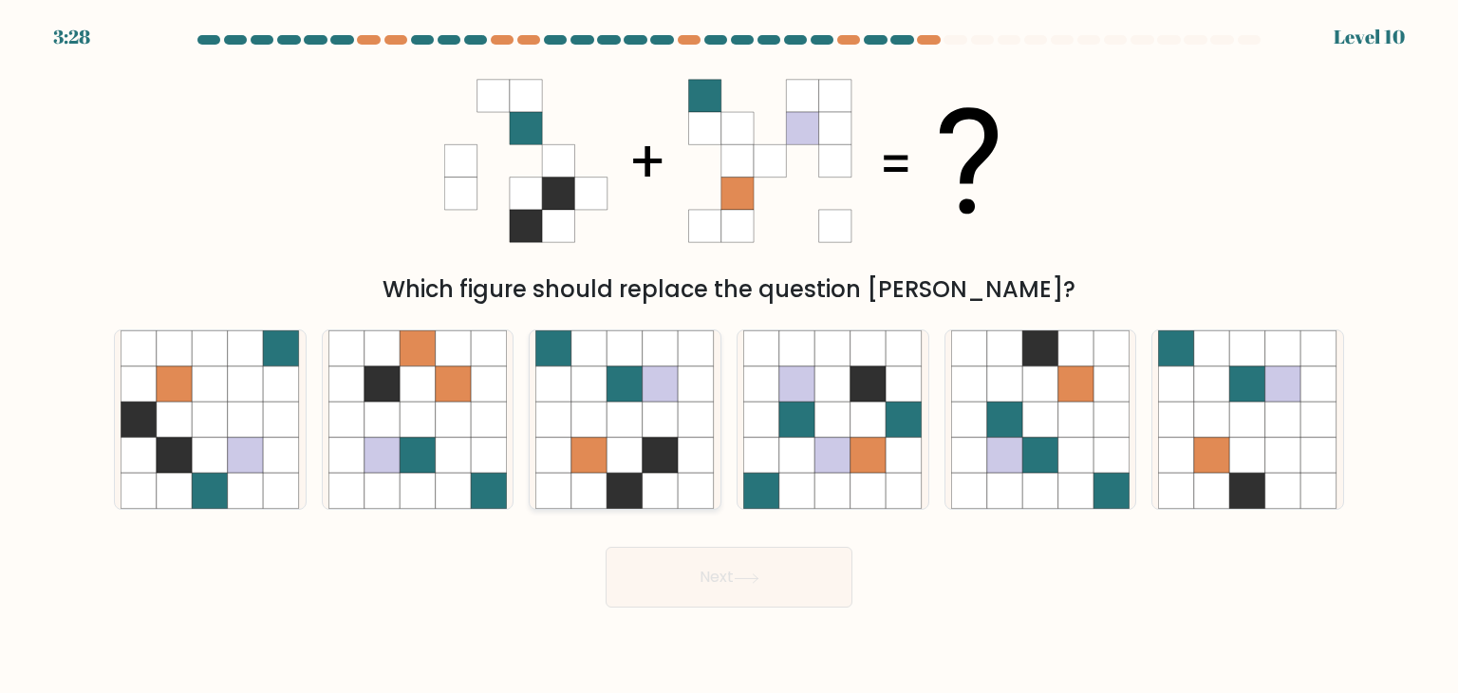
click at [655, 399] on icon at bounding box center [661, 384] width 36 height 36
click at [729, 356] on input "c." at bounding box center [729, 350] width 1 height 9
radio input "true"
click at [664, 551] on button "Next" at bounding box center [729, 577] width 247 height 61
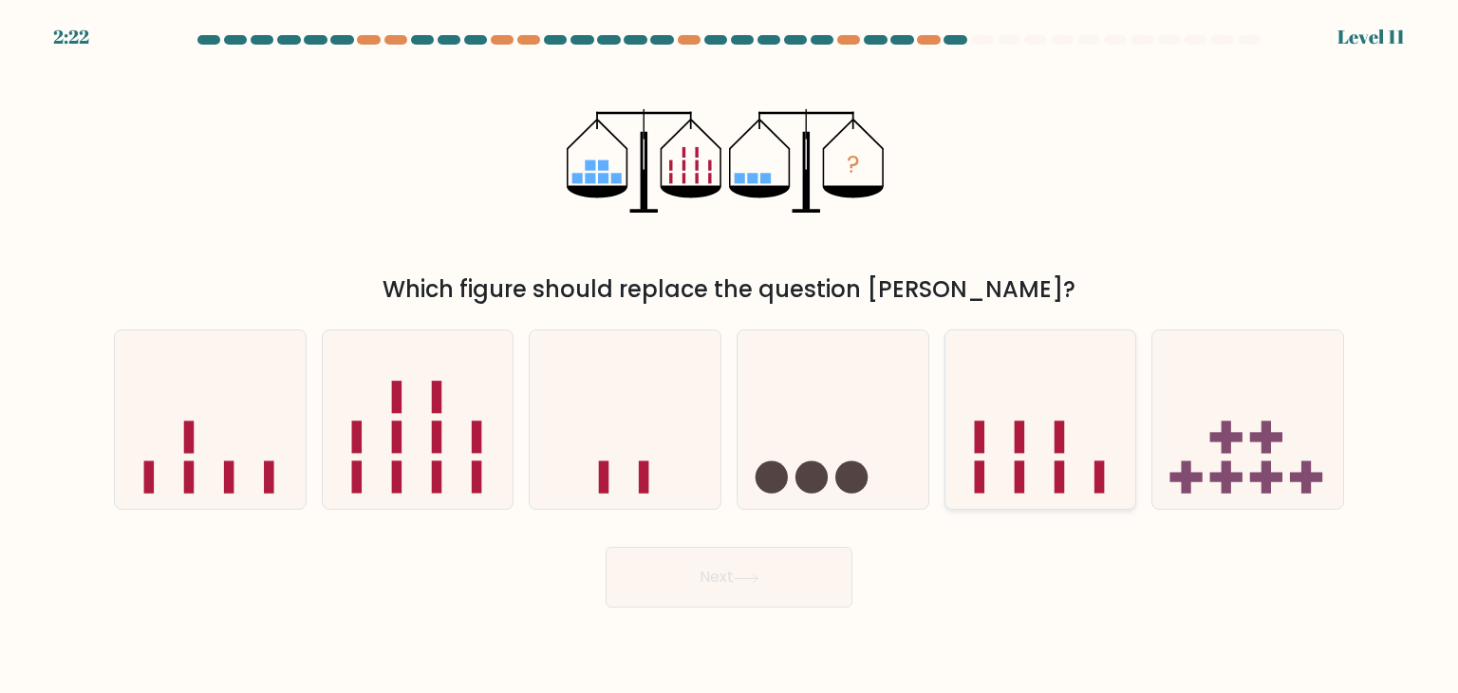
click at [995, 438] on icon at bounding box center [1040, 420] width 191 height 158
click at [730, 356] on input "e." at bounding box center [729, 350] width 1 height 9
radio input "true"
click at [220, 465] on icon at bounding box center [210, 420] width 191 height 158
click at [729, 356] on input "a." at bounding box center [729, 350] width 1 height 9
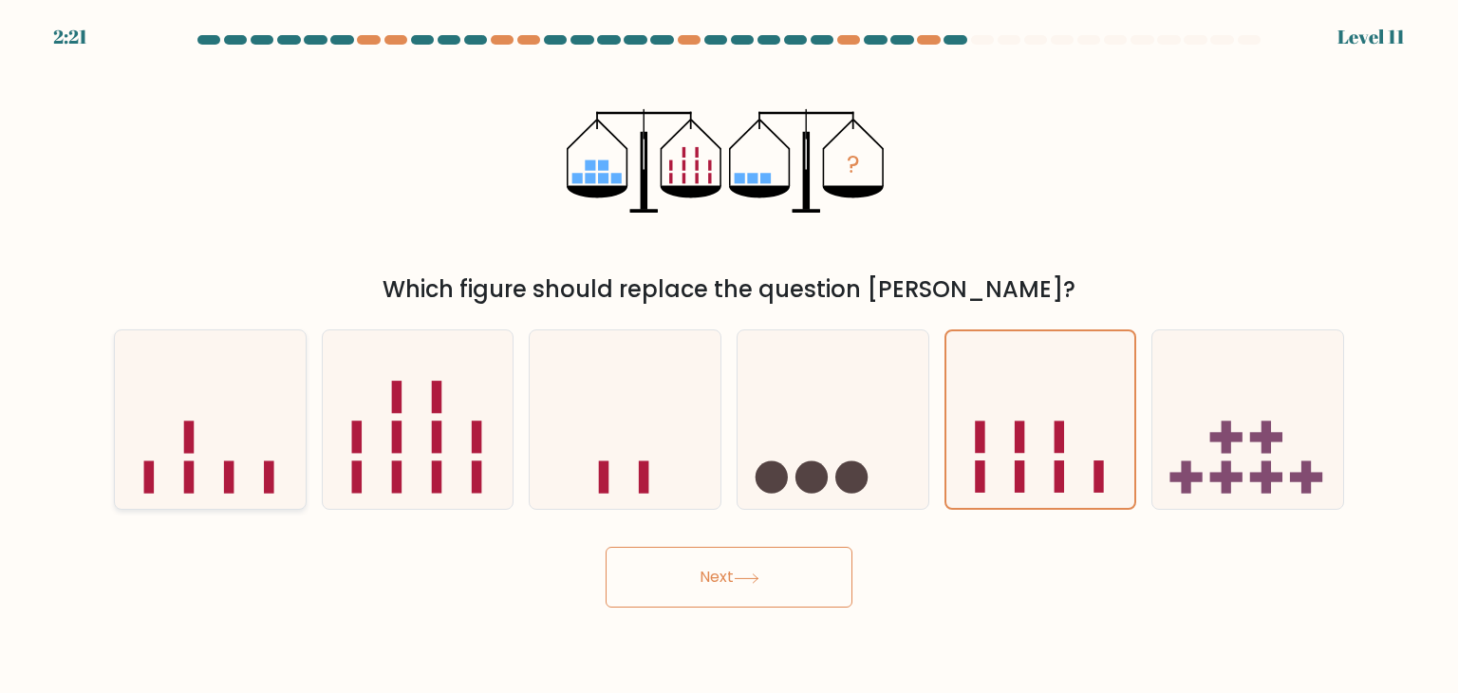
radio input "true"
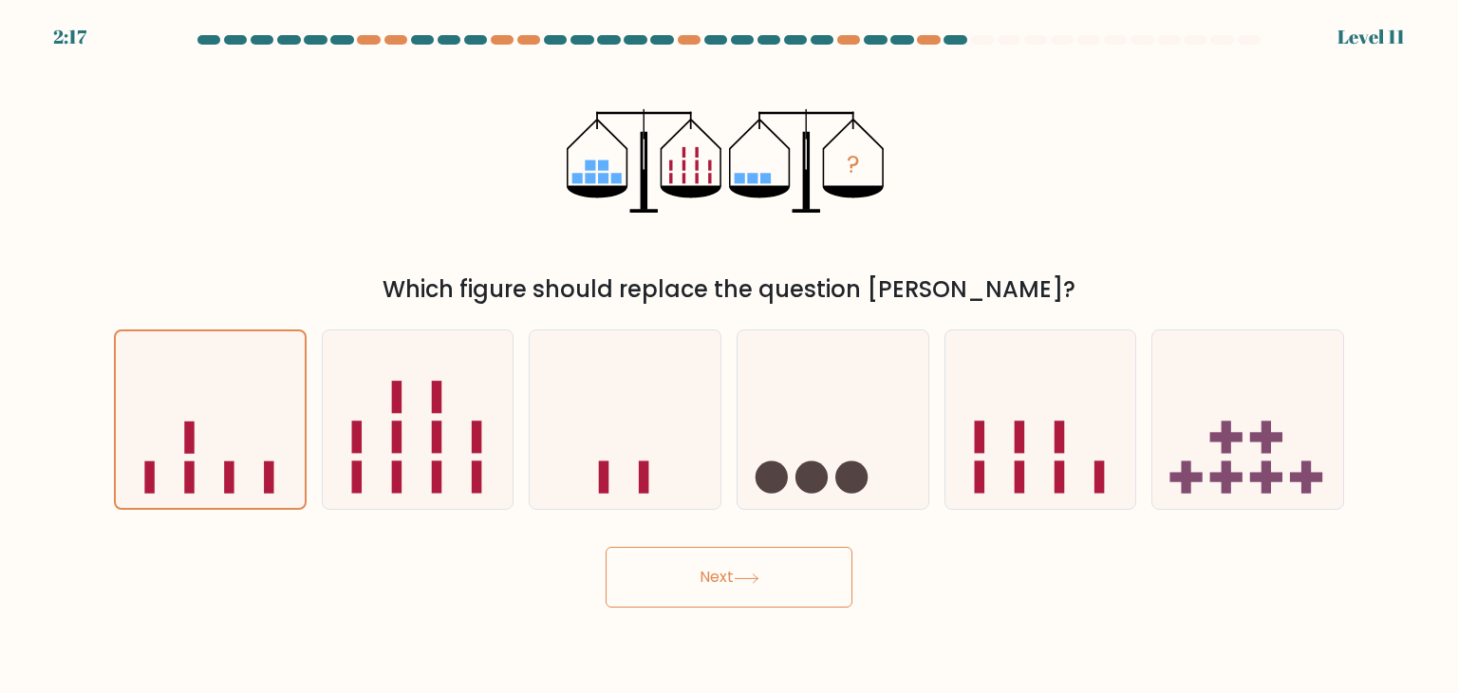
click at [725, 577] on button "Next" at bounding box center [729, 577] width 247 height 61
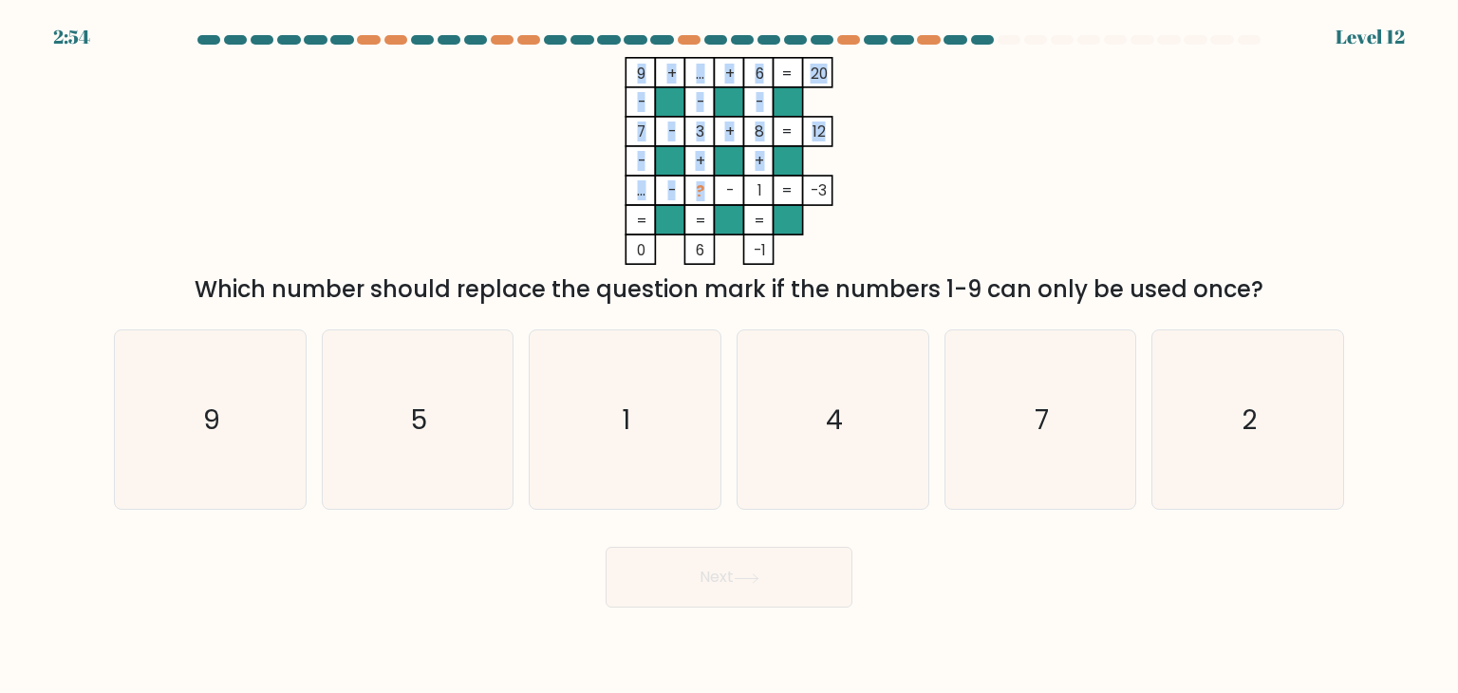
drag, startPoint x: 702, startPoint y: 189, endPoint x: 691, endPoint y: 186, distance: 11.7
click at [691, 186] on icon "9 + ... + 6 20 - - - 7 - 3 + 8 12 - + + ... - ? - 1 = -3 = = = = 0 6 -1 =" at bounding box center [729, 161] width 570 height 208
click at [946, 186] on icon "9 + ... + 6 20 - - - 7 - 3 + 8 12 - + + ... - ? - 1 = -3 = = = = 0 6 -1 =" at bounding box center [729, 161] width 570 height 208
click at [757, 192] on tspan "1" at bounding box center [759, 190] width 5 height 20
click at [760, 72] on icon "9 + ... + 6 20 - - - 7 - 3 + 8 12 - + + ... - ? - 1 = -3 = = = = 0 6 -1 =" at bounding box center [729, 161] width 570 height 208
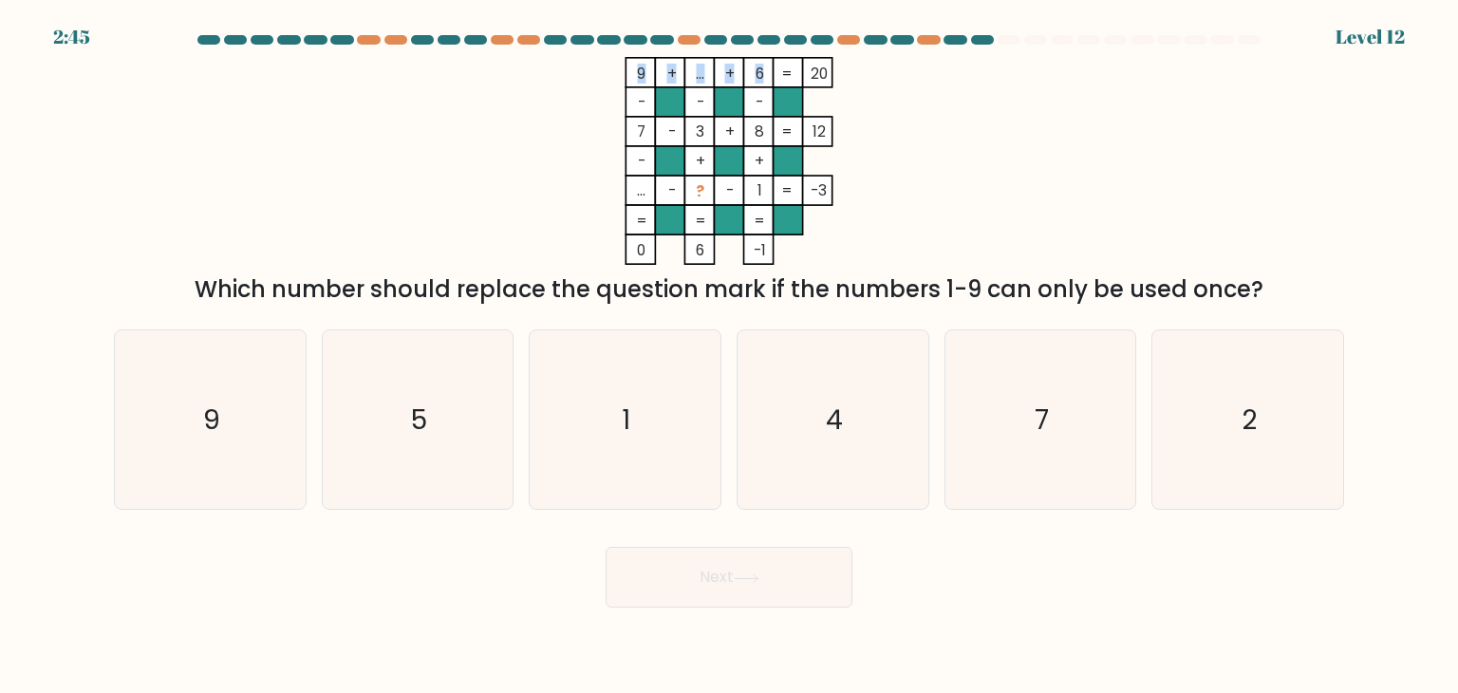
click at [762, 73] on tspan "6" at bounding box center [760, 74] width 9 height 20
click at [895, 99] on icon "9 + ... + 6 20 - - - 7 - 3 + 8 12 - + + ... - ? - 1 = -3 = = = = 0 6 -1 =" at bounding box center [729, 161] width 570 height 208
click at [703, 77] on tspan "..." at bounding box center [700, 74] width 9 height 20
click at [697, 130] on tspan "3" at bounding box center [700, 131] width 9 height 20
click at [697, 69] on tspan "..." at bounding box center [700, 74] width 9 height 20
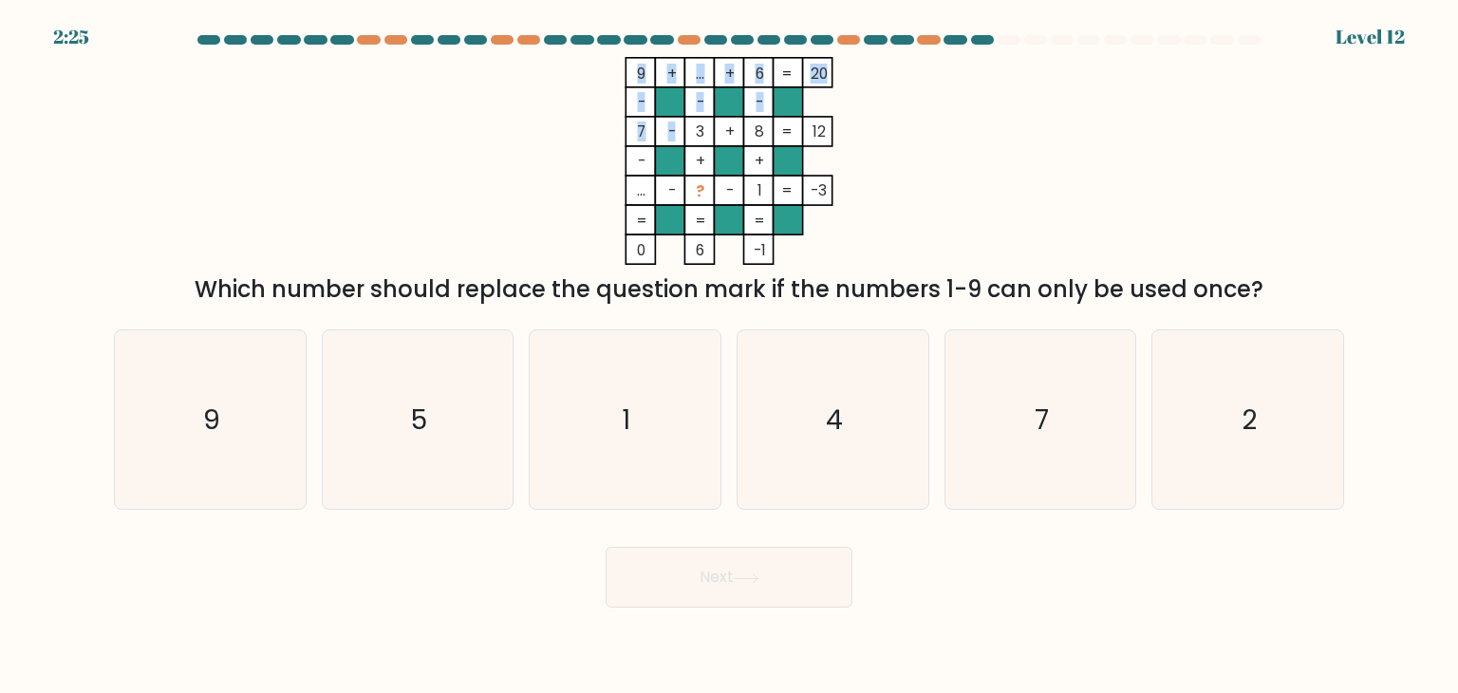
drag, startPoint x: 706, startPoint y: 130, endPoint x: 696, endPoint y: 126, distance: 11.1
click at [696, 126] on icon "9 + ... + 6 20 - - - 7 - 3 + 8 12 - + + ... - ? - 1 = -3 = = = = 0 6 -1 =" at bounding box center [729, 161] width 570 height 208
click at [701, 146] on rect at bounding box center [698, 160] width 29 height 29
click at [697, 191] on tspan "?" at bounding box center [700, 191] width 9 height 20
click at [872, 404] on icon "4" at bounding box center [832, 419] width 178 height 178
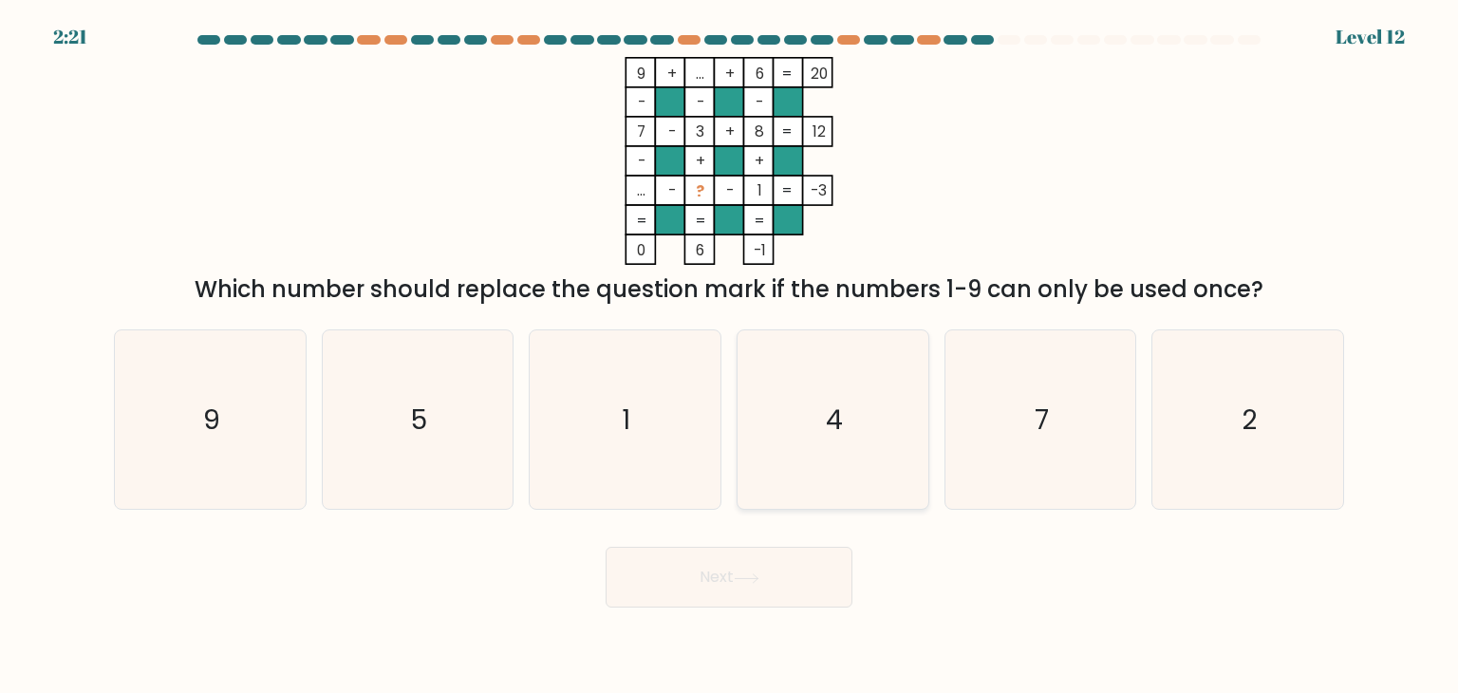
click at [730, 356] on input "d. 4" at bounding box center [729, 350] width 1 height 9
radio input "true"
click at [758, 573] on icon at bounding box center [747, 578] width 26 height 10
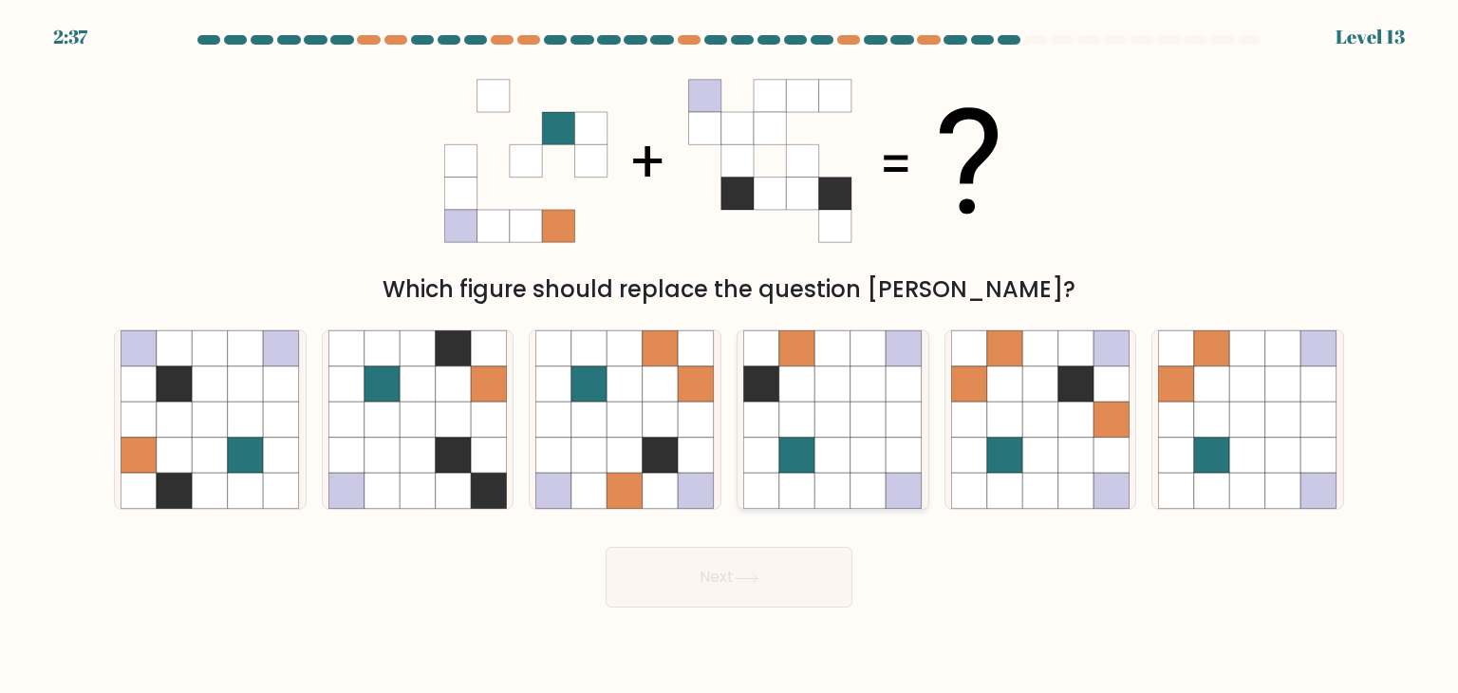
click at [852, 417] on icon at bounding box center [868, 420] width 36 height 36
click at [730, 356] on input "d." at bounding box center [729, 350] width 1 height 9
radio input "true"
click at [206, 399] on icon at bounding box center [211, 384] width 36 height 36
click at [729, 356] on input "a." at bounding box center [729, 350] width 1 height 9
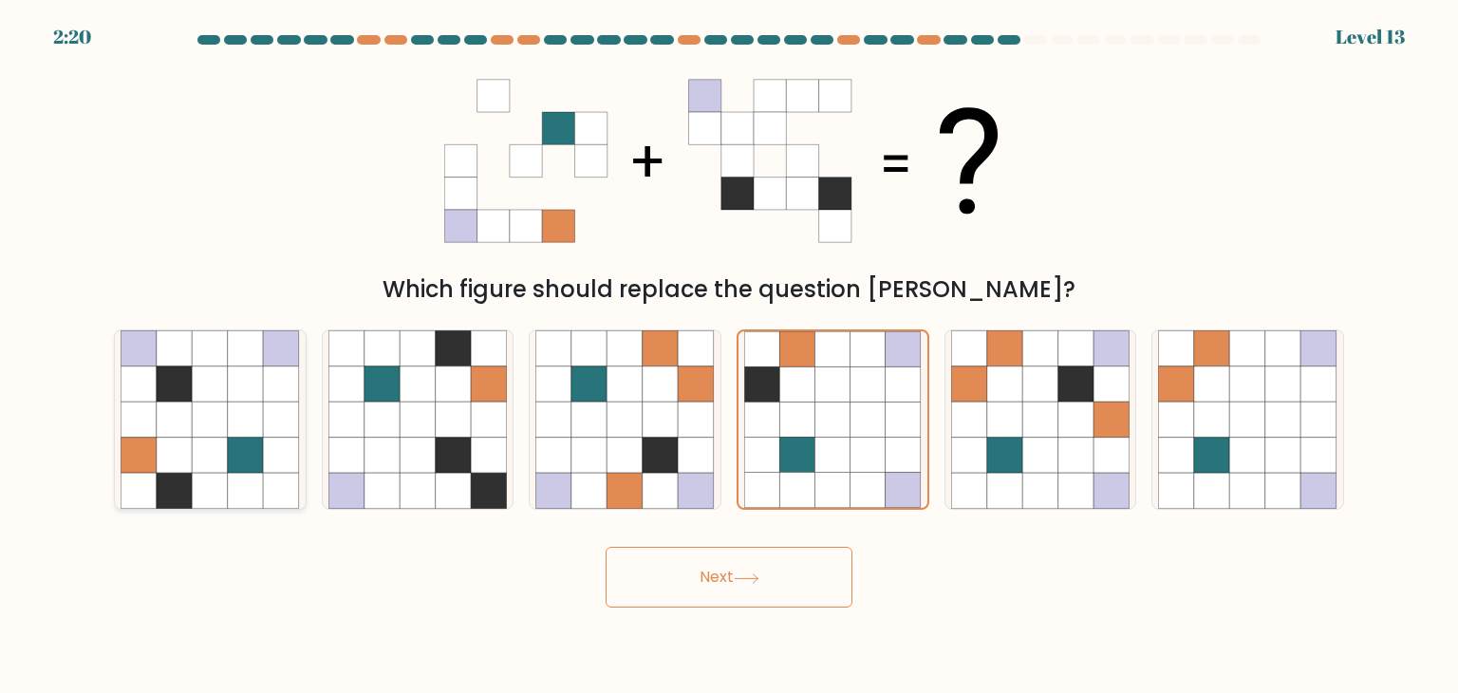
radio input "true"
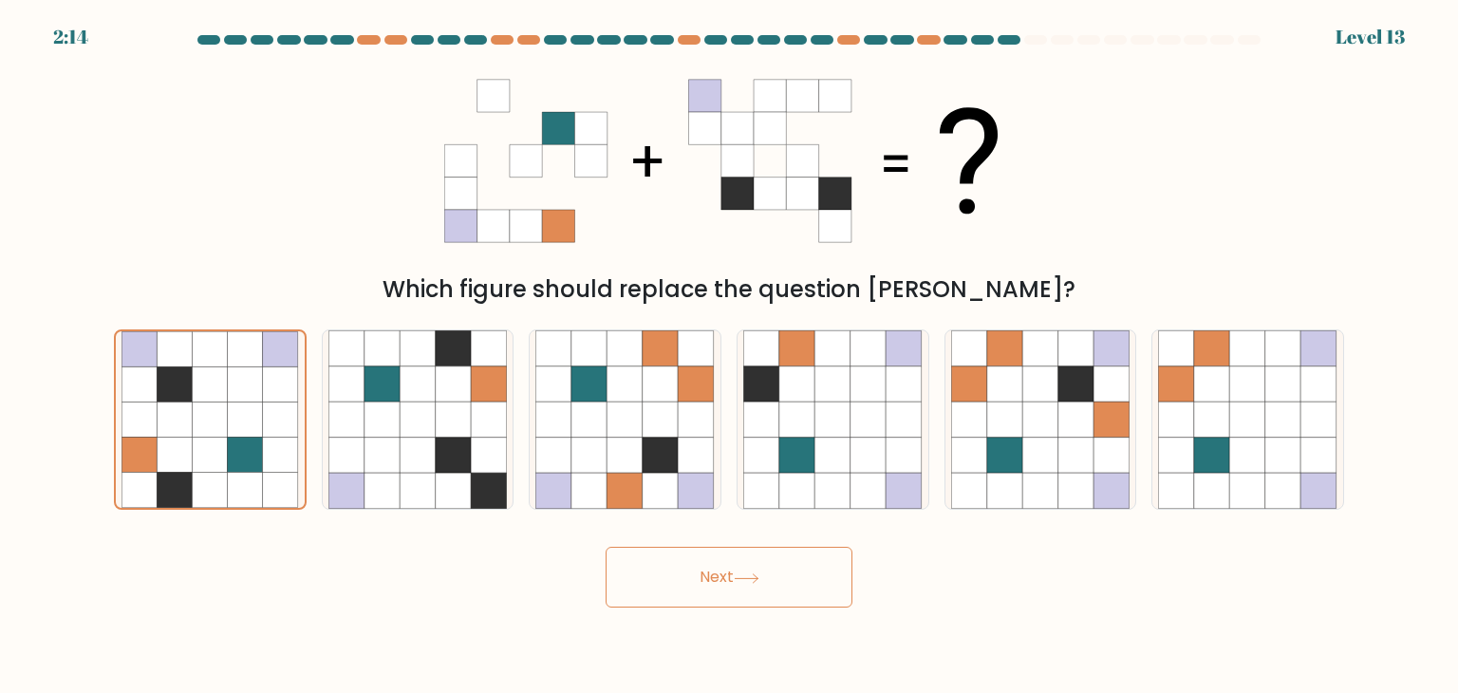
click at [694, 591] on button "Next" at bounding box center [729, 577] width 247 height 61
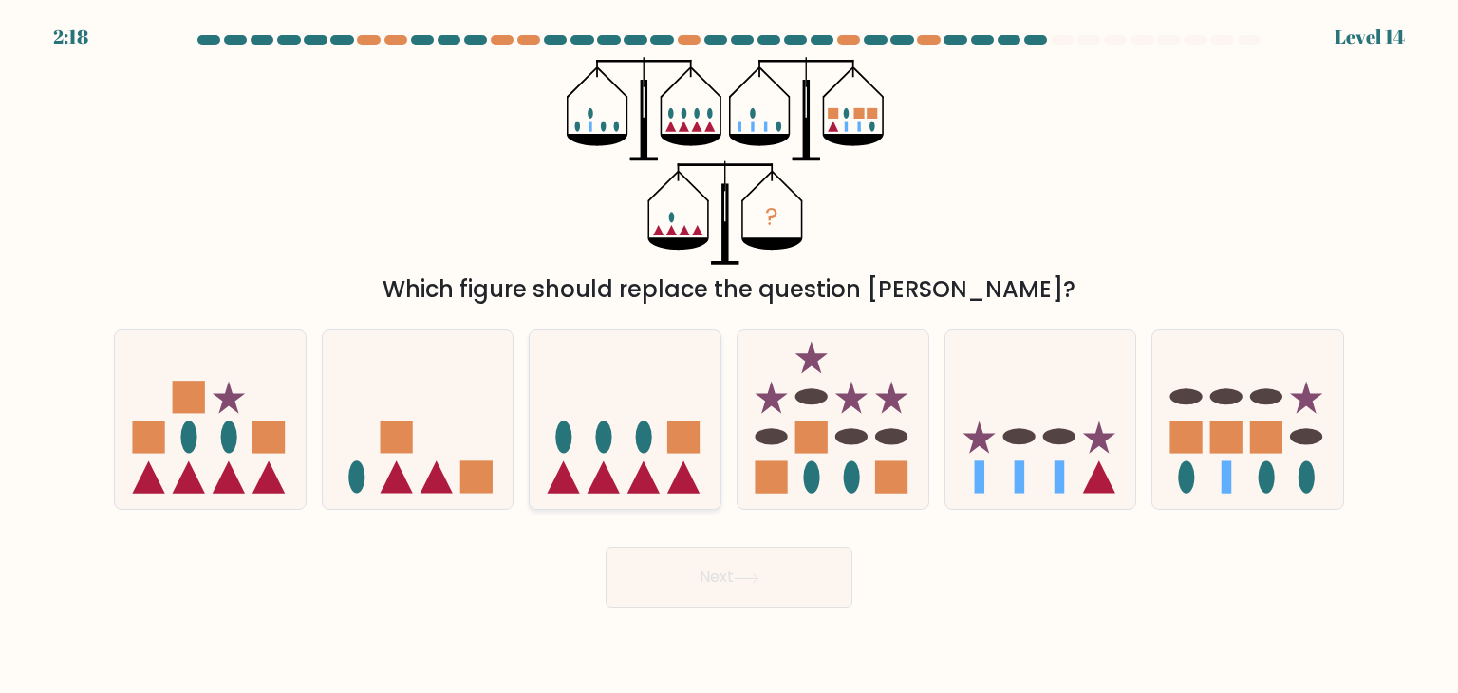
click at [618, 419] on icon at bounding box center [625, 420] width 191 height 158
click at [729, 356] on input "c." at bounding box center [729, 350] width 1 height 9
radio input "true"
click at [668, 569] on button "Next" at bounding box center [729, 577] width 247 height 61
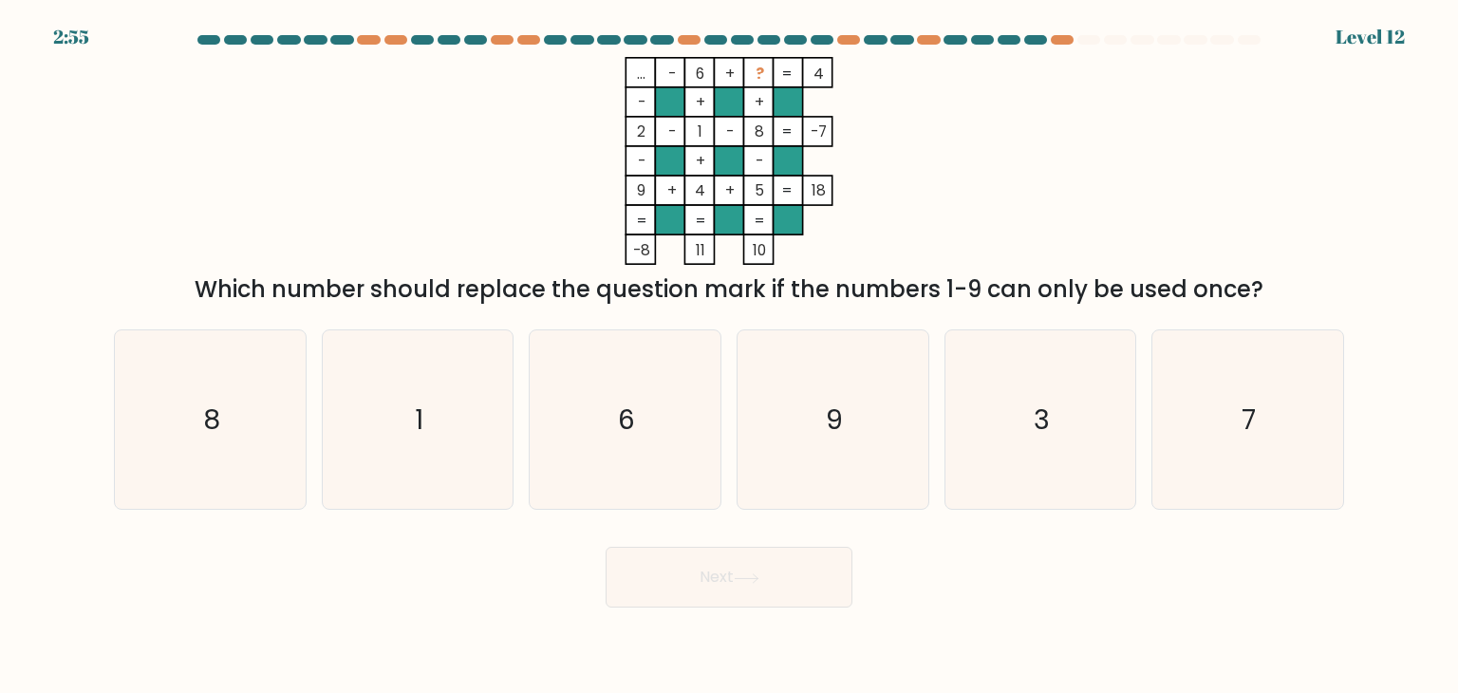
click at [698, 73] on tspan "6" at bounding box center [700, 74] width 9 height 20
drag, startPoint x: 644, startPoint y: 193, endPoint x: 634, endPoint y: 189, distance: 10.2
click at [637, 189] on tspan "9" at bounding box center [641, 190] width 9 height 20
click at [637, 134] on tspan "2" at bounding box center [641, 131] width 9 height 20
click at [637, 192] on tspan "9" at bounding box center [641, 190] width 9 height 20
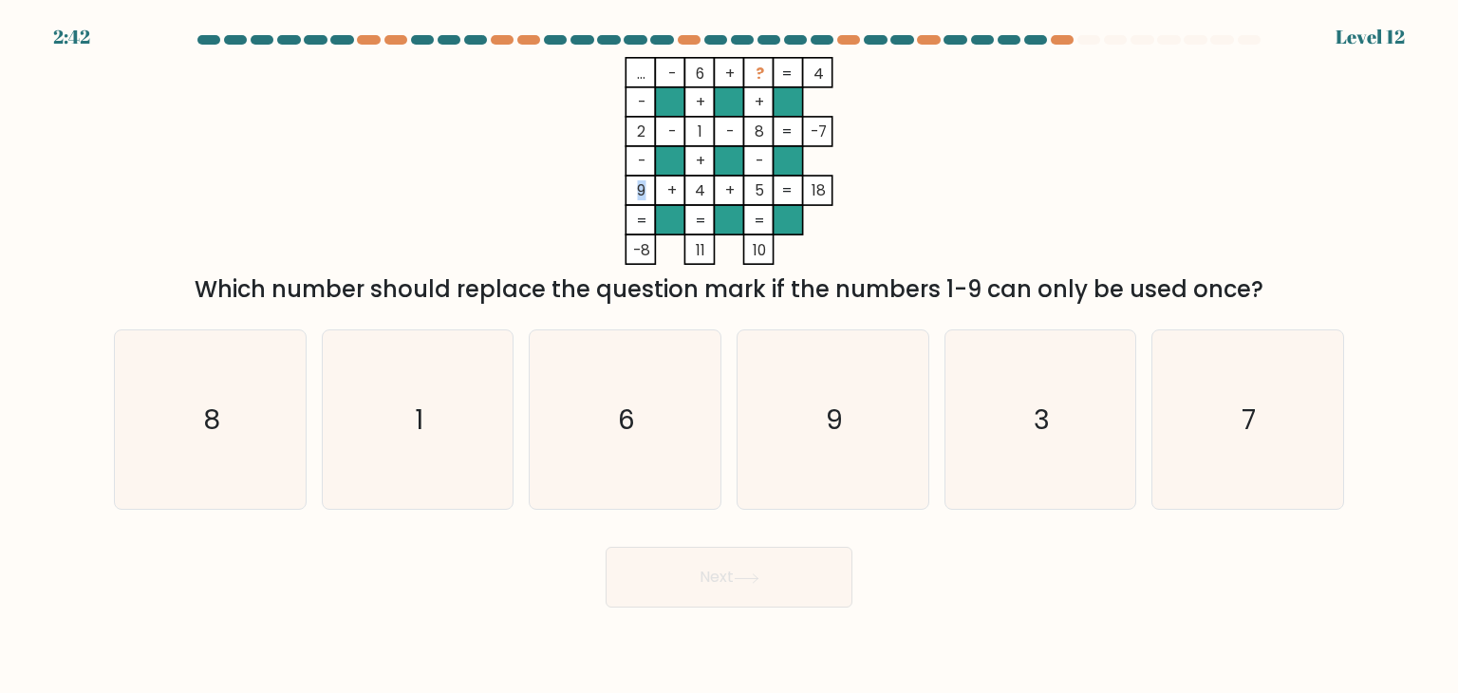
click at [645, 189] on tspan "9" at bounding box center [641, 190] width 9 height 20
click at [638, 183] on tspan "9" at bounding box center [641, 190] width 9 height 20
click at [633, 73] on icon "... - 6 + ? 4 - + + 2 - 1 - 8 -7 - + - 9 + 4 + 5 = 18 = = = = -8 11 10 =" at bounding box center [729, 161] width 570 height 208
click at [1310, 471] on icon "7" at bounding box center [1247, 419] width 178 height 178
click at [730, 356] on input "f. 7" at bounding box center [729, 350] width 1 height 9
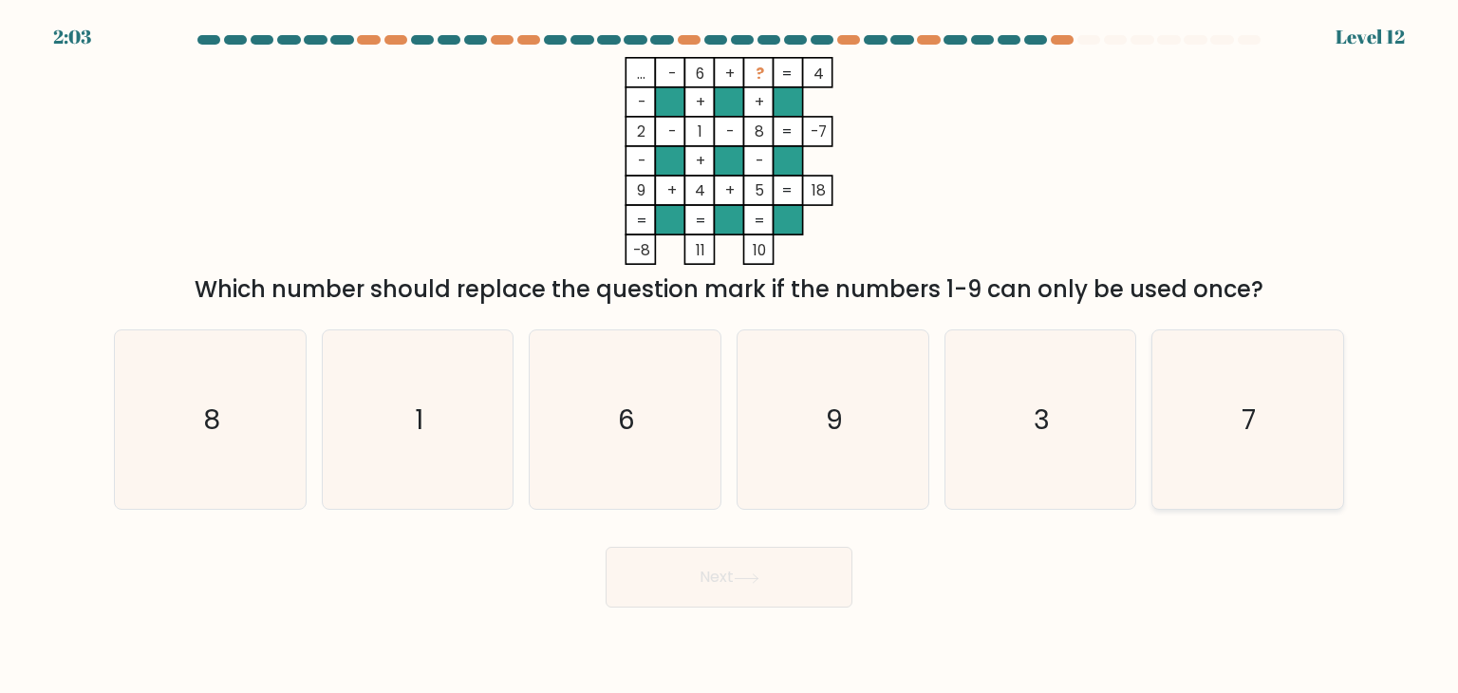
radio input "true"
click at [583, 547] on div "Next" at bounding box center [729, 570] width 1253 height 75
click at [663, 572] on button "Next" at bounding box center [729, 577] width 247 height 61
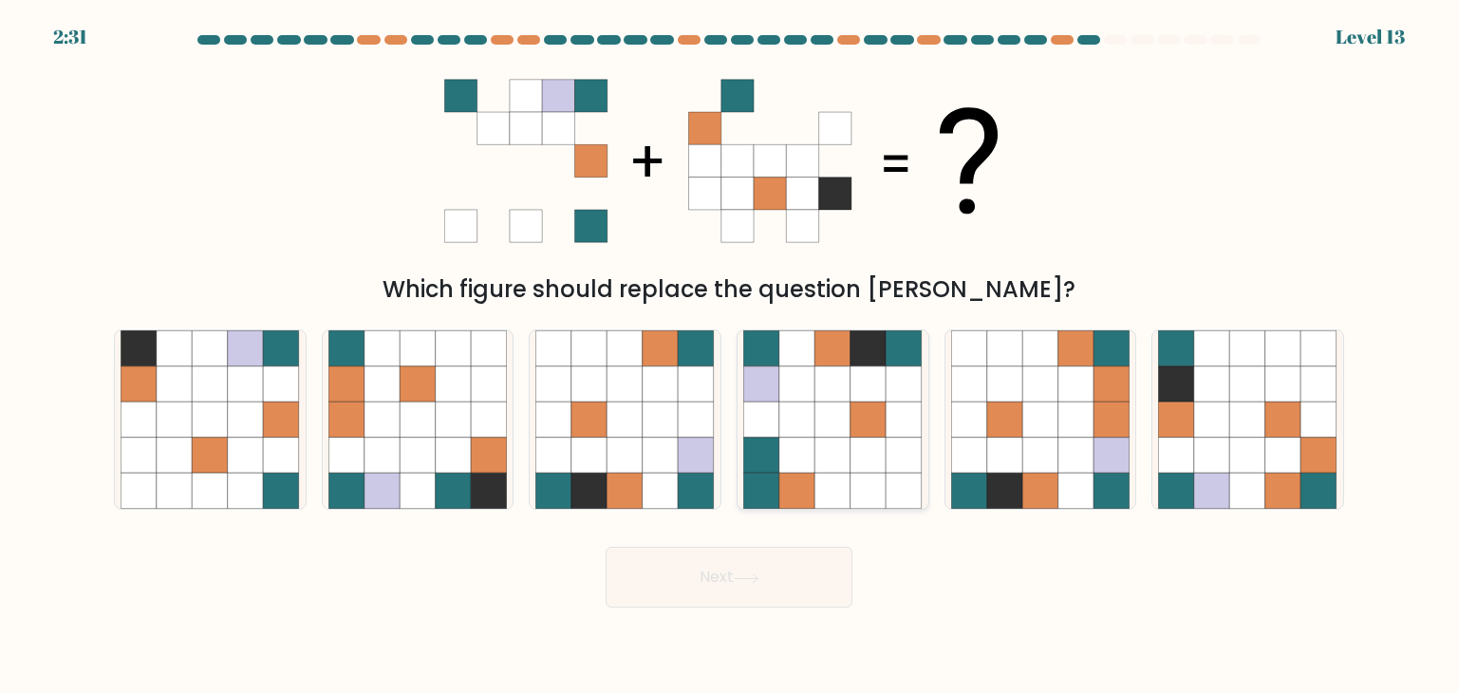
click at [771, 392] on icon at bounding box center [761, 384] width 36 height 36
click at [730, 356] on input "d." at bounding box center [729, 350] width 1 height 9
radio input "true"
click at [710, 581] on button "Next" at bounding box center [729, 577] width 247 height 61
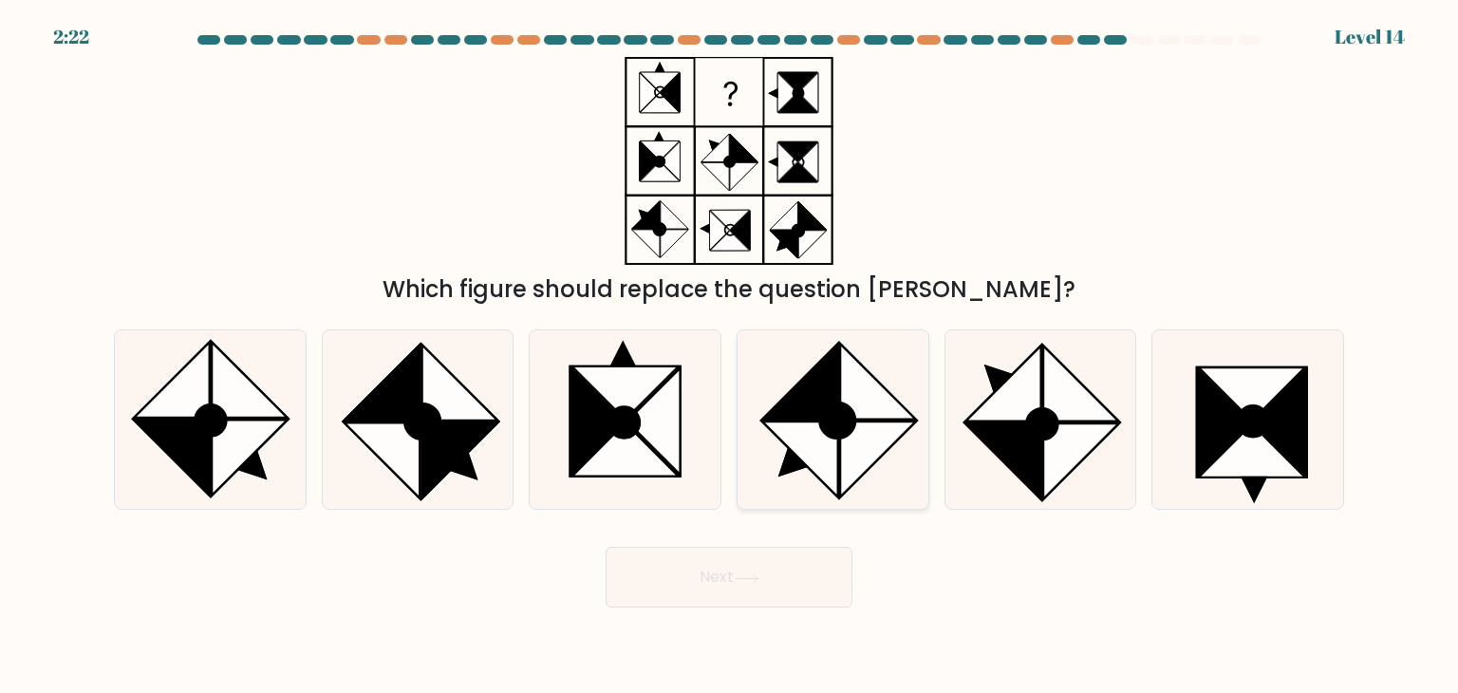
click at [790, 416] on icon at bounding box center [800, 382] width 76 height 76
click at [730, 356] on input "d." at bounding box center [729, 350] width 1 height 9
radio input "true"
click at [806, 574] on button "Next" at bounding box center [729, 577] width 247 height 61
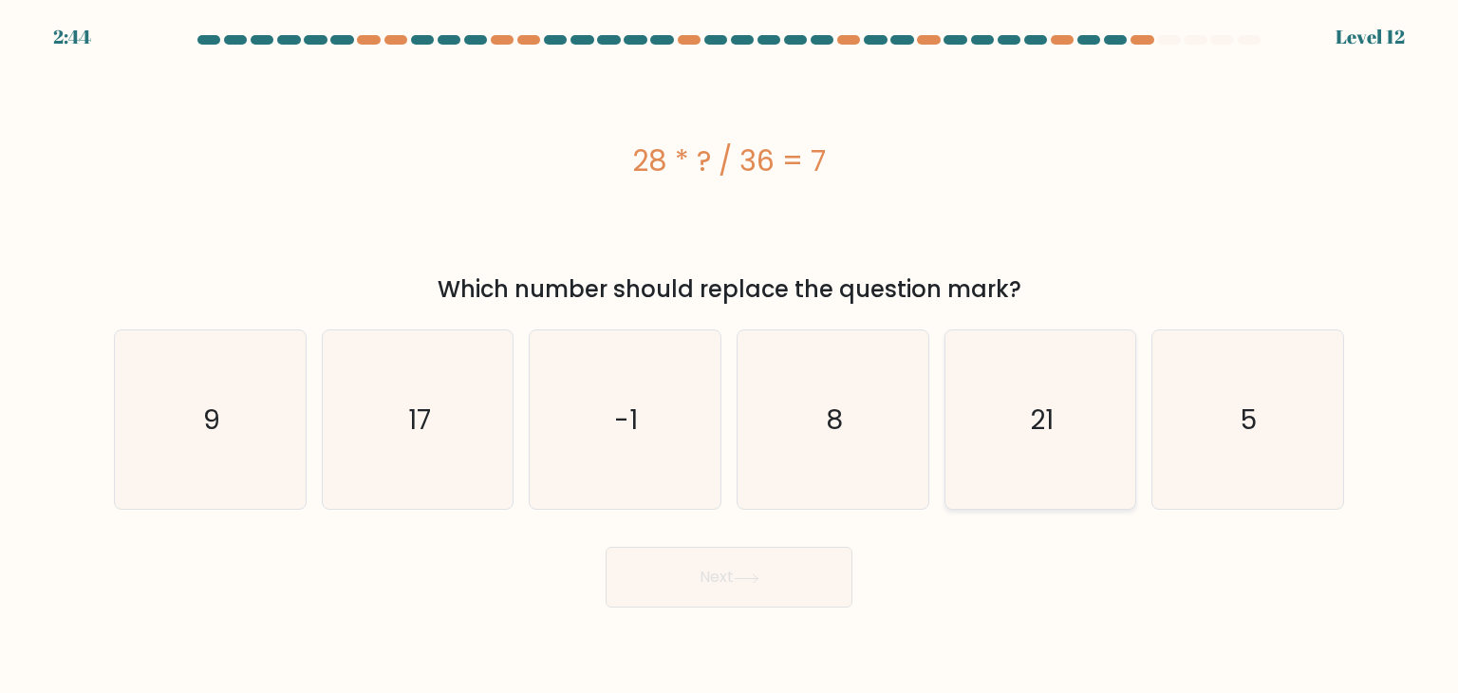
click at [1029, 422] on icon "21" at bounding box center [1040, 419] width 178 height 178
click at [730, 356] on input "e. 21" at bounding box center [729, 350] width 1 height 9
radio input "true"
click at [1219, 412] on icon "5" at bounding box center [1247, 419] width 178 height 178
click at [730, 356] on input "f. 5" at bounding box center [729, 350] width 1 height 9
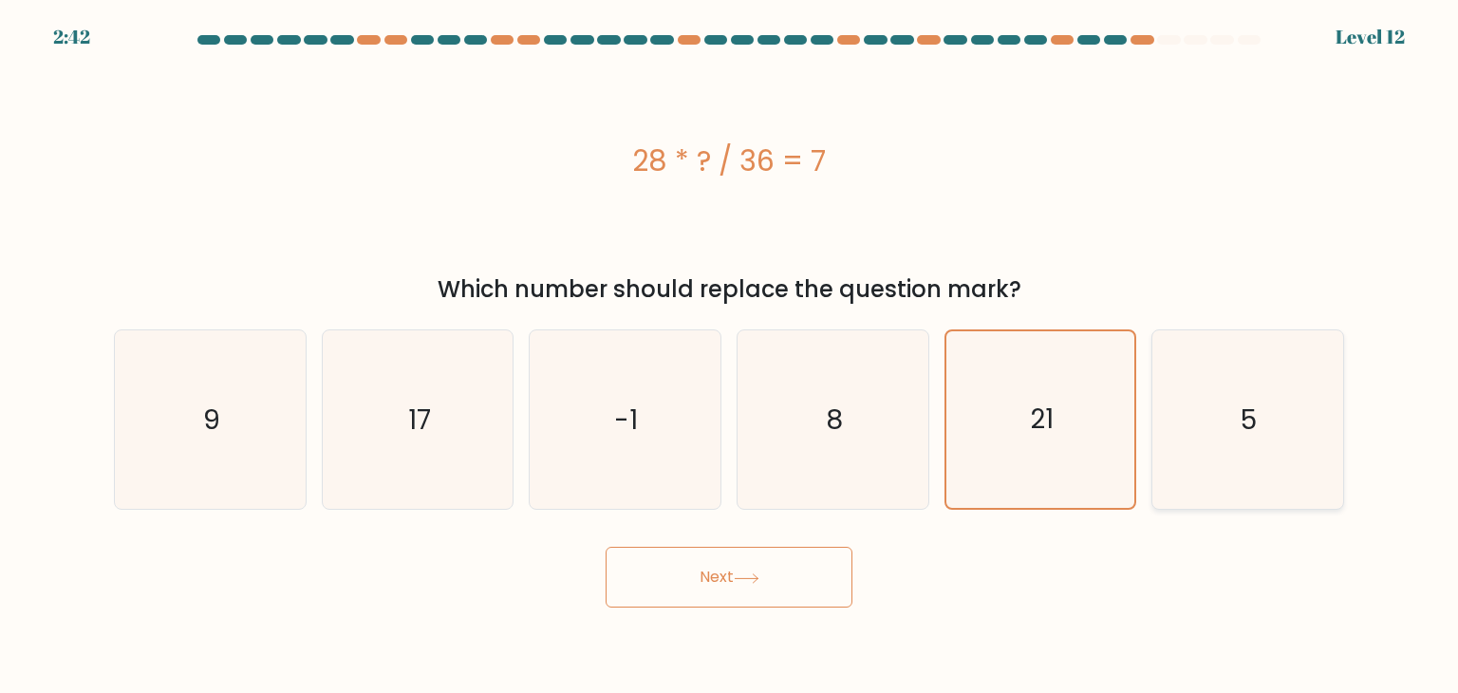
radio input "true"
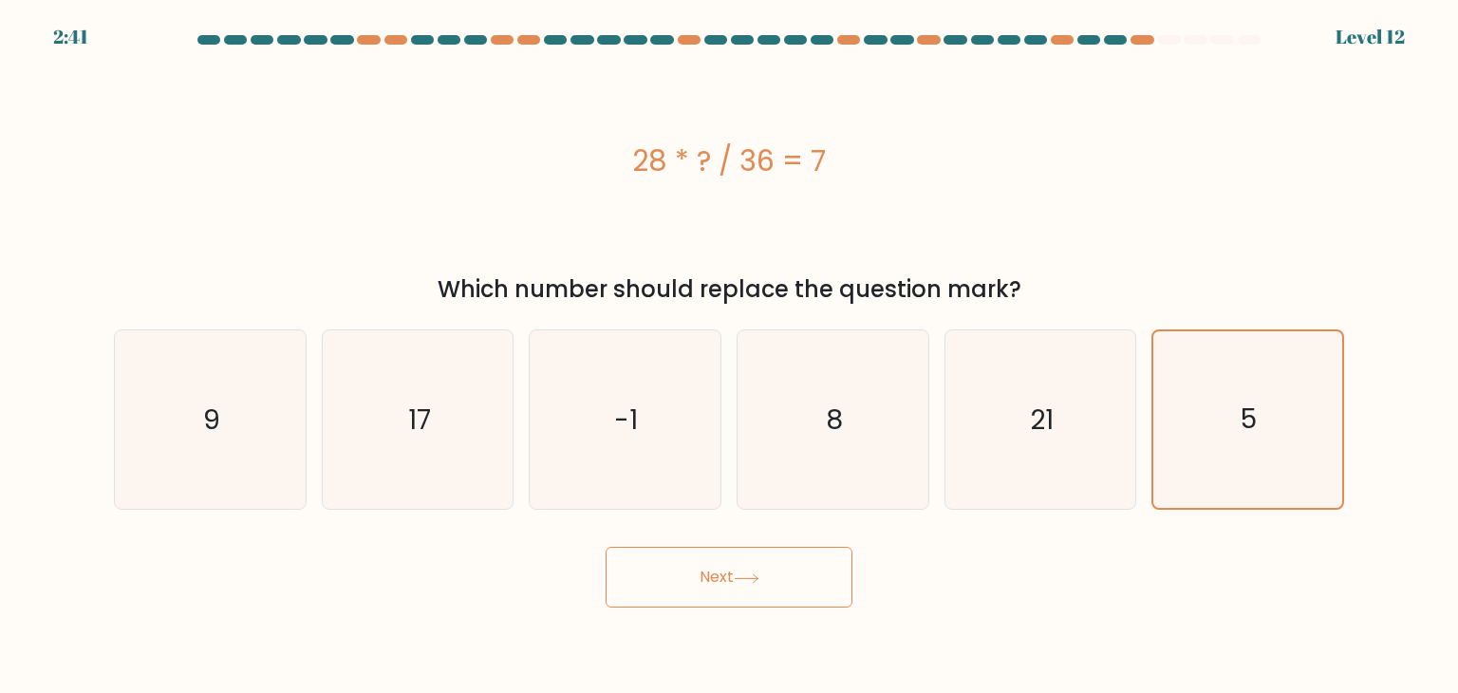
click at [819, 568] on button "Next" at bounding box center [729, 577] width 247 height 61
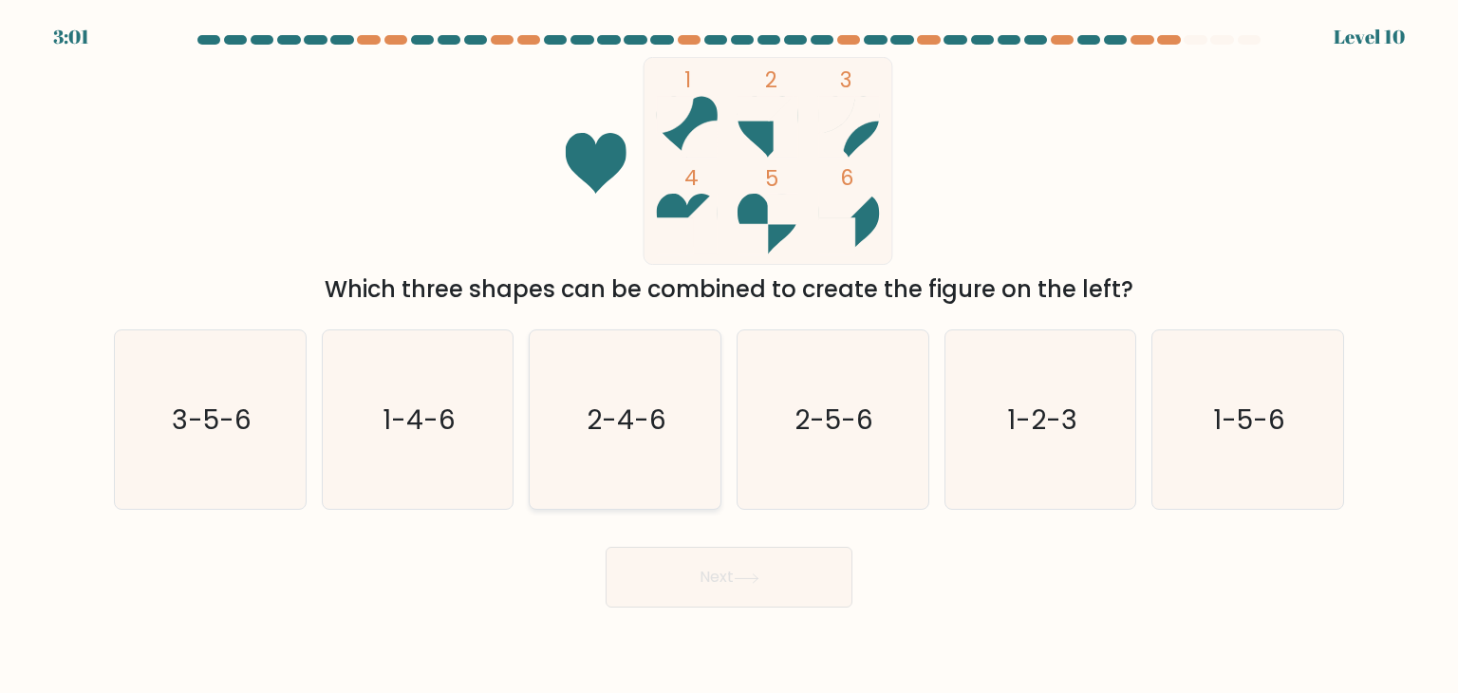
click at [617, 404] on text "2-4-6" at bounding box center [628, 420] width 80 height 38
click at [729, 356] on input "c. 2-4-6" at bounding box center [729, 350] width 1 height 9
radio input "true"
click at [752, 571] on button "Next" at bounding box center [729, 577] width 247 height 61
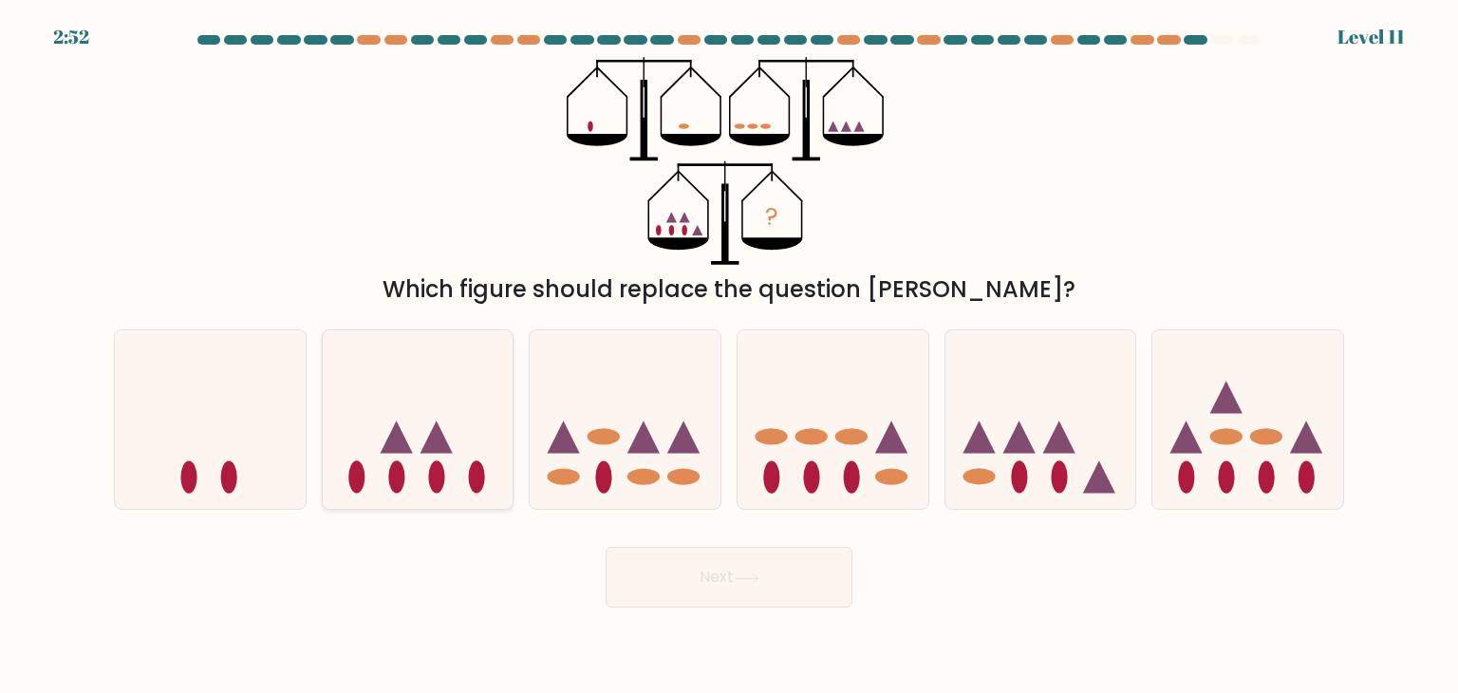
click at [439, 383] on icon at bounding box center [418, 420] width 191 height 158
click at [729, 356] on input "b." at bounding box center [729, 350] width 1 height 9
radio input "true"
click at [717, 589] on button "Next" at bounding box center [729, 577] width 247 height 61
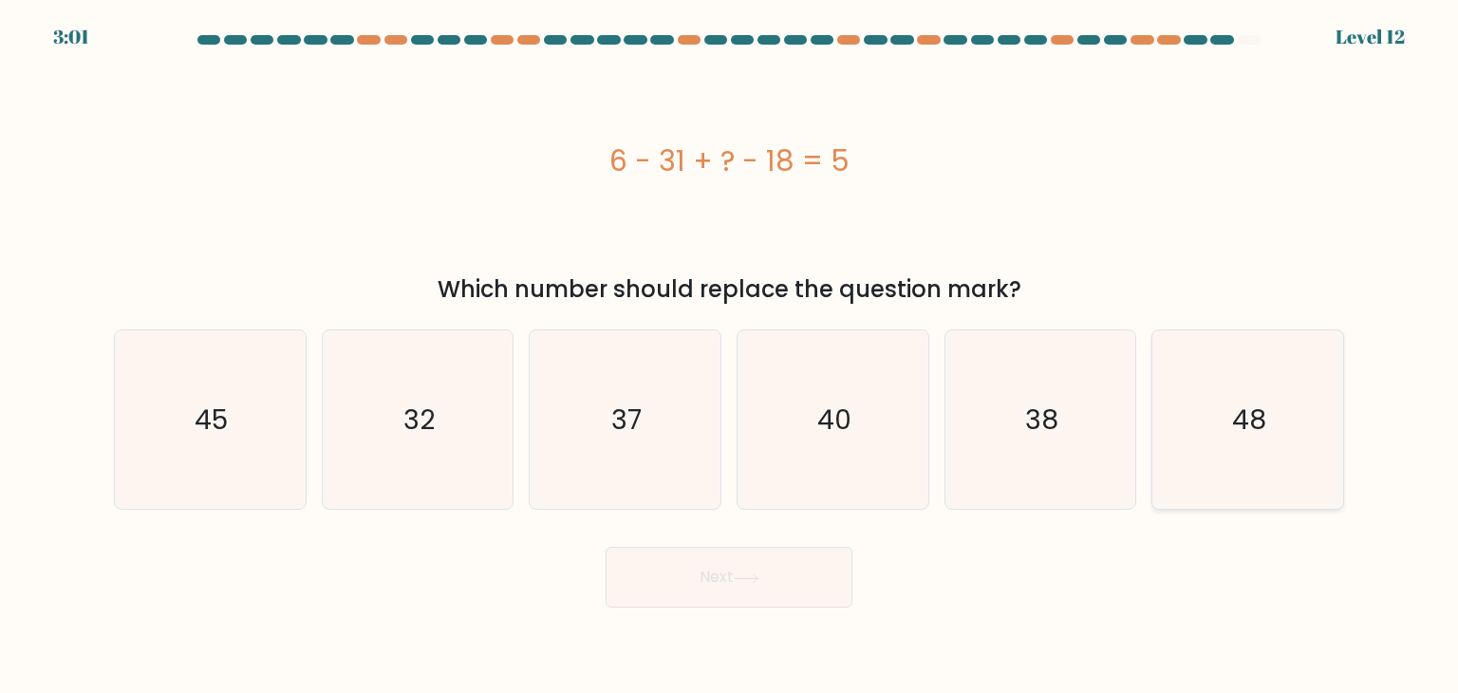
click at [1234, 465] on icon "48" at bounding box center [1247, 419] width 178 height 178
click at [730, 356] on input "f. 48" at bounding box center [729, 350] width 1 height 9
radio input "true"
click at [807, 584] on button "Next" at bounding box center [729, 577] width 247 height 61
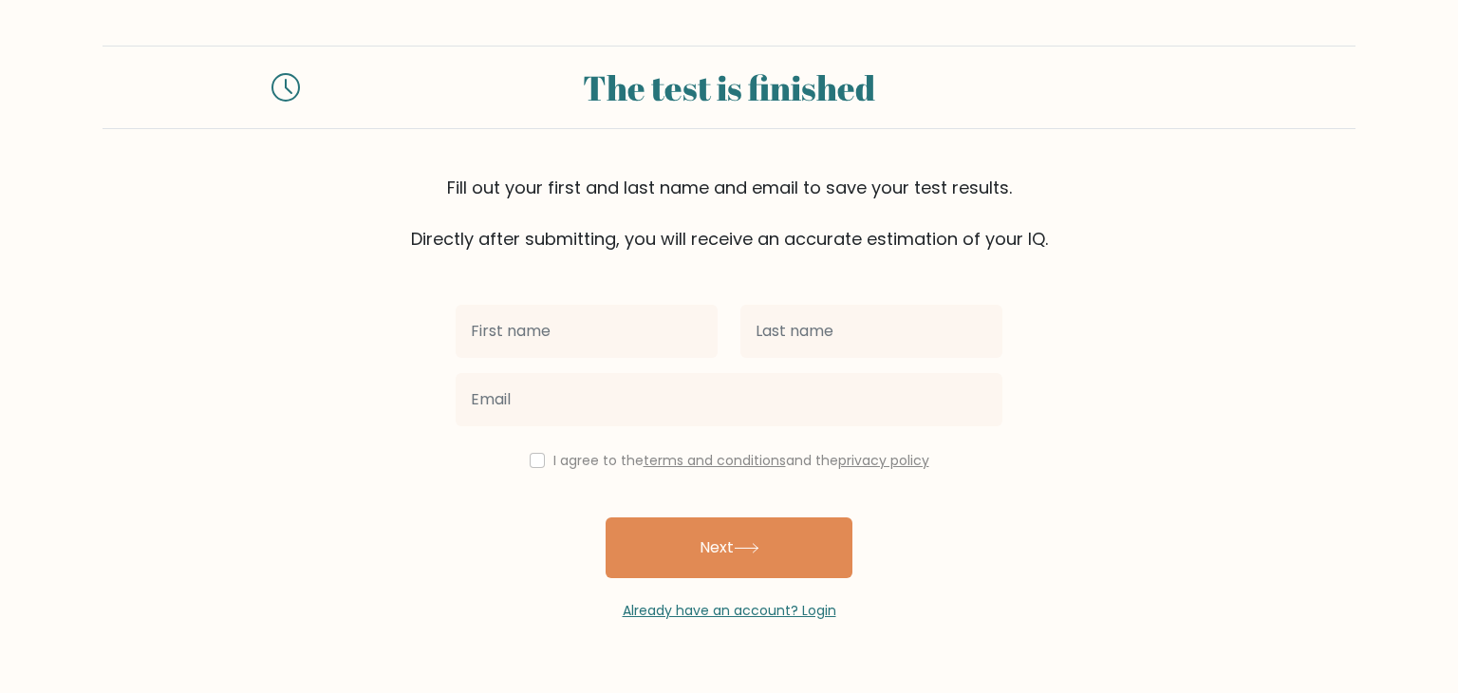
click at [630, 313] on input "text" at bounding box center [587, 331] width 262 height 53
type input "[PERSON_NAME] [PERSON_NAME]"
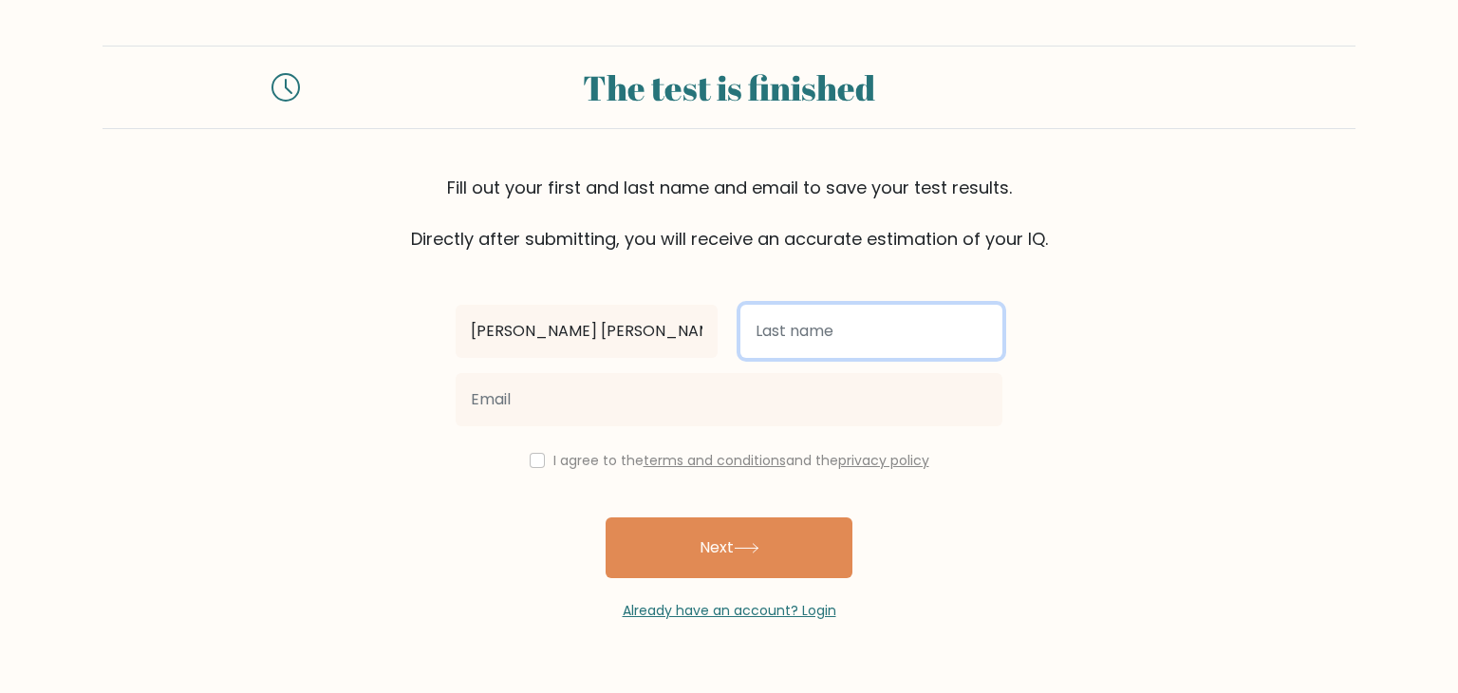
click at [817, 322] on input "text" at bounding box center [871, 331] width 262 height 53
type input "Dammay"
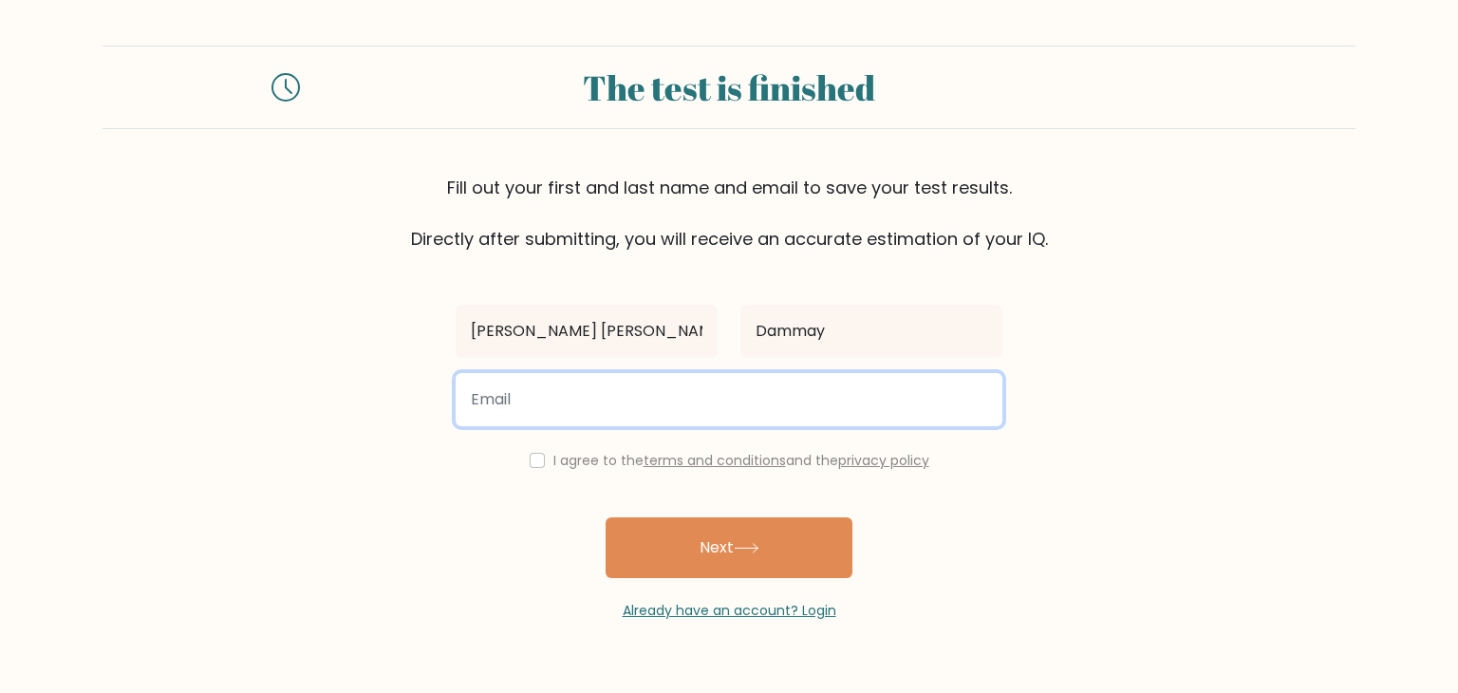
click at [782, 408] on input "email" at bounding box center [729, 399] width 547 height 53
type input "dammay.melanie@gmail.com"
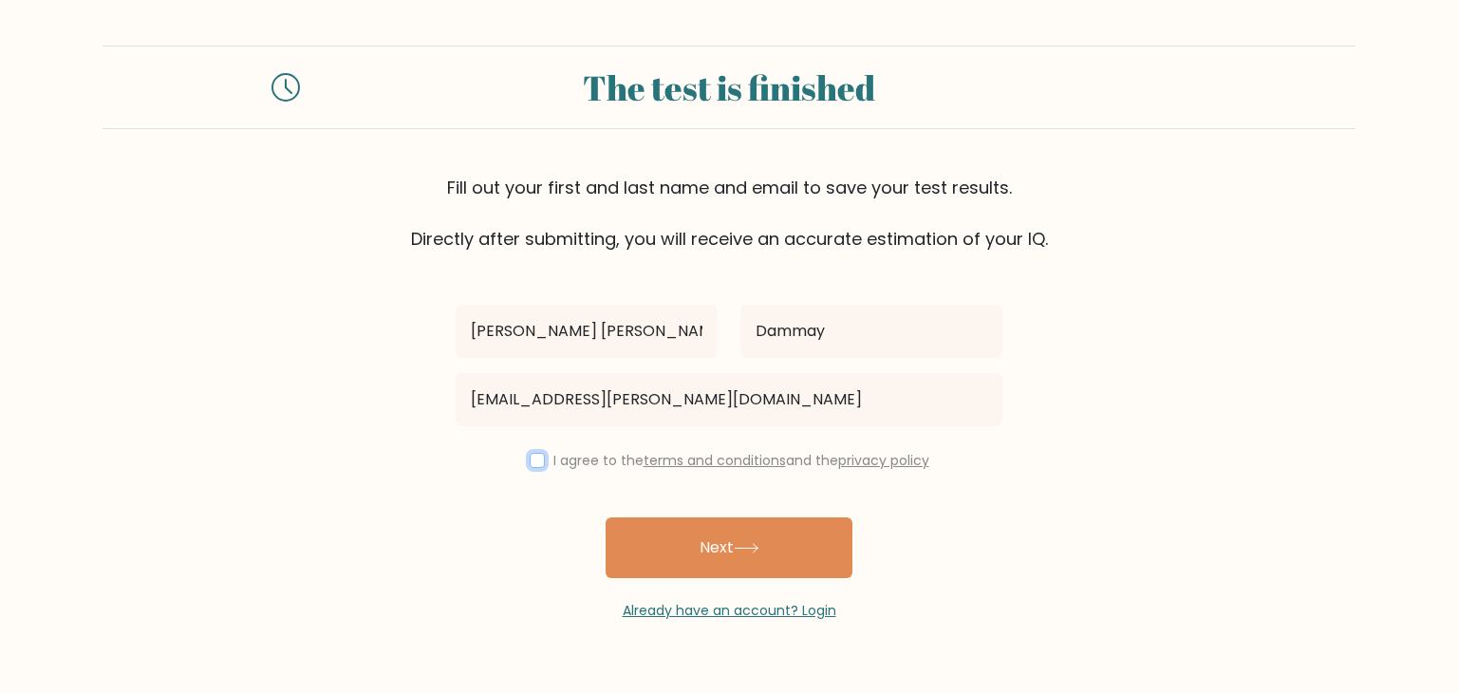
click at [535, 462] on input "checkbox" at bounding box center [537, 460] width 15 height 15
checkbox input "true"
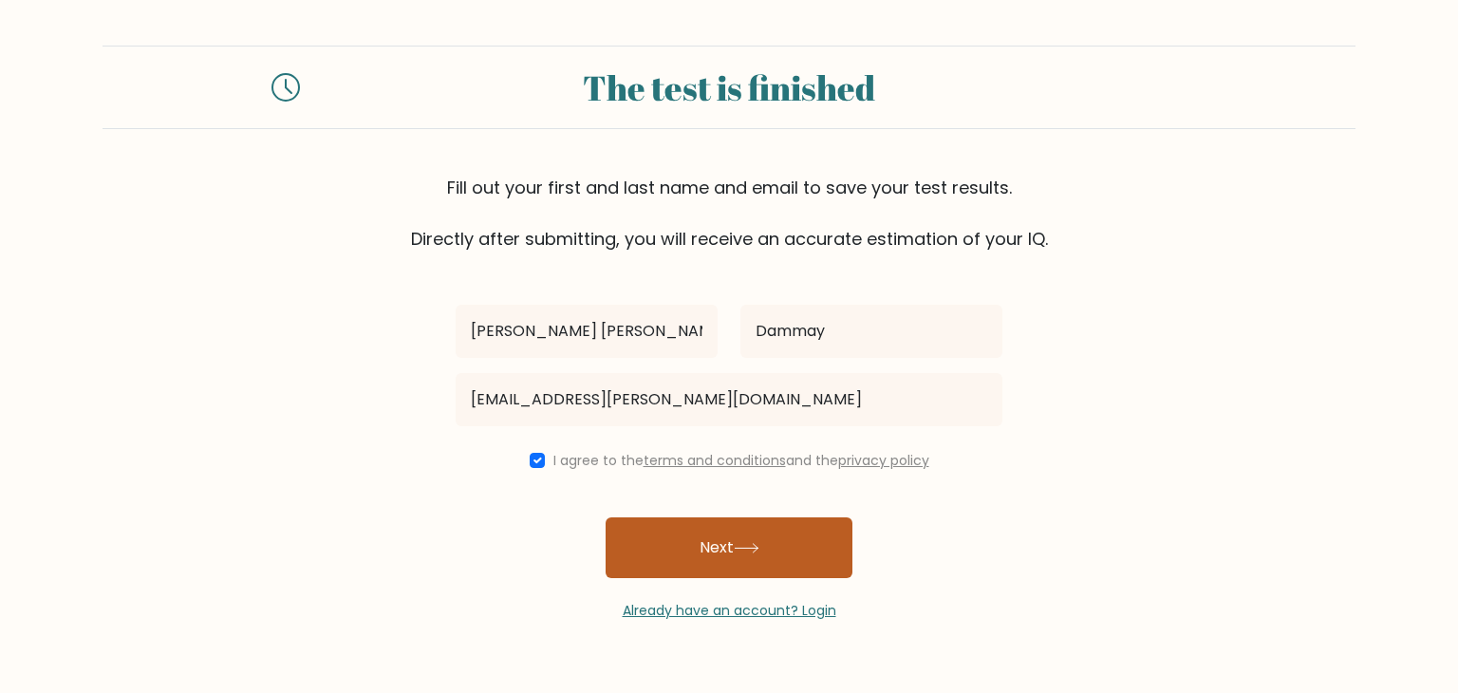
click at [674, 548] on button "Next" at bounding box center [729, 547] width 247 height 61
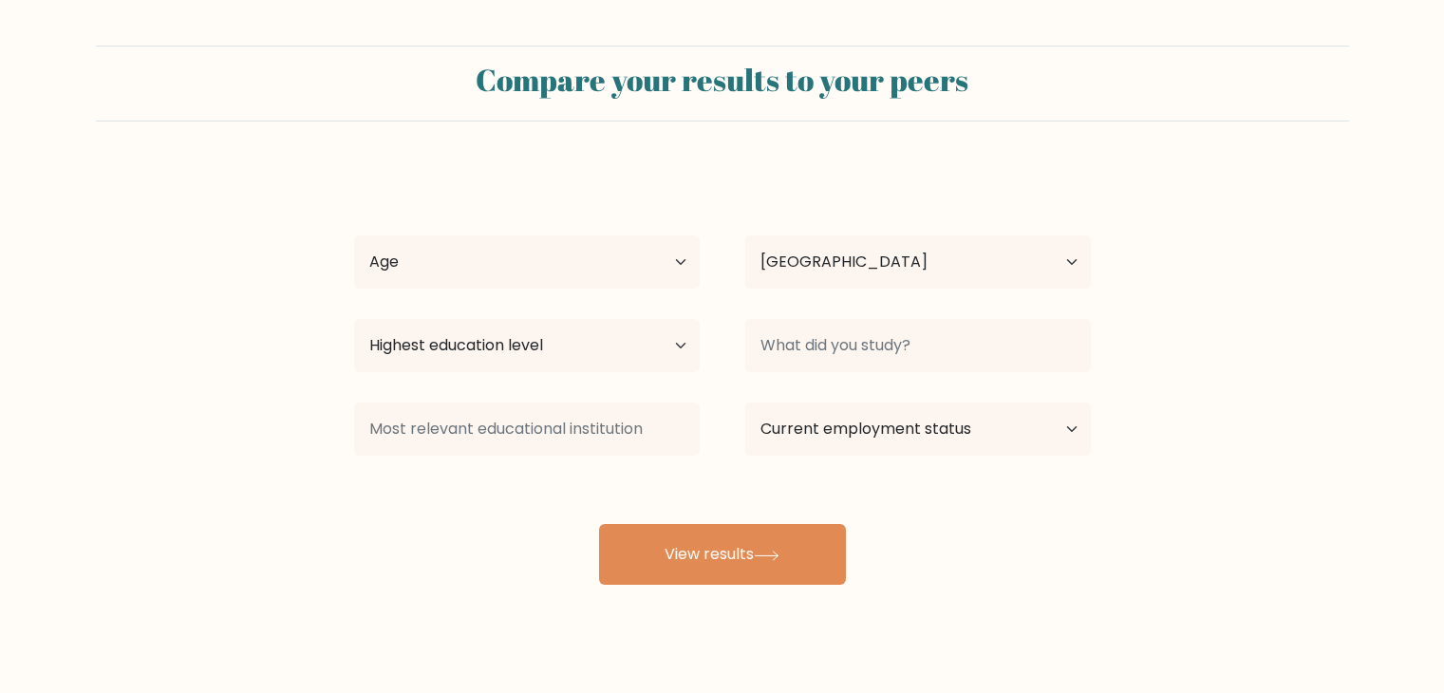
select select "PH"
click at [642, 263] on select "Age Under 18 years old 18-24 years old 25-34 years old 35-44 years old 45-54 ye…" at bounding box center [527, 261] width 346 height 53
select select "25_34"
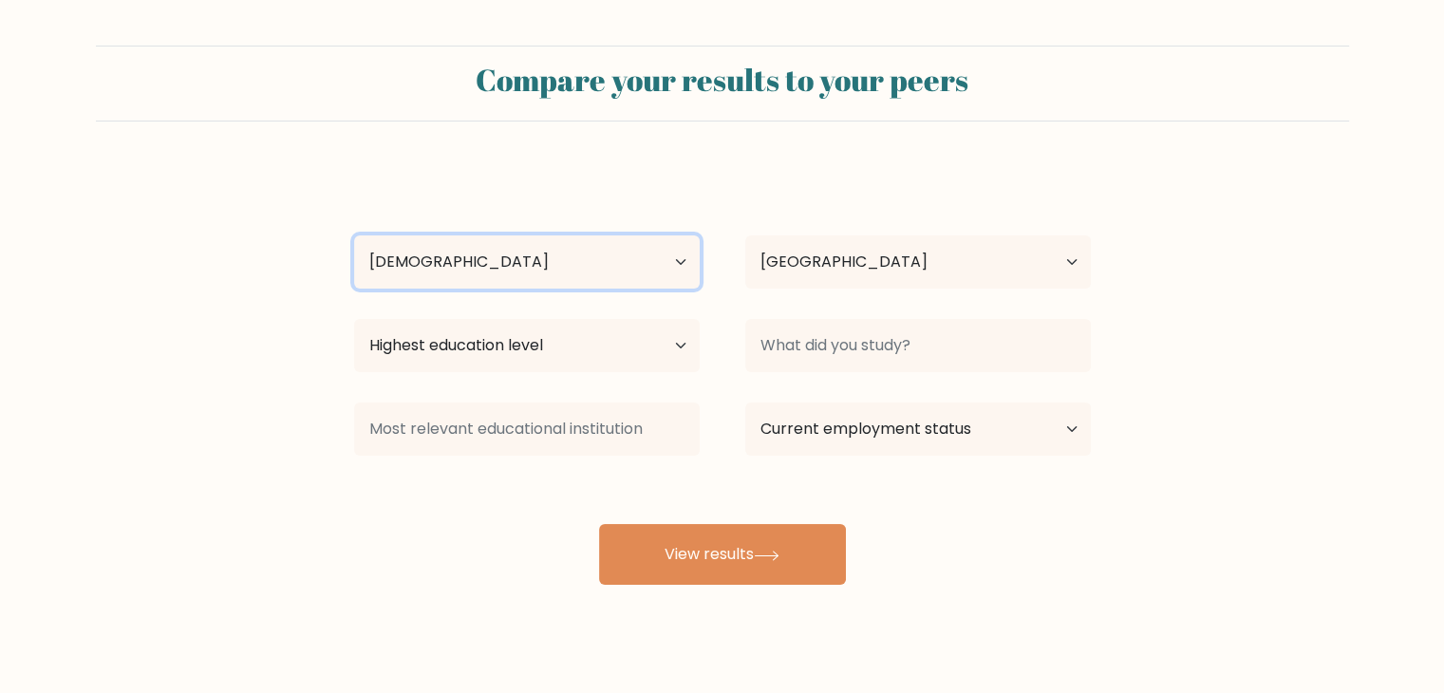
click at [354, 235] on select "Age Under 18 years old 18-24 years old 25-34 years old 35-44 years old 45-54 ye…" at bounding box center [527, 261] width 346 height 53
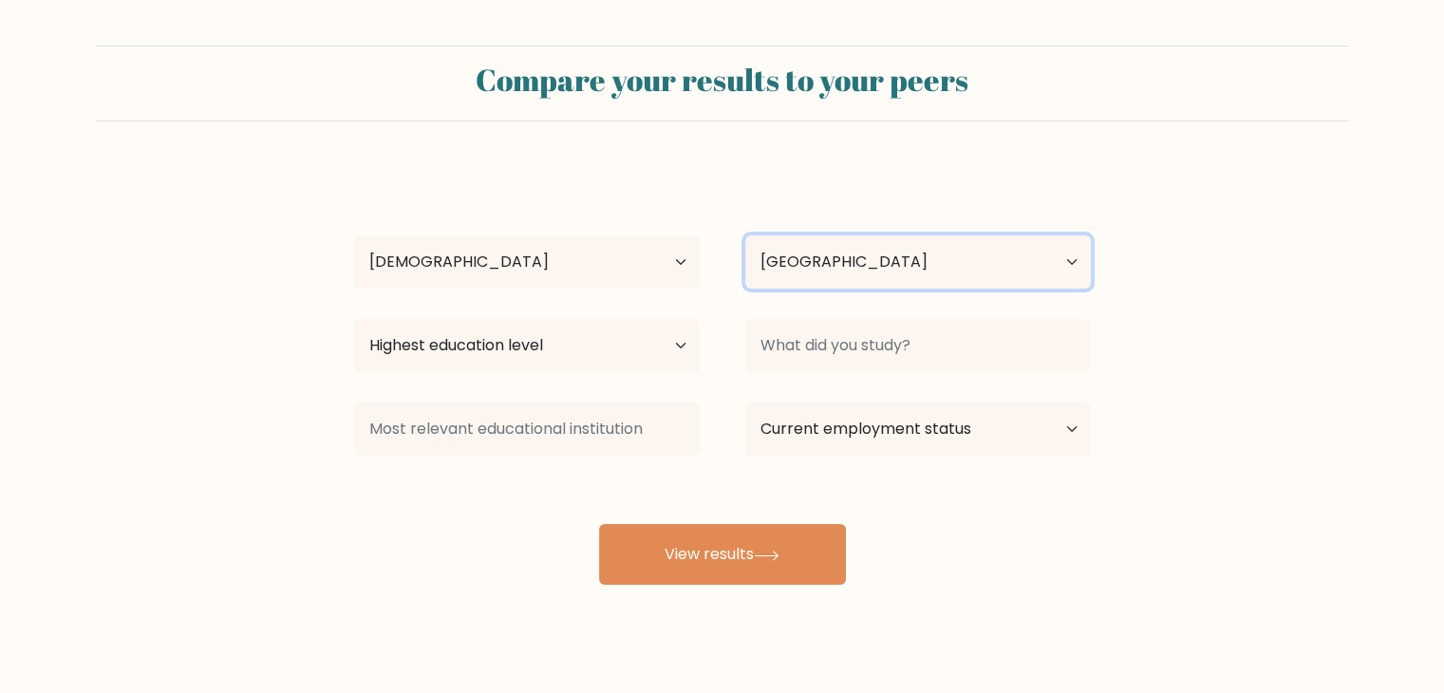
click at [912, 257] on select "Country Afghanistan Albania Algeria American Samoa Andorra Angola Anguilla Anta…" at bounding box center [918, 261] width 346 height 53
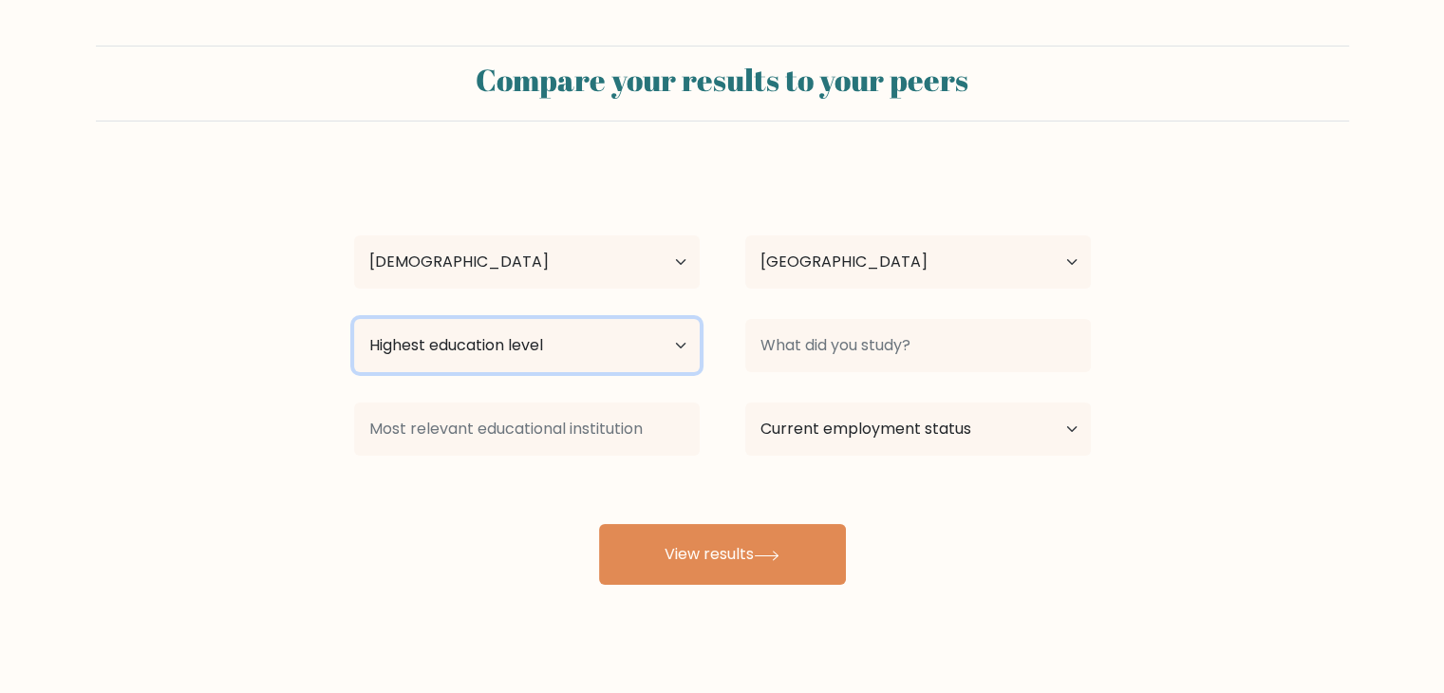
click at [525, 354] on select "Highest education level No schooling Primary Lower Secondary Upper Secondary Oc…" at bounding box center [527, 345] width 346 height 53
select select "bachelors_degree"
click at [354, 319] on select "Highest education level No schooling Primary Lower Secondary Upper Secondary Oc…" at bounding box center [527, 345] width 346 height 53
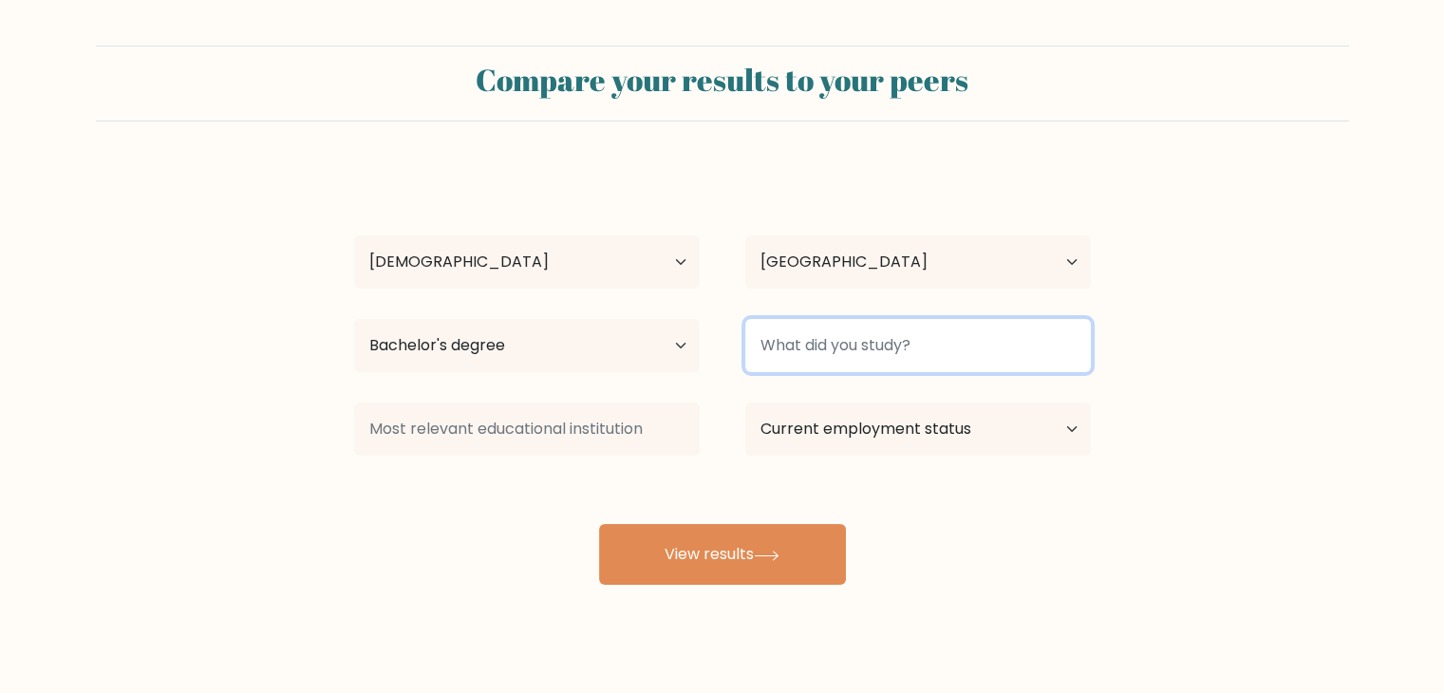
click at [813, 344] on input at bounding box center [918, 345] width 346 height 53
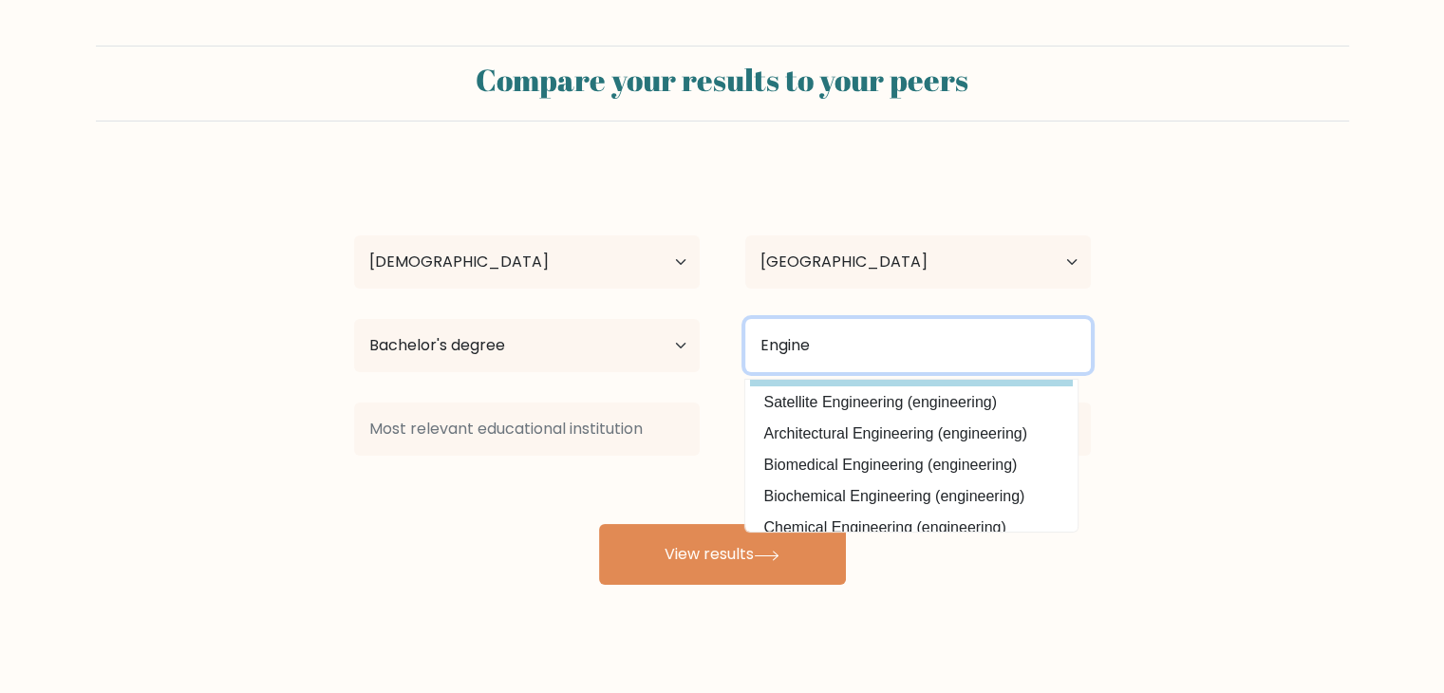
scroll to position [95, 0]
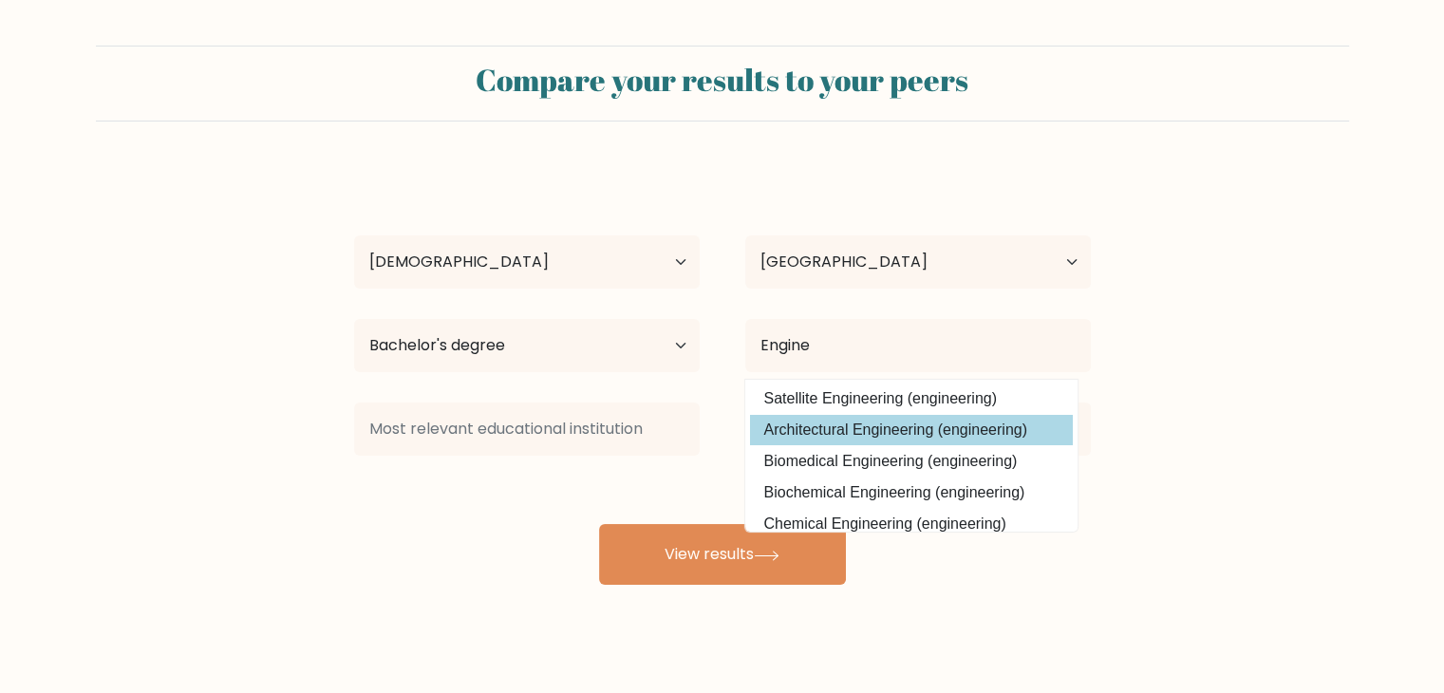
click at [911, 434] on option "Architectural Engineering (engineering)" at bounding box center [911, 430] width 323 height 30
type input "Architectural Engineering"
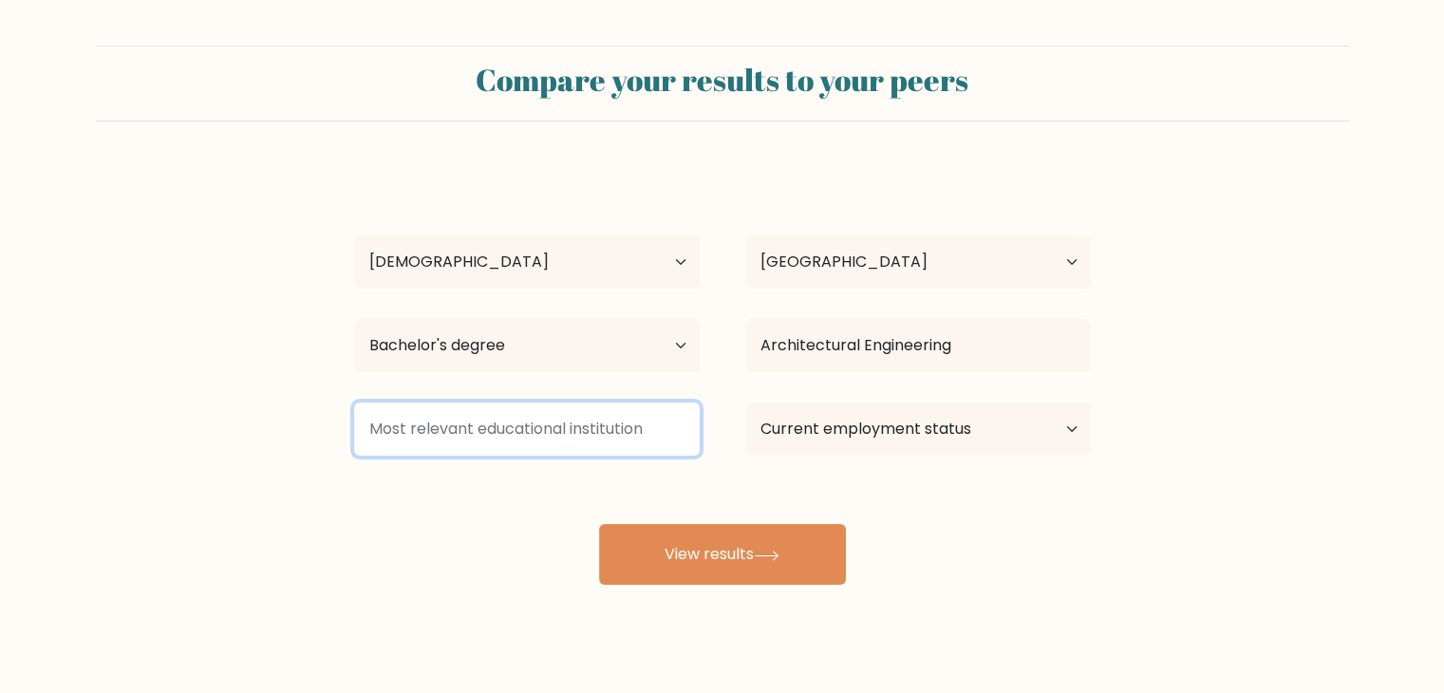
click at [607, 428] on input at bounding box center [527, 428] width 346 height 53
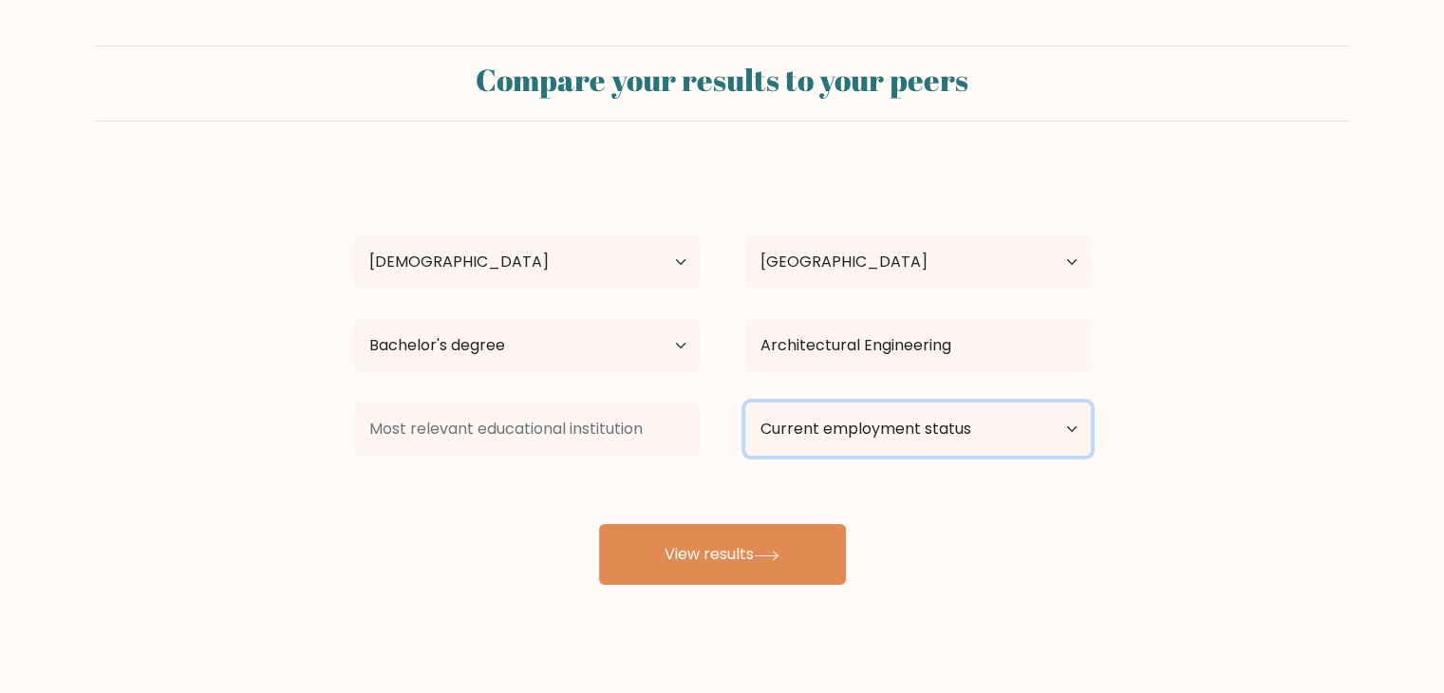
click at [917, 426] on select "Current employment status Employed Student Retired Other / prefer not to answer" at bounding box center [918, 428] width 346 height 53
select select "other"
click at [745, 402] on select "Current employment status Employed Student Retired Other / prefer not to answer" at bounding box center [918, 428] width 346 height 53
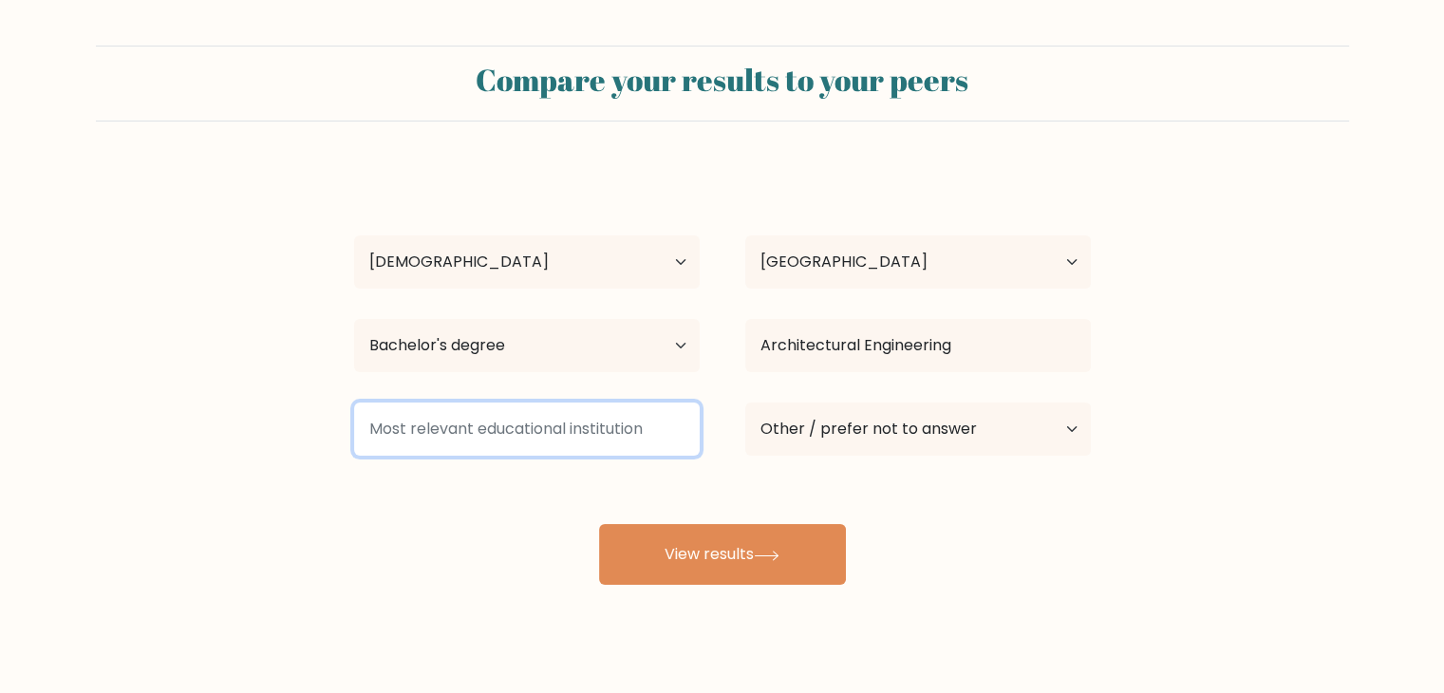
click at [546, 440] on input at bounding box center [527, 428] width 346 height 53
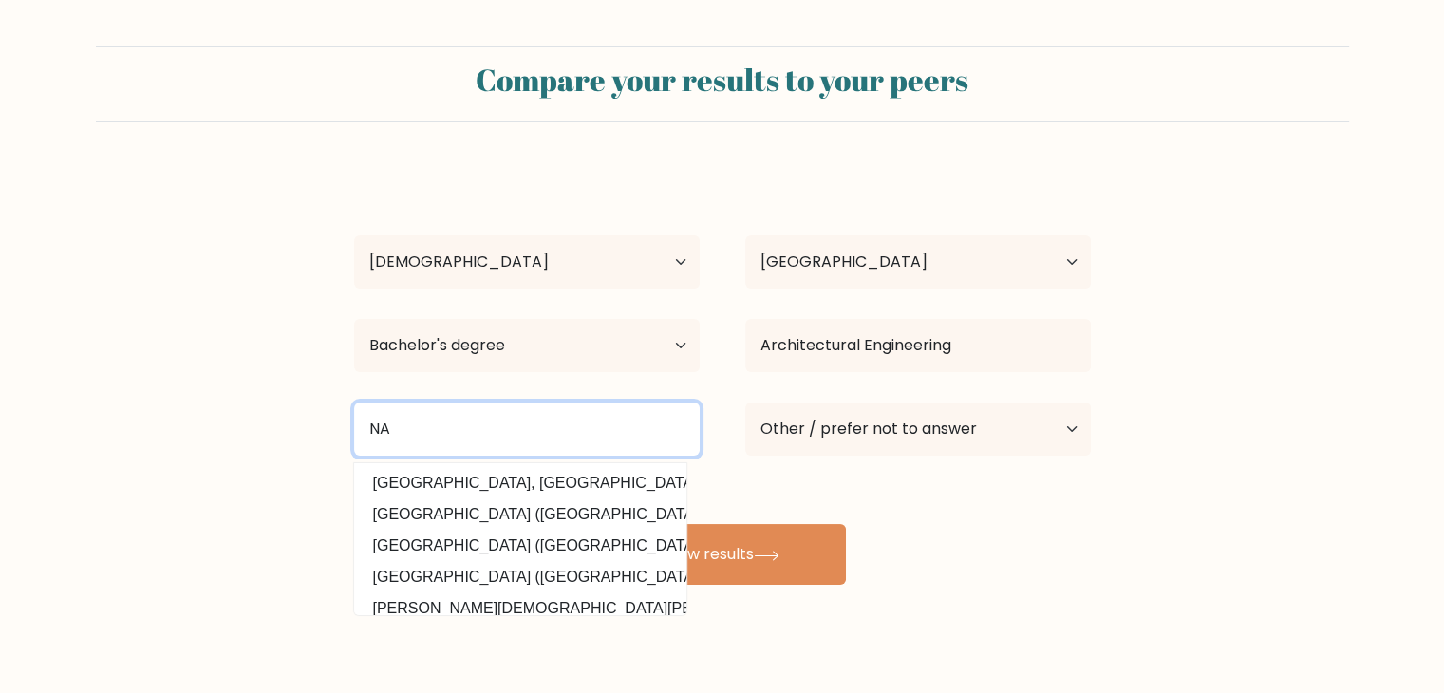
type input "N"
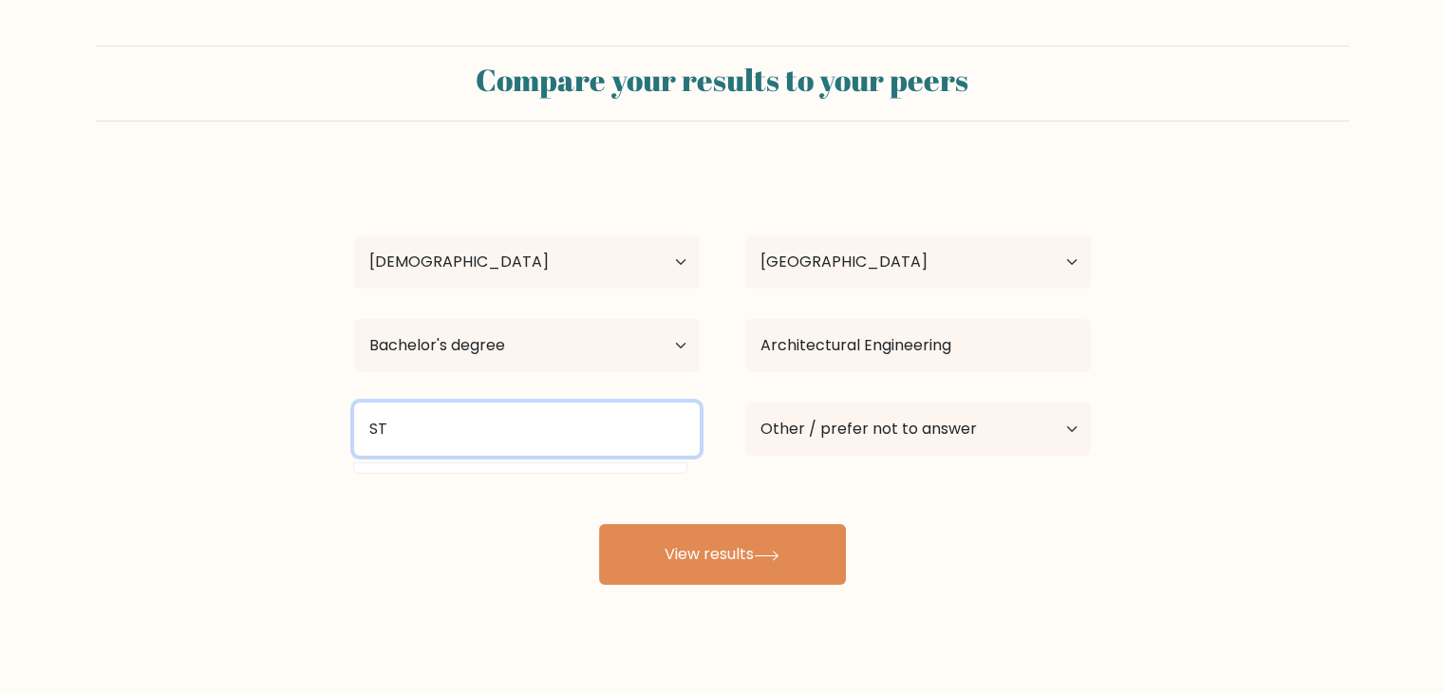
type input "STI"
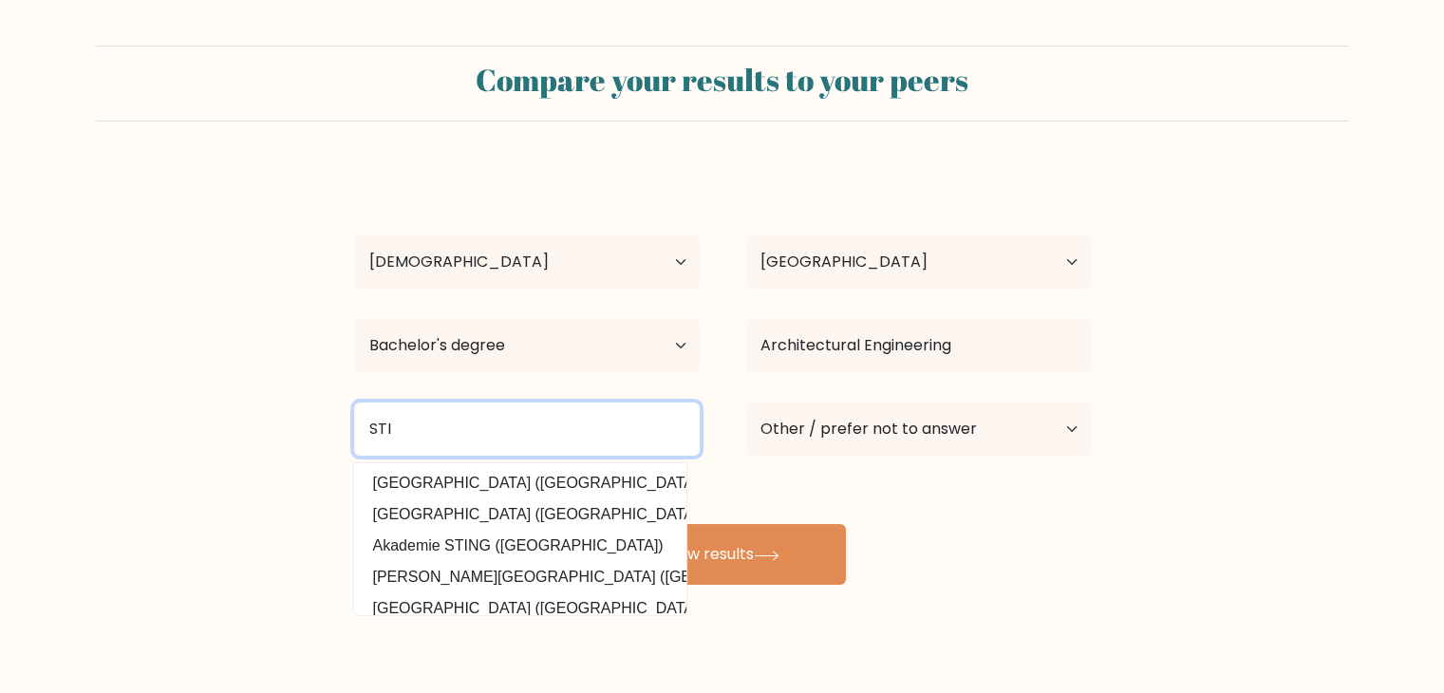
drag, startPoint x: 409, startPoint y: 429, endPoint x: 364, endPoint y: 421, distance: 45.3
click at [364, 421] on input "STI" at bounding box center [527, 428] width 346 height 53
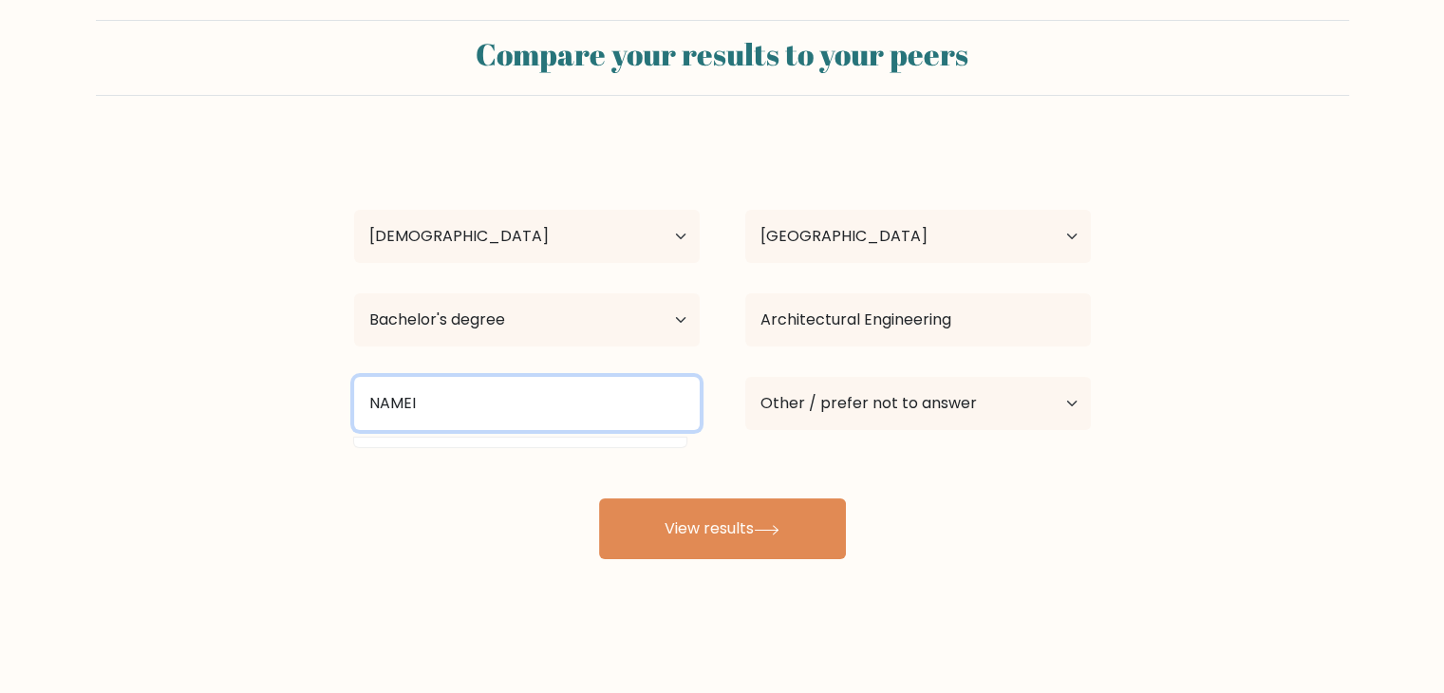
scroll to position [27, 0]
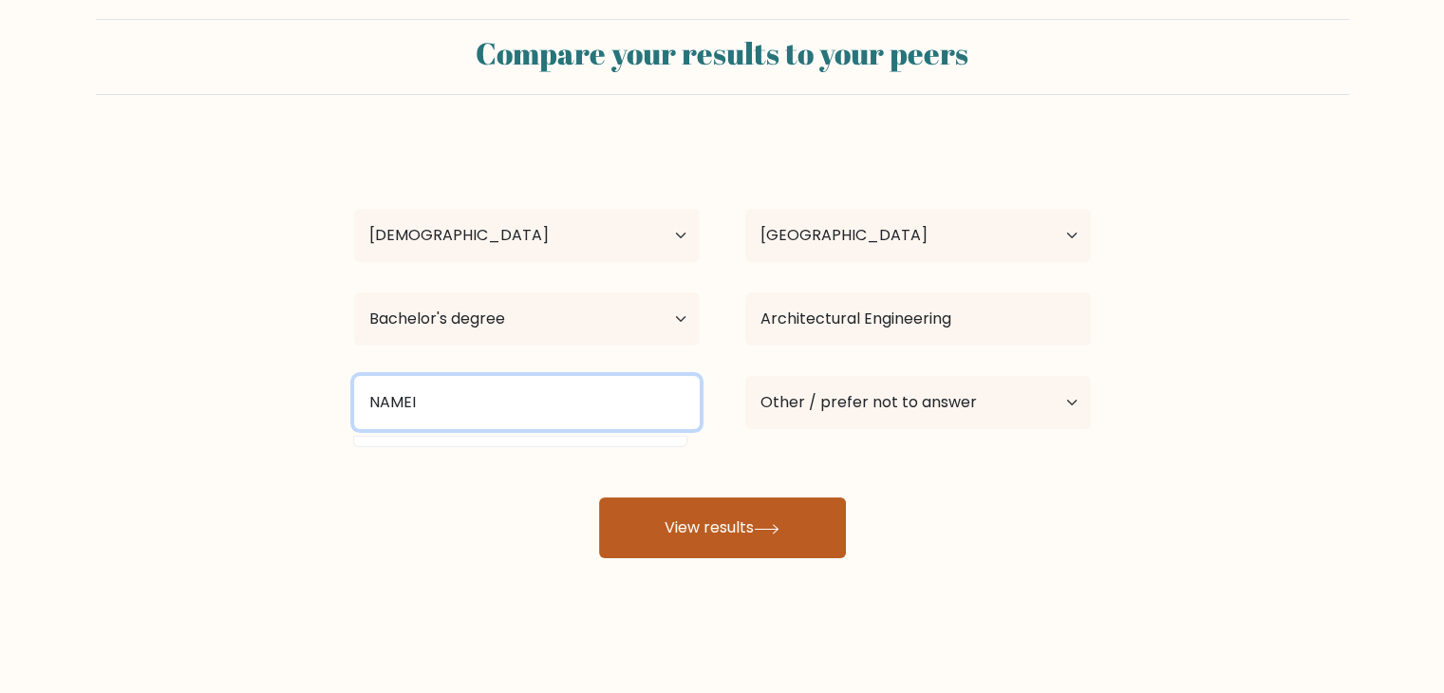
type input "NAMEI"
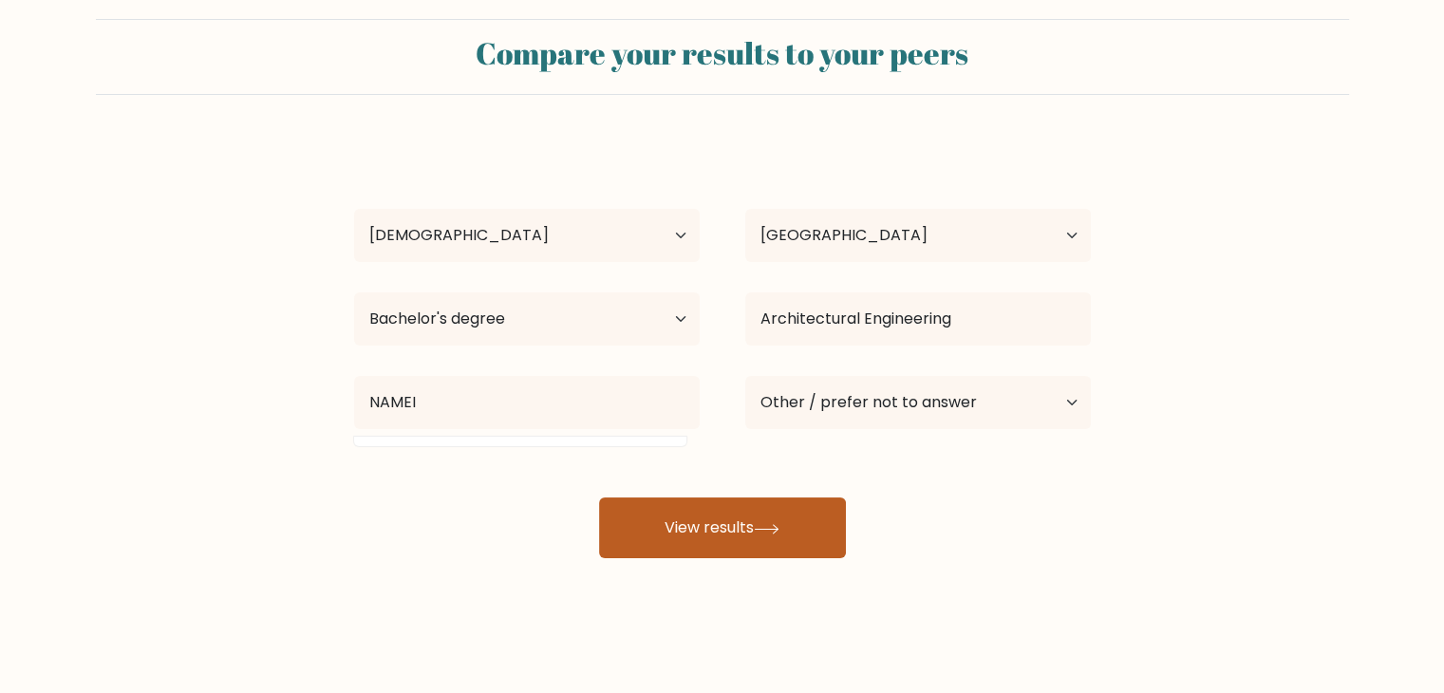
click at [758, 523] on button "View results" at bounding box center [722, 527] width 247 height 61
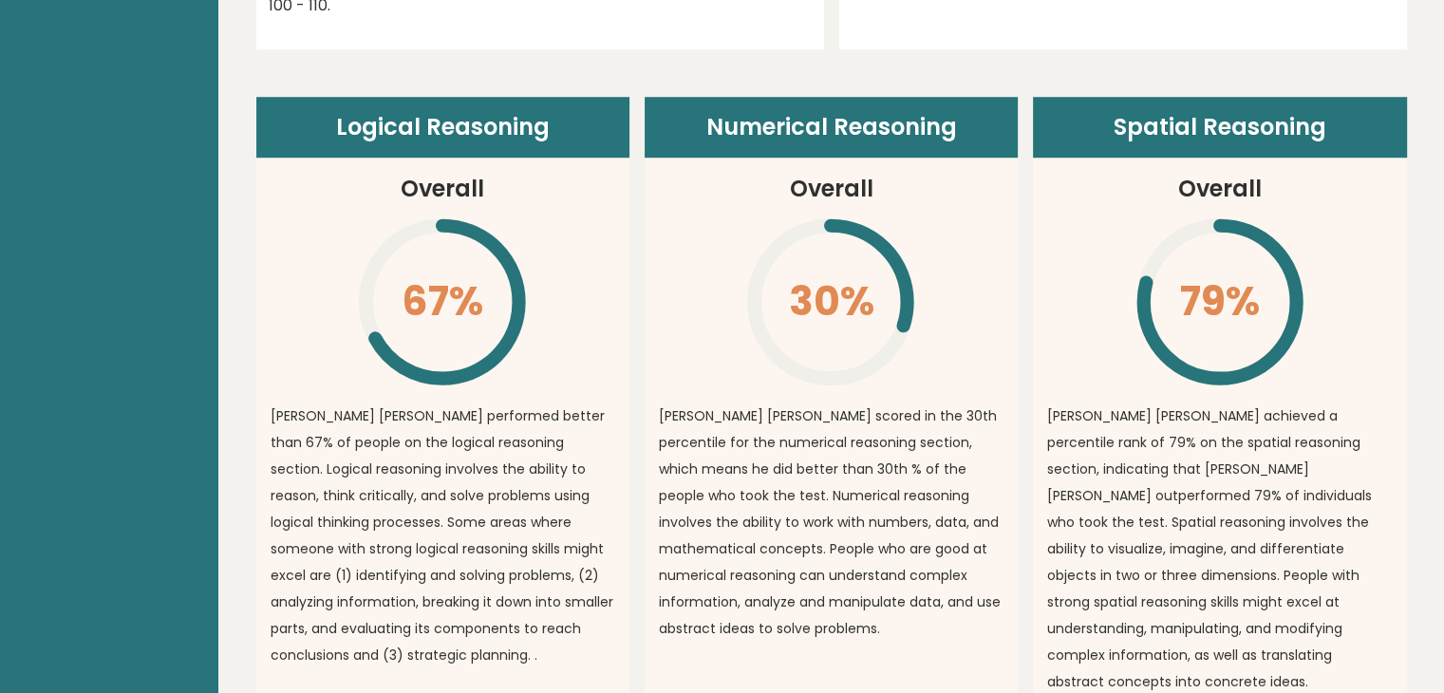
scroll to position [1329, 0]
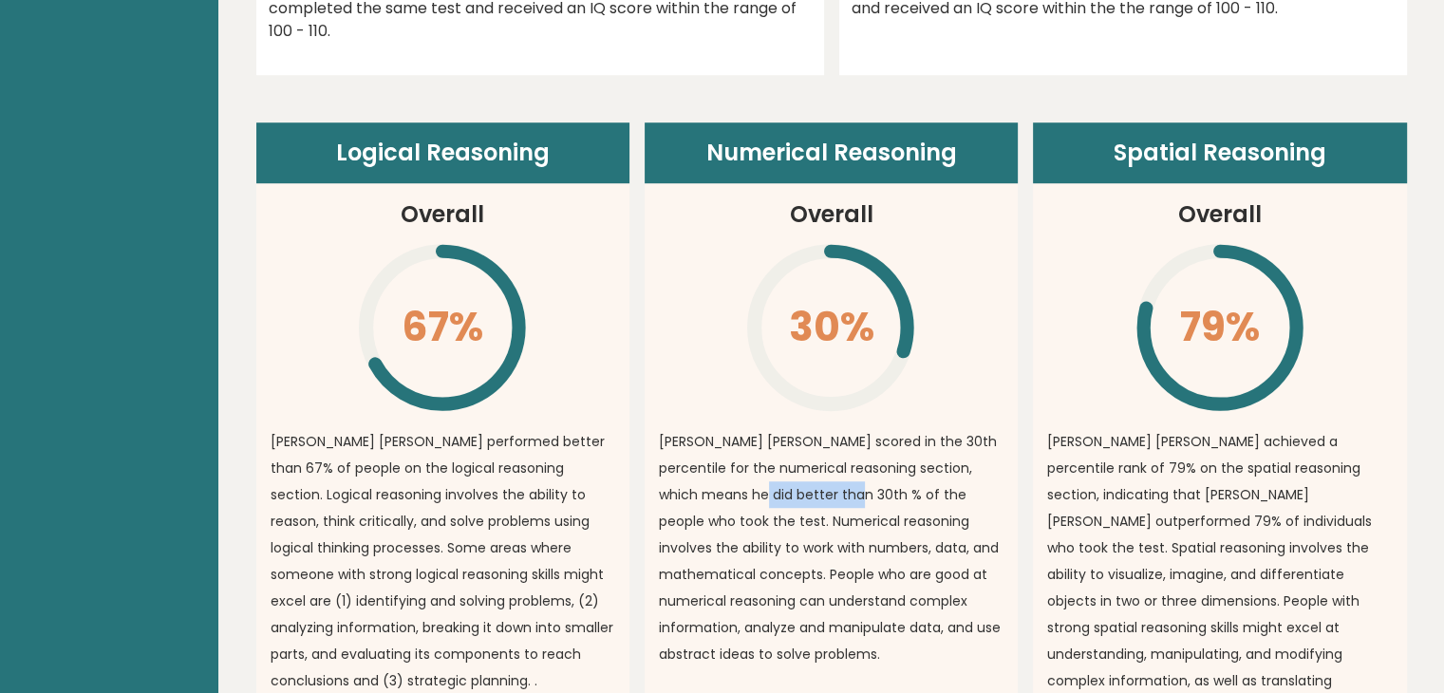
drag, startPoint x: 733, startPoint y: 450, endPoint x: 824, endPoint y: 449, distance: 91.1
click at [824, 449] on p "[PERSON_NAME] [PERSON_NAME] scored in the 30th percentile for the numerical rea…" at bounding box center [831, 547] width 345 height 239
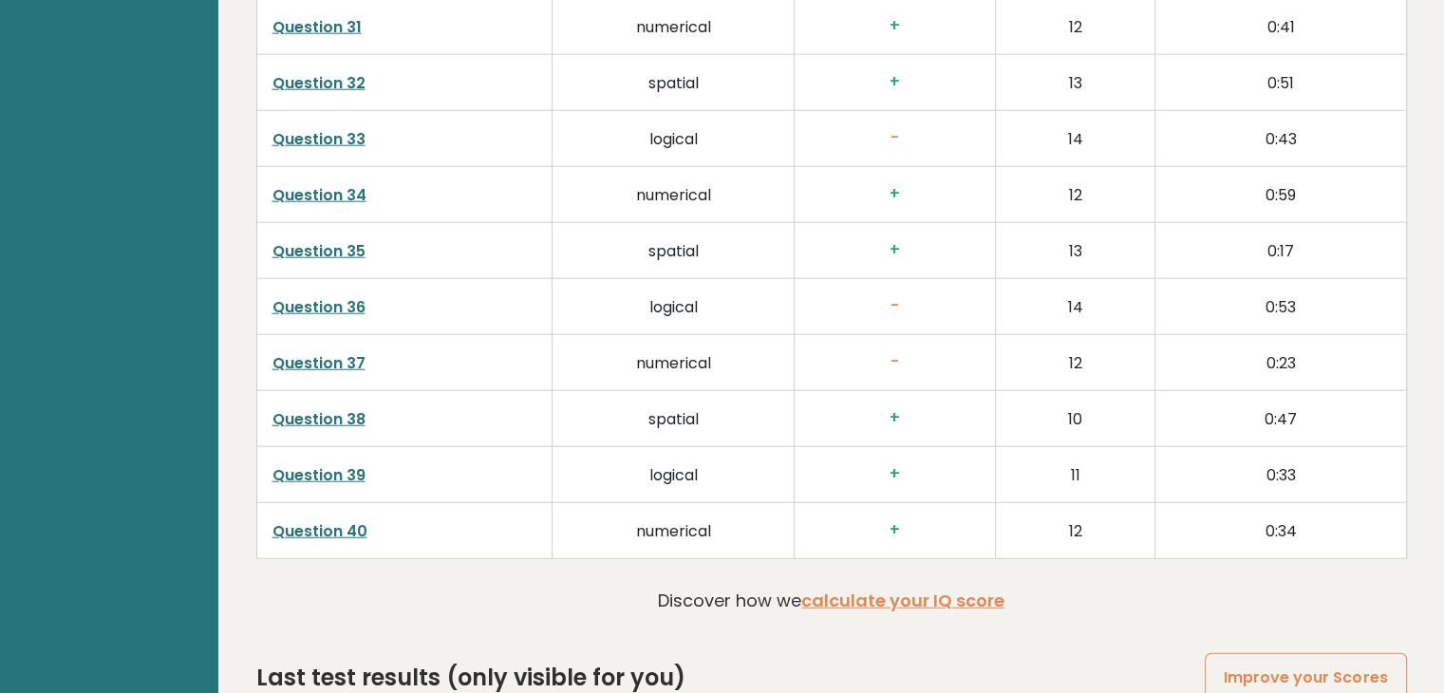
scroll to position [4883, 0]
